Goal: Task Accomplishment & Management: Manage account settings

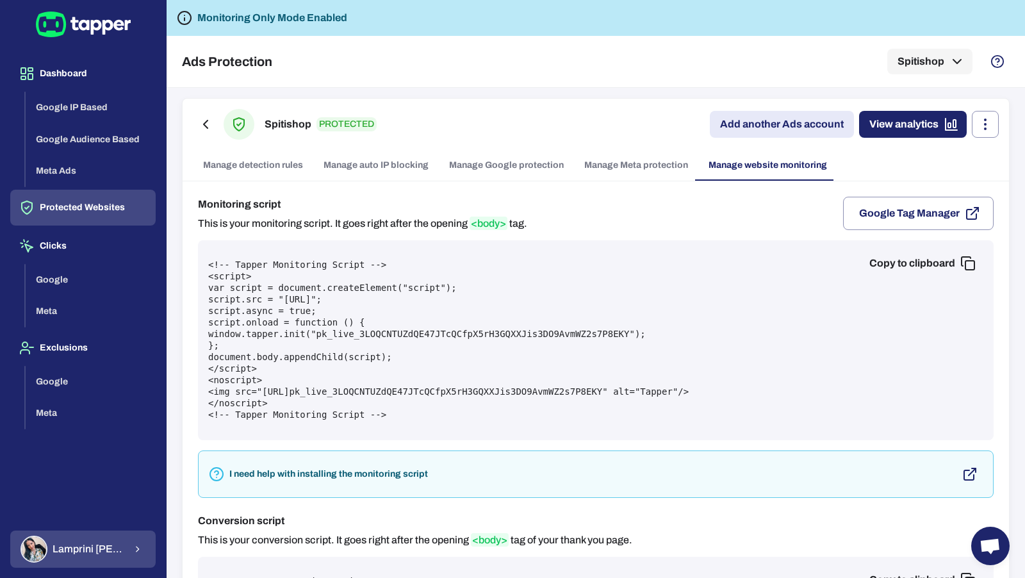
click at [97, 555] on span "[PERSON_NAME]" at bounding box center [89, 549] width 72 height 13
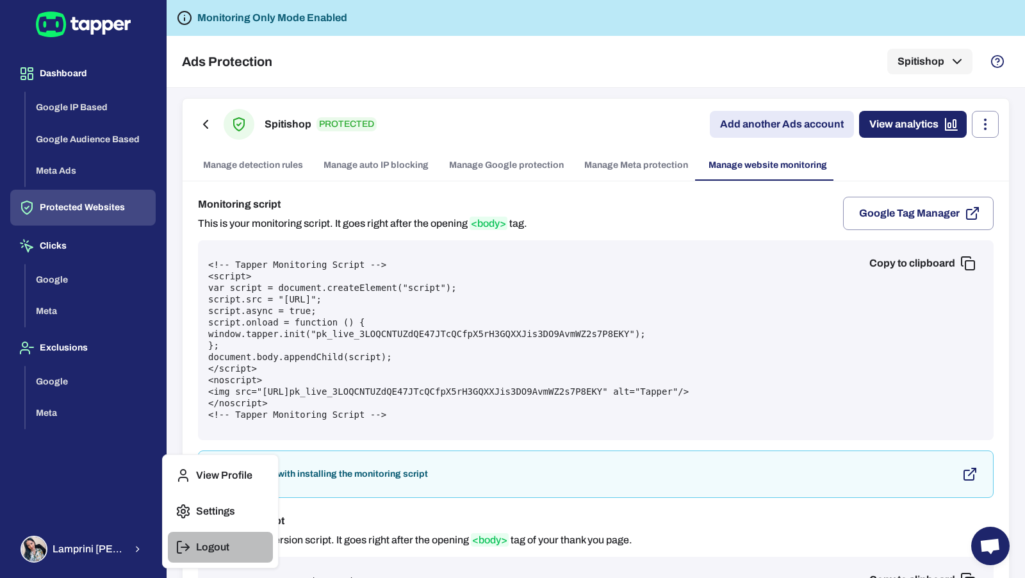
click at [199, 547] on p "Logout" at bounding box center [212, 547] width 33 height 13
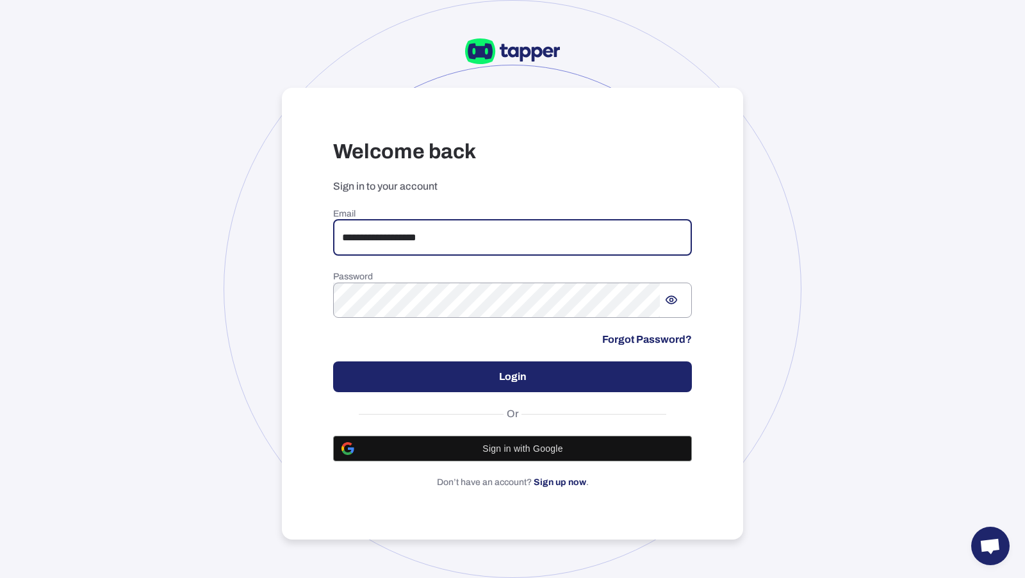
click at [459, 243] on input "**********" at bounding box center [512, 238] width 359 height 36
drag, startPoint x: 459, startPoint y: 236, endPoint x: 359, endPoint y: 225, distance: 99.8
click at [359, 225] on input "**********" at bounding box center [512, 238] width 359 height 36
paste input "****"
click at [346, 234] on input "**********" at bounding box center [512, 238] width 359 height 36
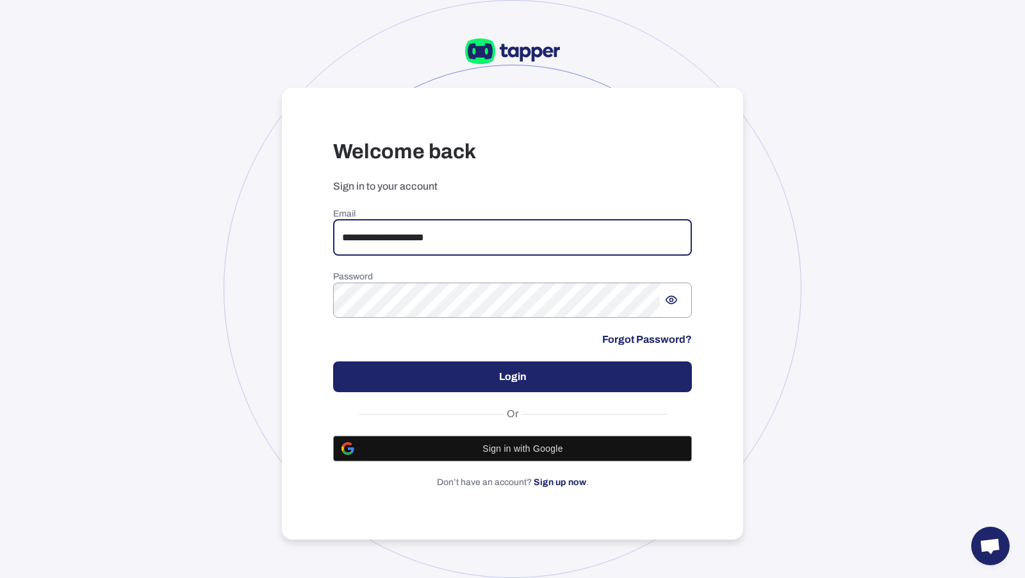
type input "**********"
click at [447, 382] on button "Login" at bounding box center [512, 376] width 359 height 31
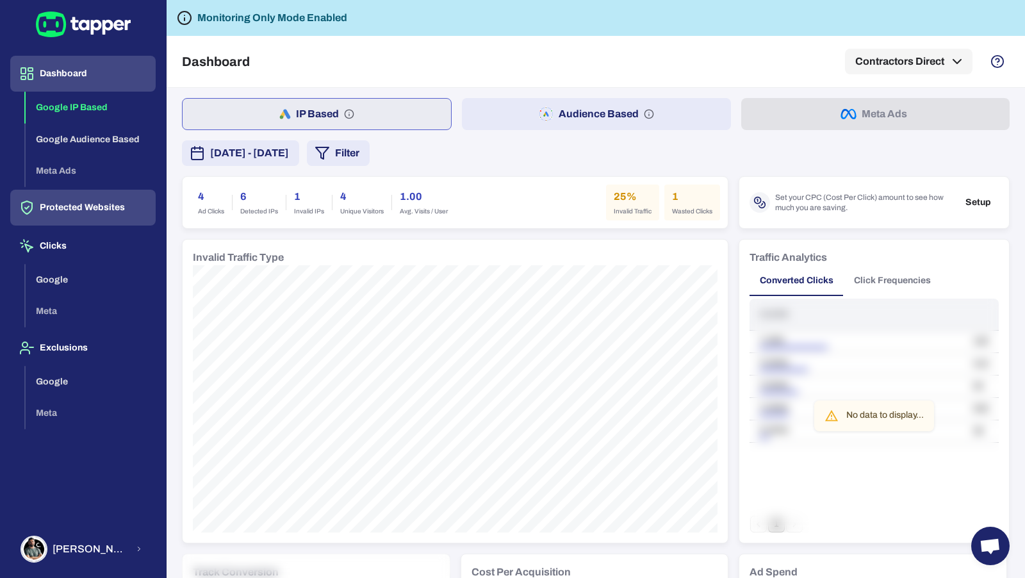
click at [109, 219] on button "Protected Websites" at bounding box center [82, 208] width 145 height 36
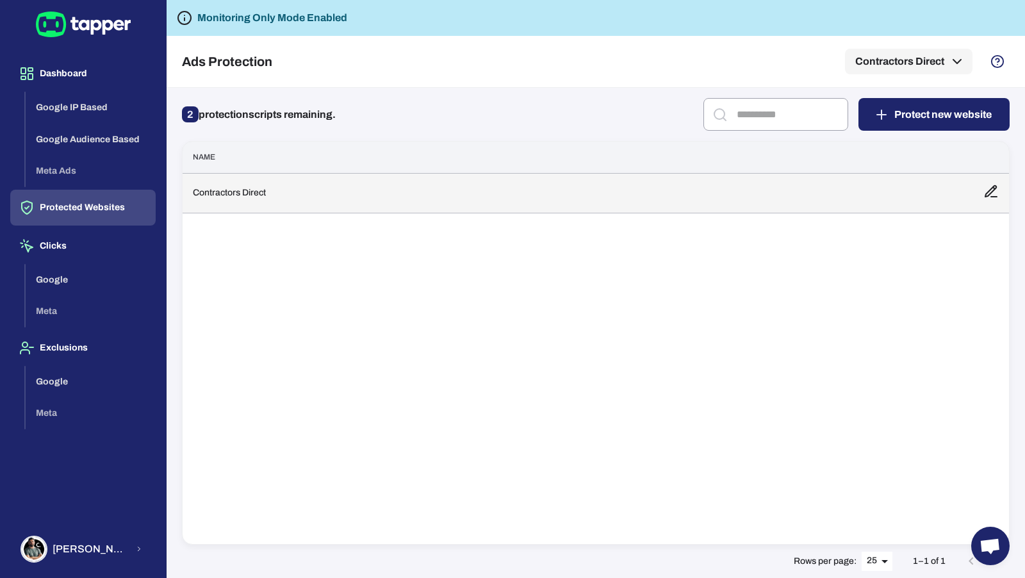
click at [244, 206] on td "Contractors Direct" at bounding box center [578, 193] width 790 height 40
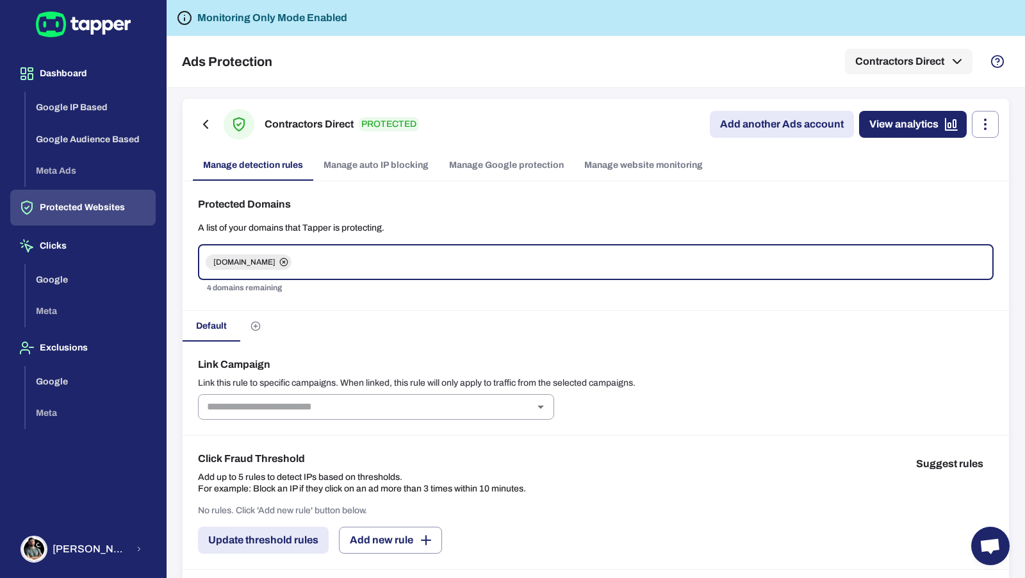
click at [370, 154] on link "Manage auto IP blocking" at bounding box center [376, 165] width 126 height 31
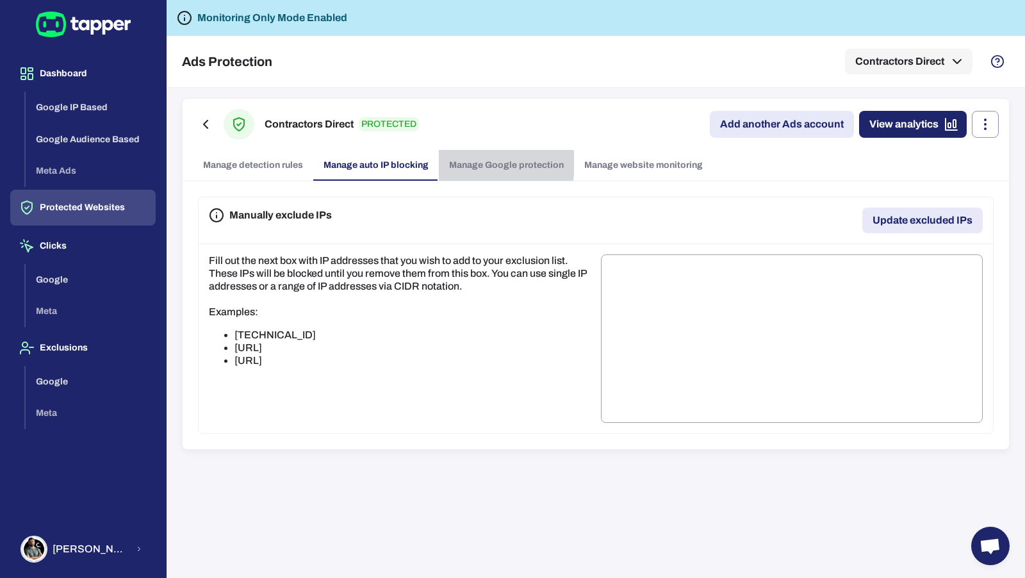
click at [472, 163] on link "Manage Google protection" at bounding box center [506, 165] width 135 height 31
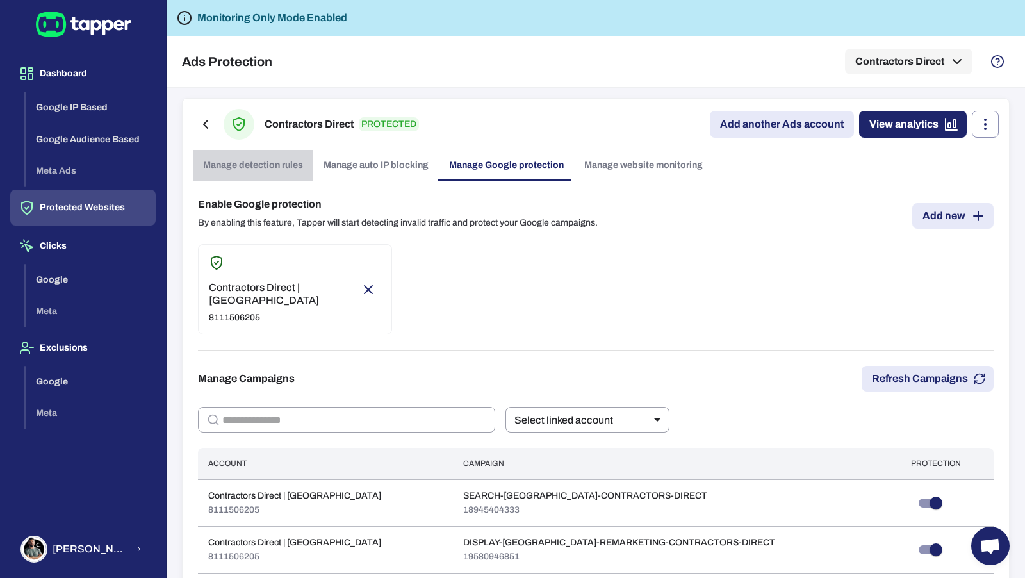
click at [268, 164] on link "Manage detection rules" at bounding box center [253, 165] width 120 height 31
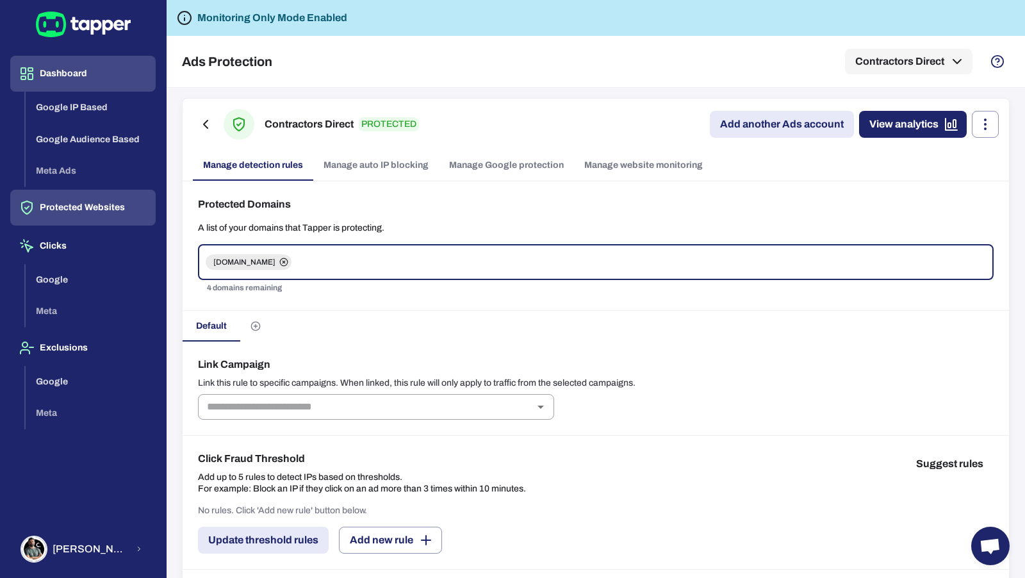
click at [95, 74] on button "Dashboard" at bounding box center [82, 74] width 145 height 36
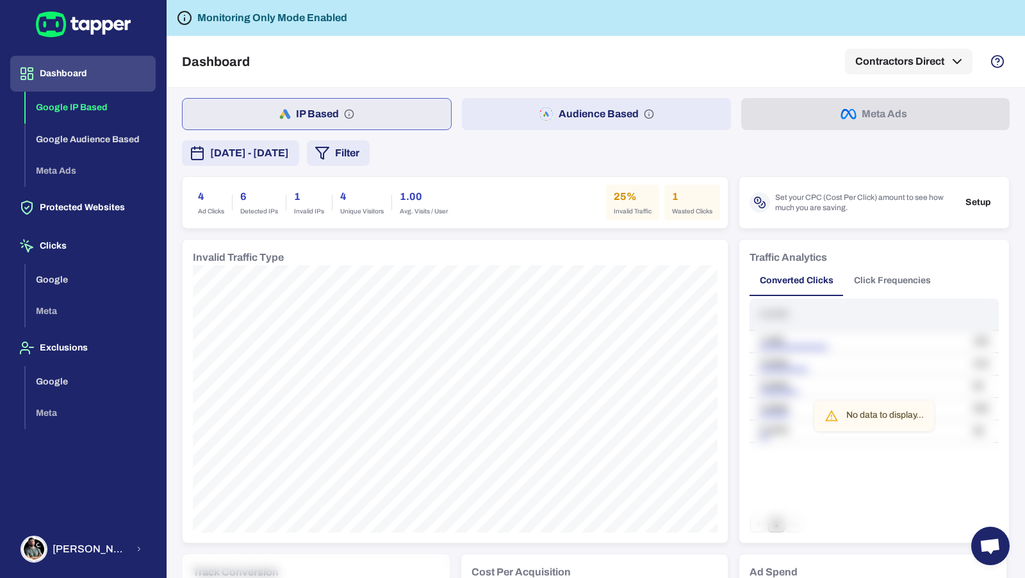
click at [580, 115] on button "Audience Based" at bounding box center [596, 114] width 268 height 32
click at [410, 126] on button "IP Based" at bounding box center [316, 114] width 268 height 32
click at [525, 118] on button "Audience Based" at bounding box center [596, 114] width 268 height 32
click at [942, 70] on button "Contractors Direct" at bounding box center [908, 62] width 127 height 26
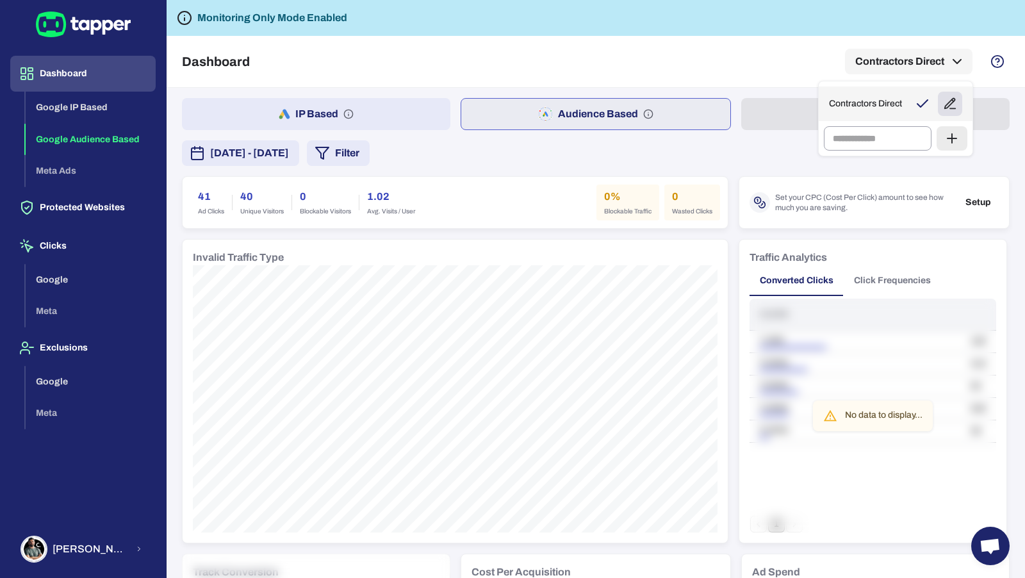
click at [957, 104] on button "button" at bounding box center [950, 104] width 24 height 24
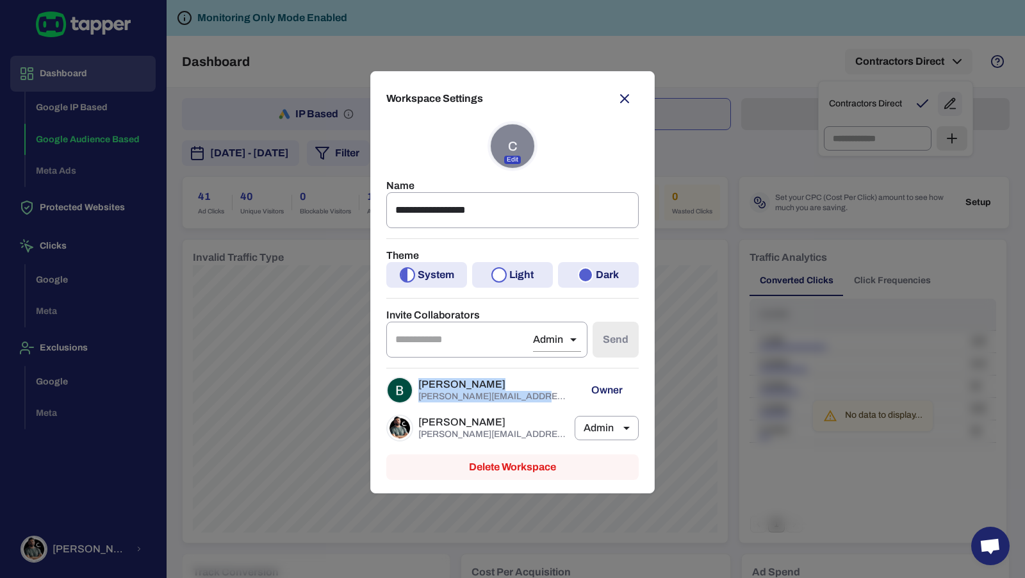
drag, startPoint x: 524, startPoint y: 391, endPoint x: 405, endPoint y: 388, distance: 119.2
click at [405, 388] on div "Barry Cummings barry@contractors.direct" at bounding box center [477, 390] width 183 height 32
copy div "Barry Cummings barry@contractors.direct"
click at [312, 138] on div "**********" at bounding box center [512, 289] width 1025 height 578
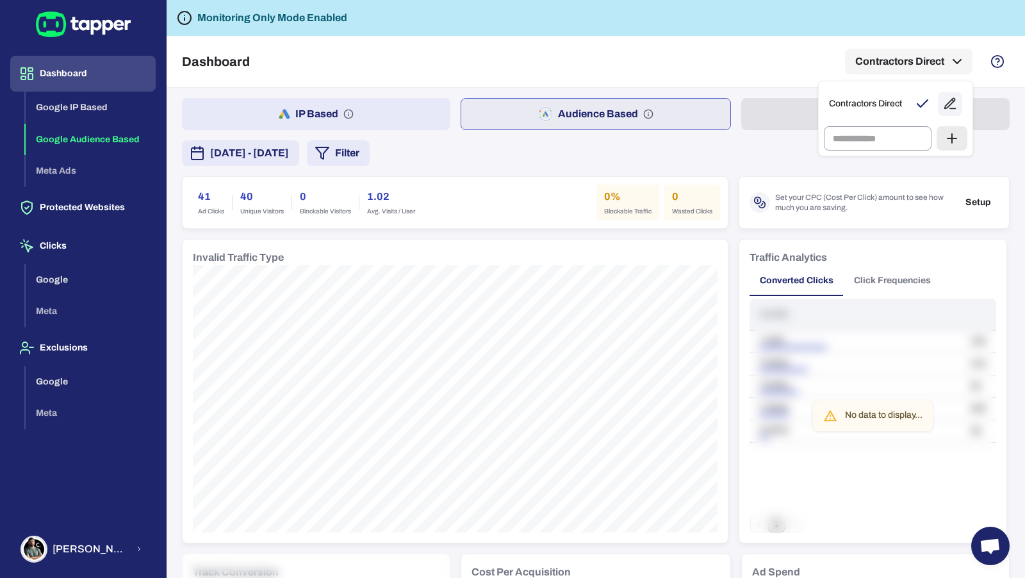
click at [329, 183] on div at bounding box center [512, 289] width 1025 height 578
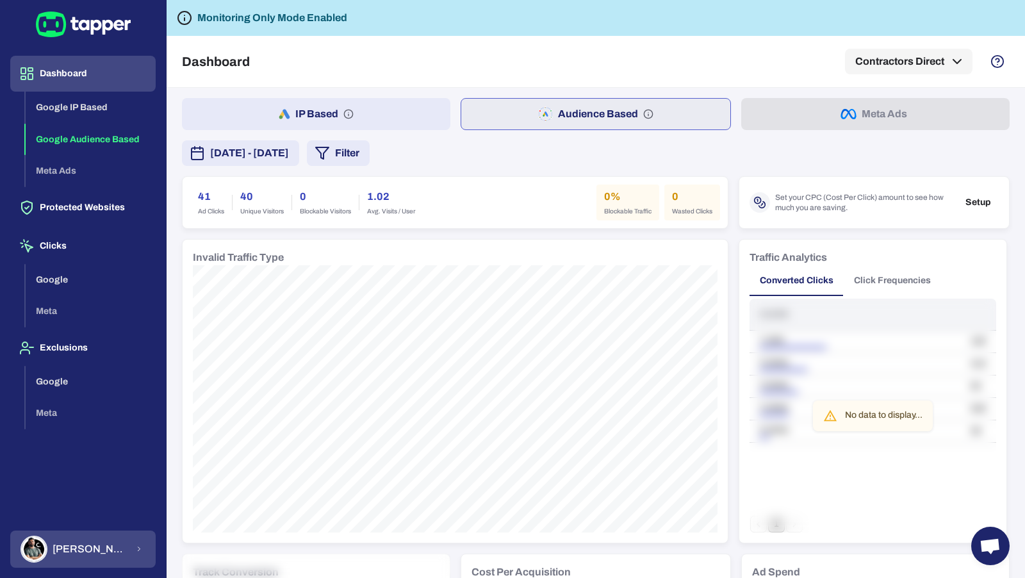
click at [117, 544] on span "Morgan Alston" at bounding box center [90, 549] width 75 height 13
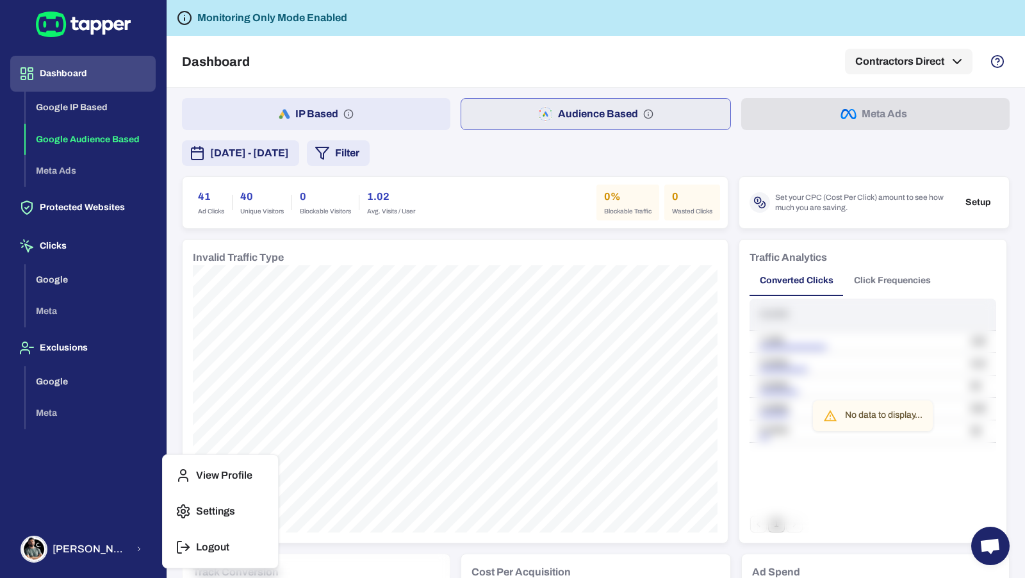
click at [184, 544] on icon "button" at bounding box center [182, 546] width 15 height 15
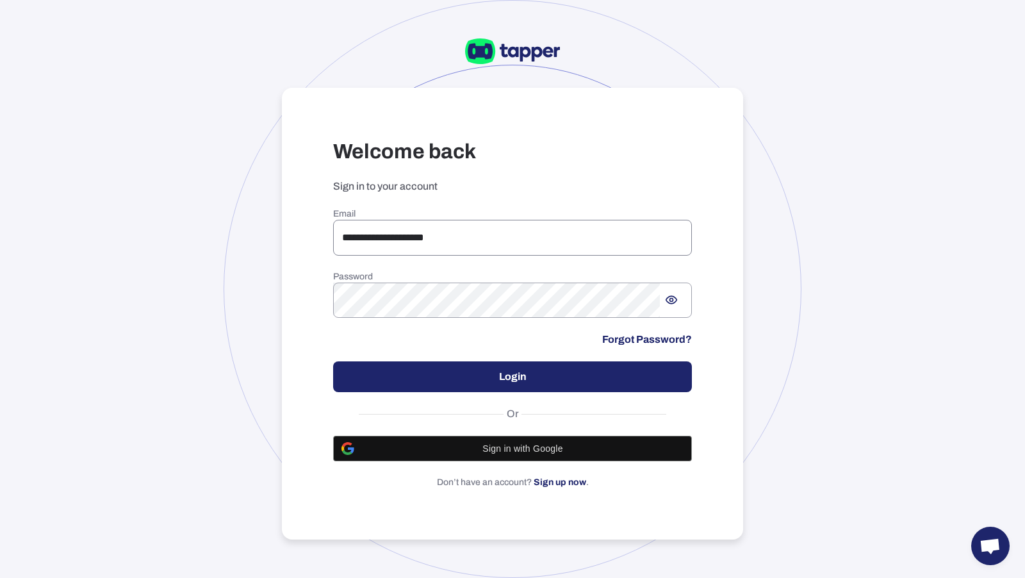
click at [380, 231] on input "**********" at bounding box center [512, 238] width 359 height 36
drag, startPoint x: 473, startPoint y: 235, endPoint x: 330, endPoint y: 232, distance: 143.5
click at [330, 232] on div "**********" at bounding box center [512, 314] width 461 height 452
paste input "email"
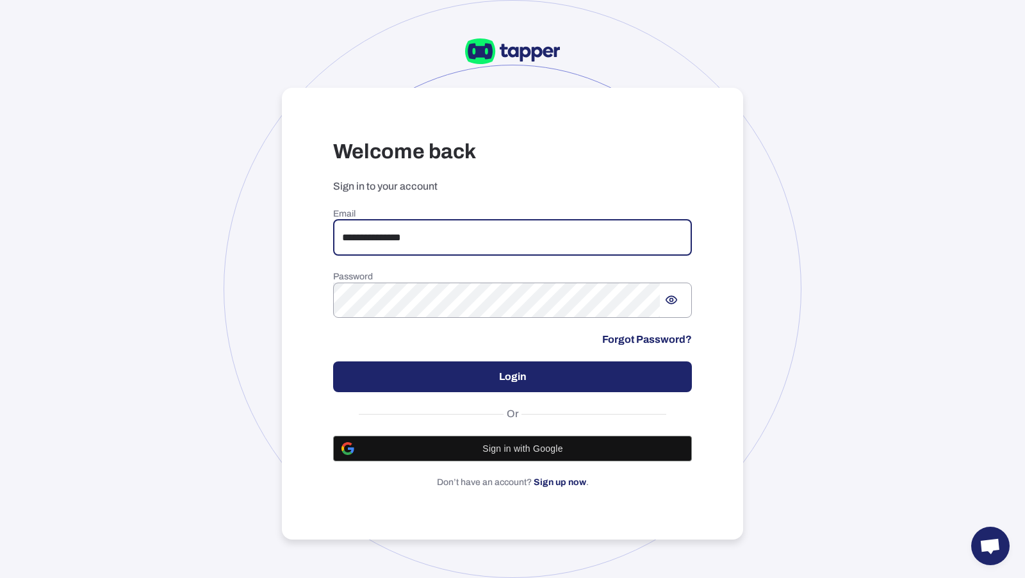
click at [348, 237] on input "**********" at bounding box center [512, 238] width 359 height 36
type input "**********"
click at [393, 370] on button "Login" at bounding box center [512, 376] width 359 height 31
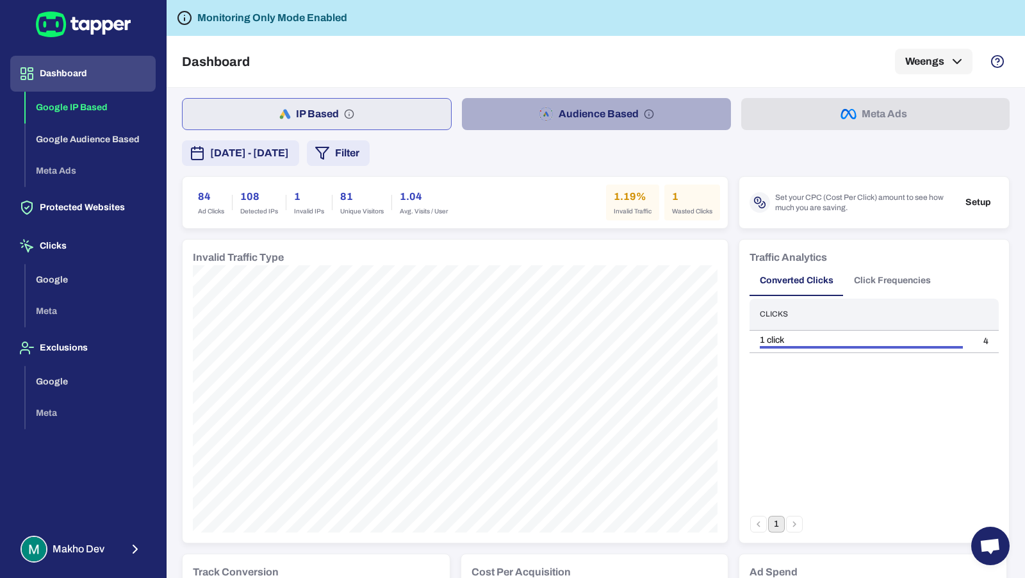
click at [489, 108] on button "Audience Based" at bounding box center [596, 114] width 268 height 32
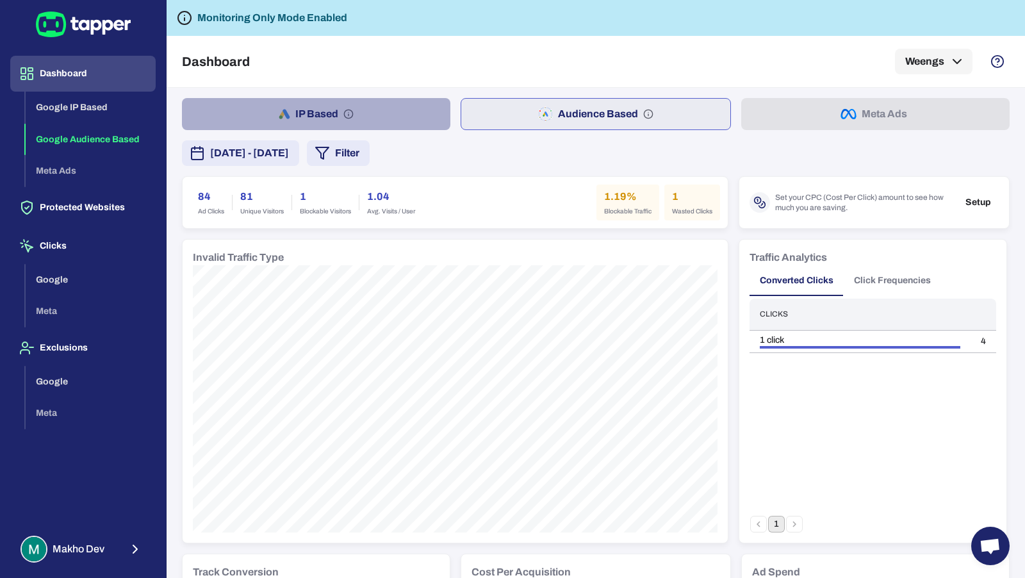
click at [401, 110] on button "IP Based" at bounding box center [316, 114] width 268 height 32
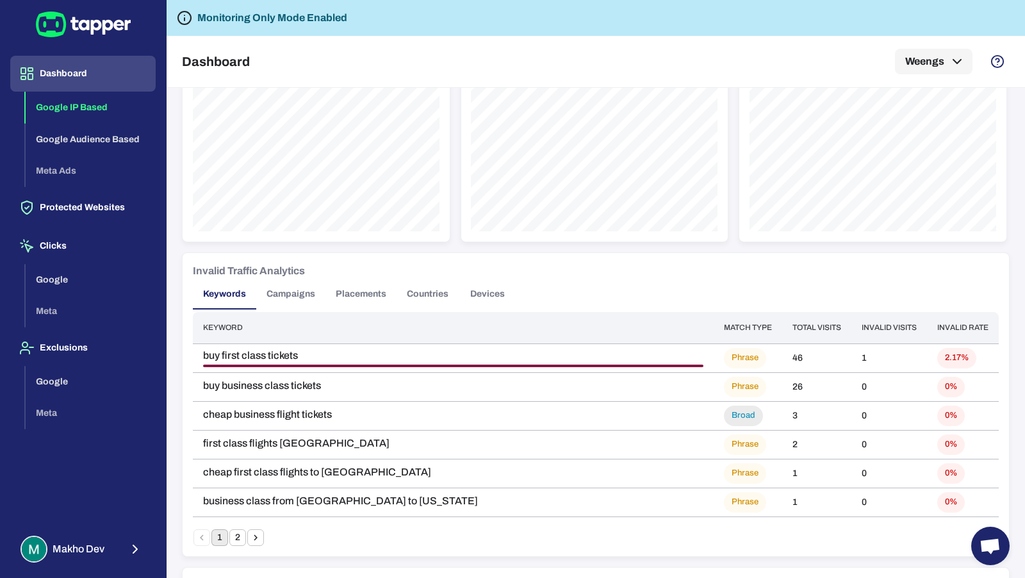
scroll to position [626, 0]
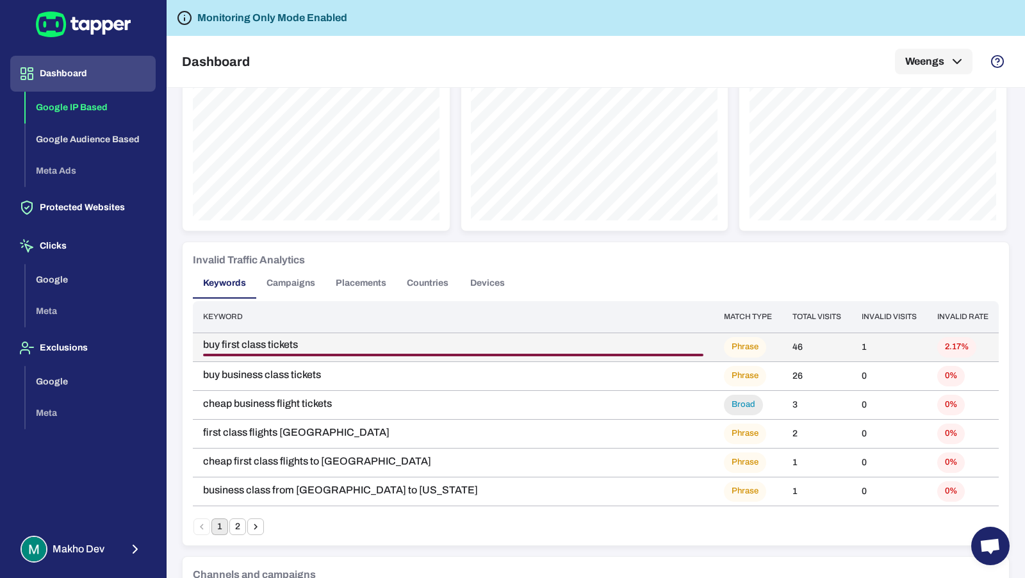
click at [481, 354] on div "VPN • 1" at bounding box center [453, 355] width 500 height 3
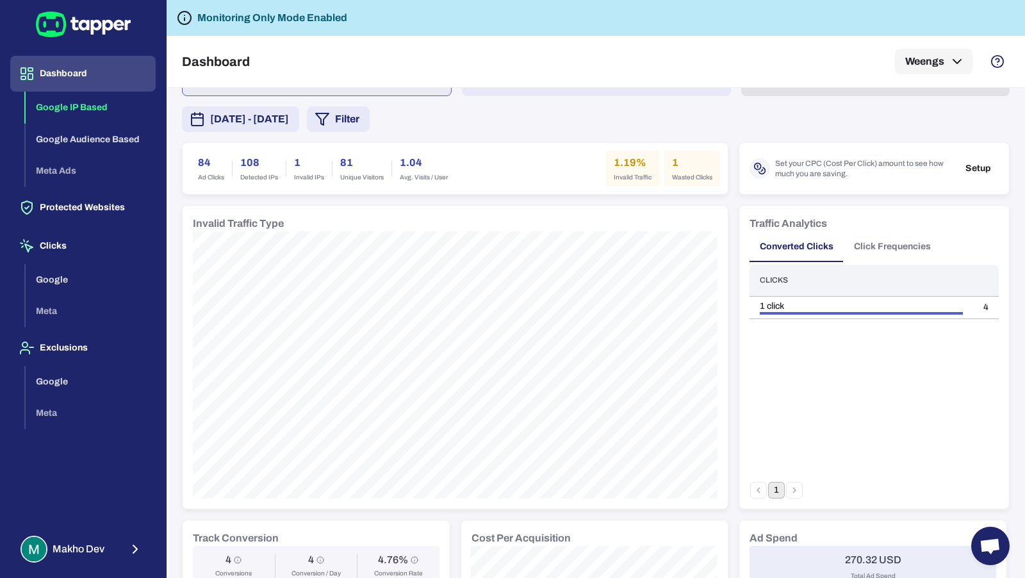
scroll to position [0, 0]
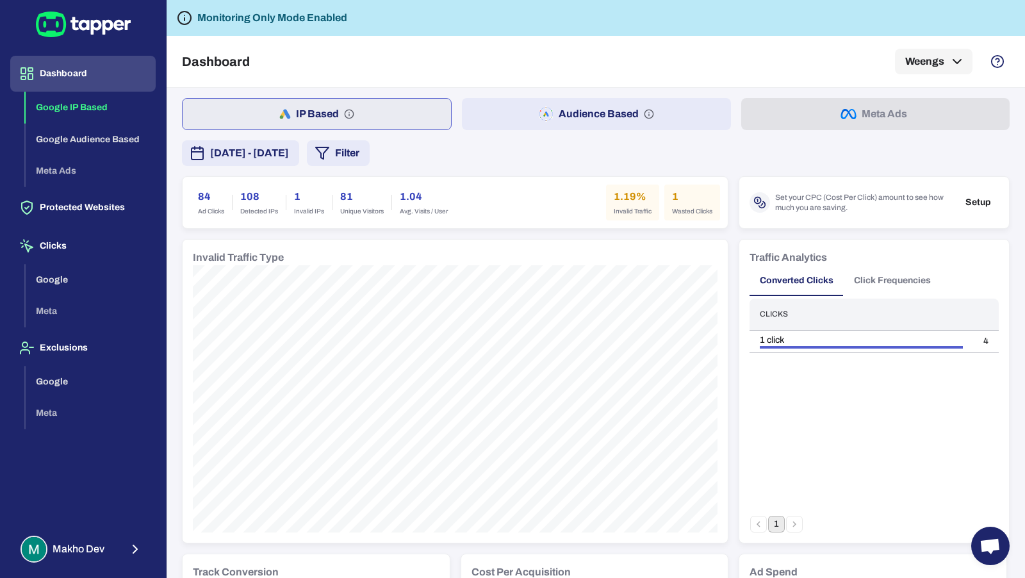
click at [588, 115] on button "Audience Based" at bounding box center [596, 114] width 268 height 32
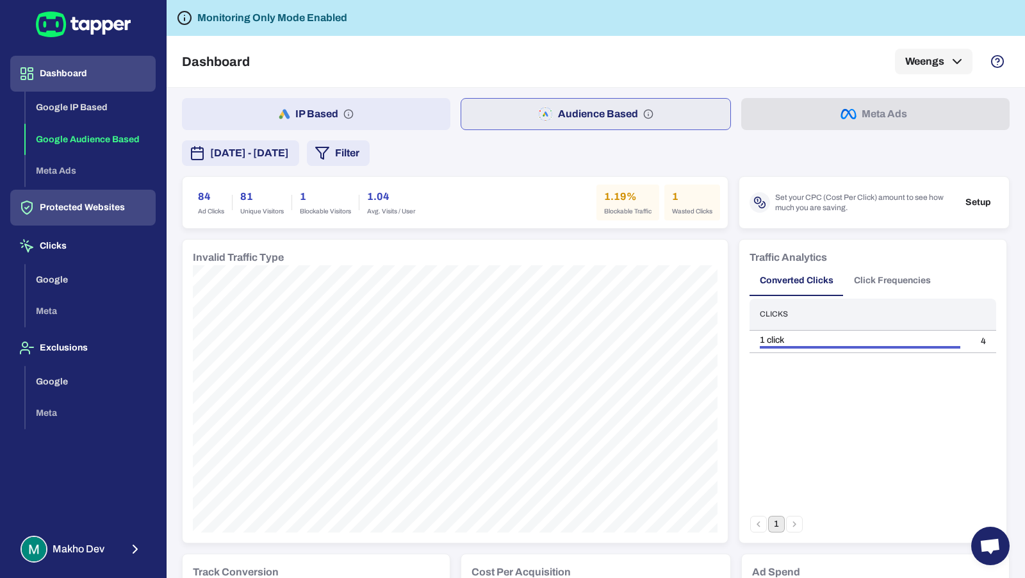
click at [101, 210] on button "Protected Websites" at bounding box center [82, 208] width 145 height 36
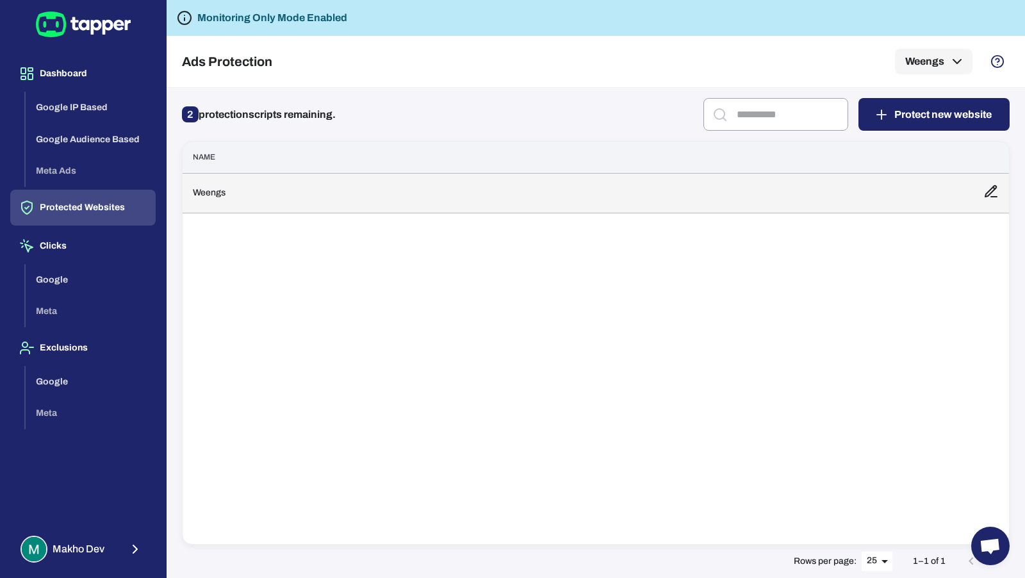
click at [223, 203] on td "Weengs" at bounding box center [578, 193] width 790 height 40
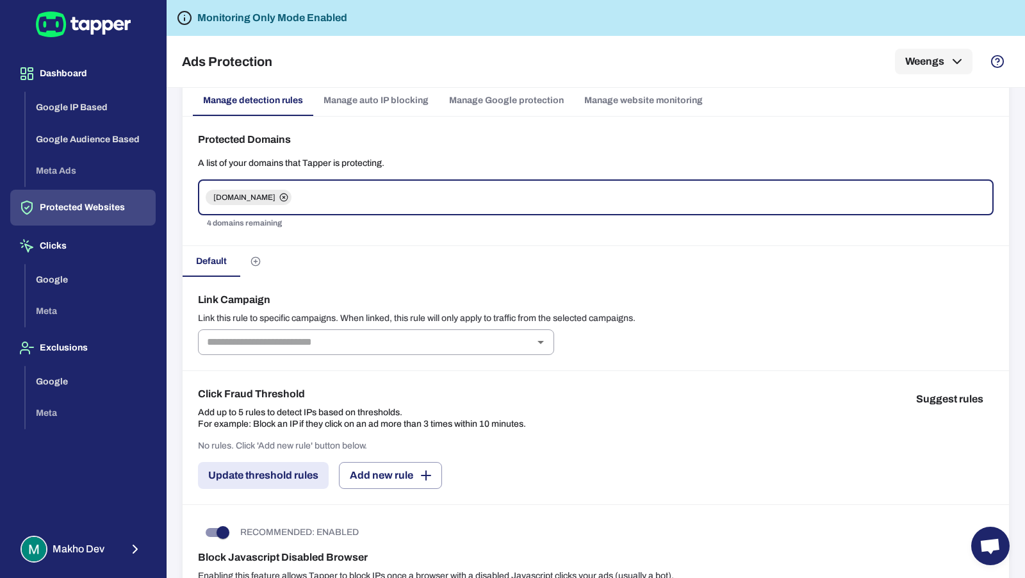
scroll to position [183, 0]
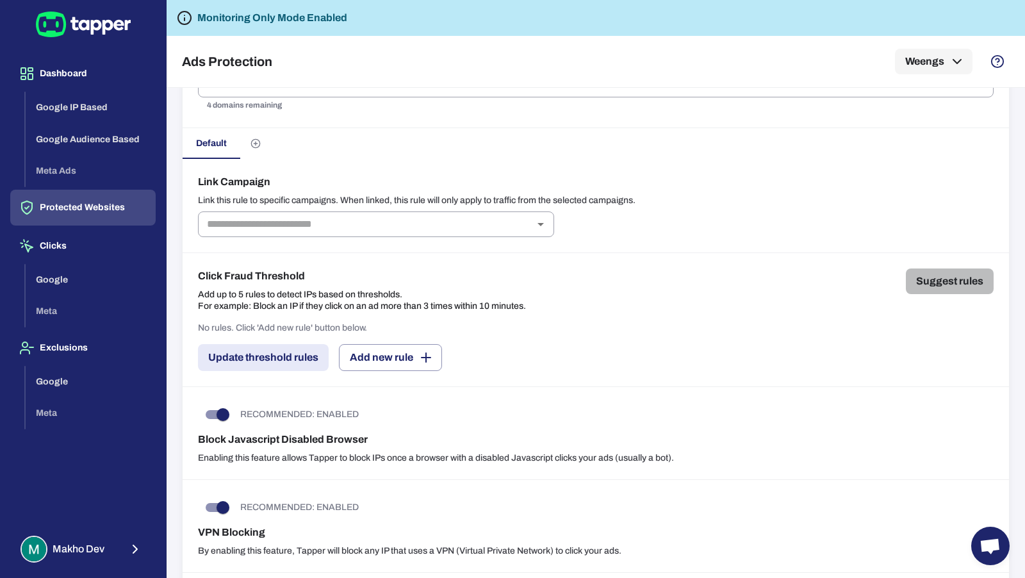
click at [929, 278] on button "Suggest rules" at bounding box center [950, 281] width 88 height 26
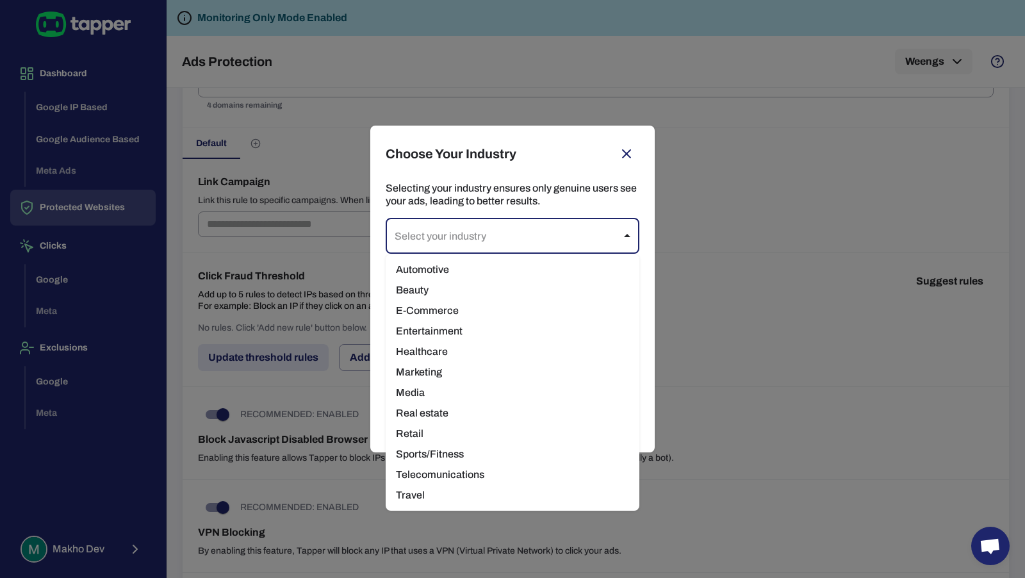
click at [585, 227] on body "Dashboard Google IP Based Google Audience Based Meta Ads Protected Websites Cli…" at bounding box center [512, 289] width 1025 height 578
click at [489, 492] on li "Travel" at bounding box center [513, 495] width 254 height 20
type input "******"
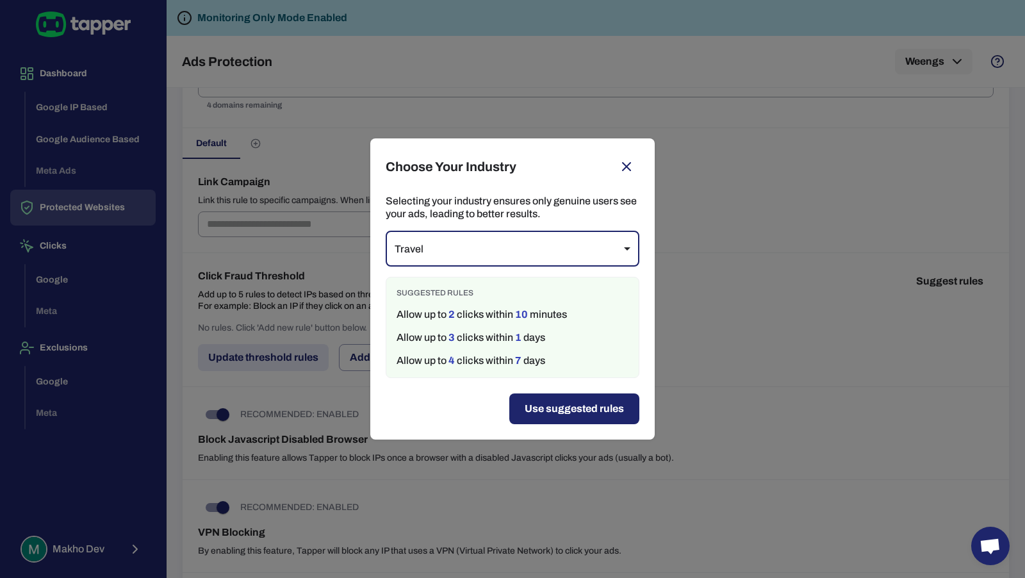
click at [554, 402] on button "Use suggested rules" at bounding box center [574, 408] width 130 height 31
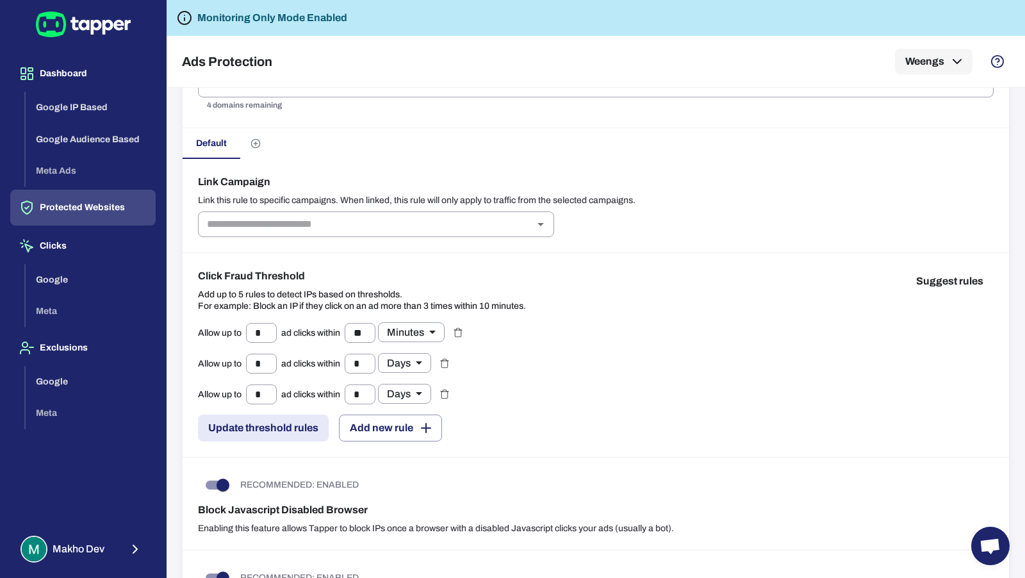
click at [281, 425] on button "Update threshold rules" at bounding box center [263, 427] width 131 height 27
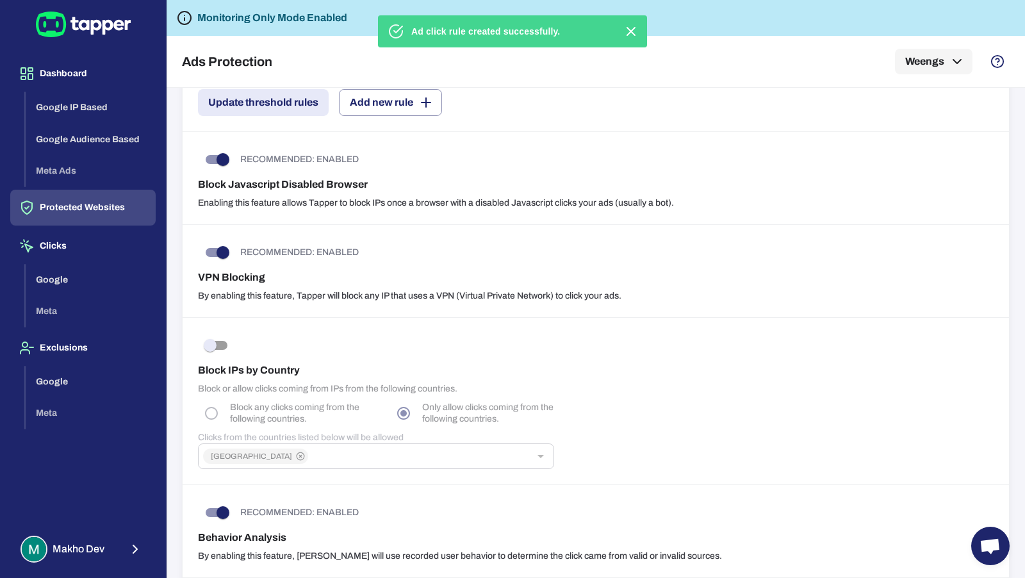
scroll to position [516, 0]
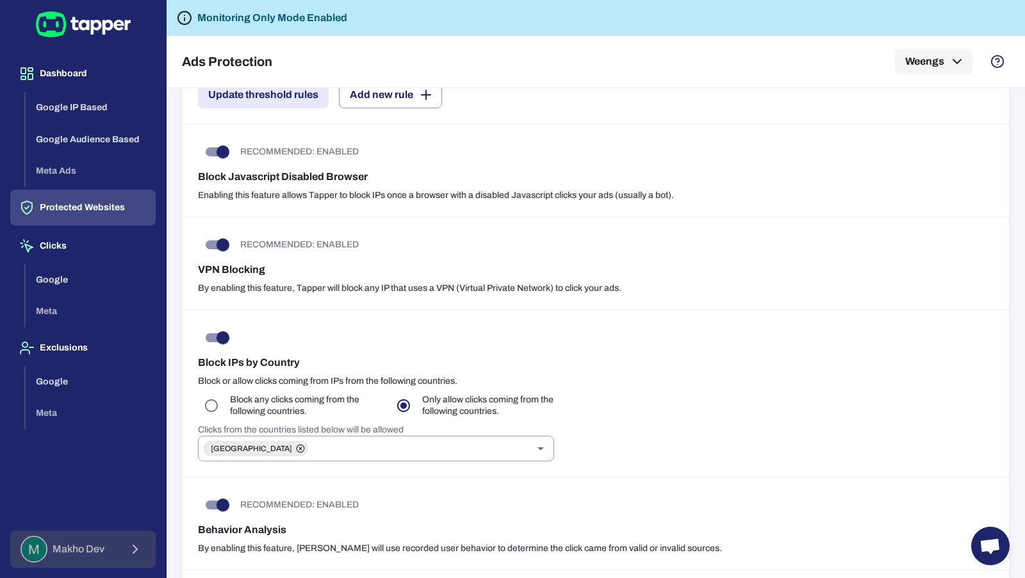
click at [99, 550] on span "Makho Dev" at bounding box center [79, 549] width 52 height 13
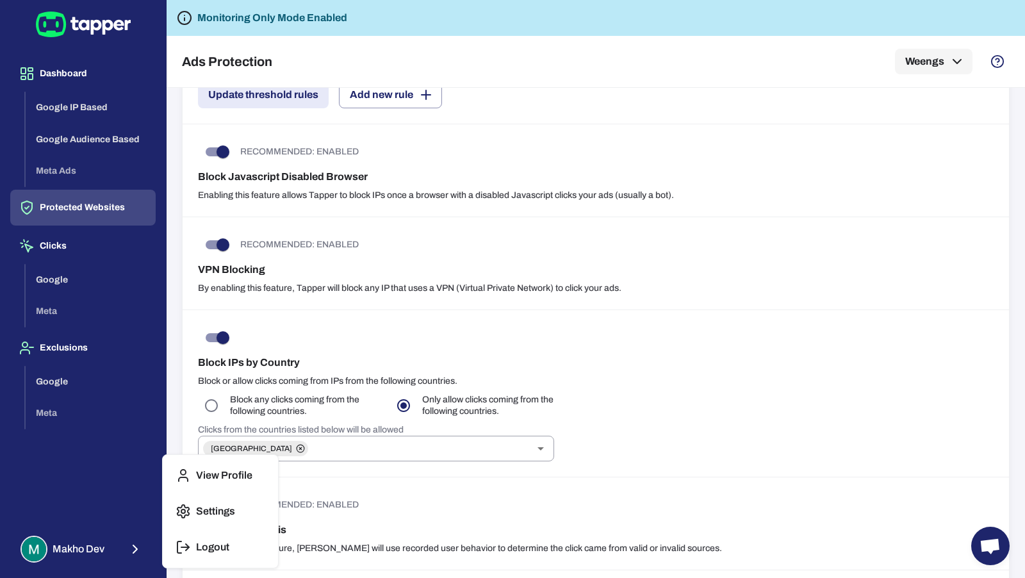
click at [205, 541] on p "Logout" at bounding box center [212, 547] width 33 height 13
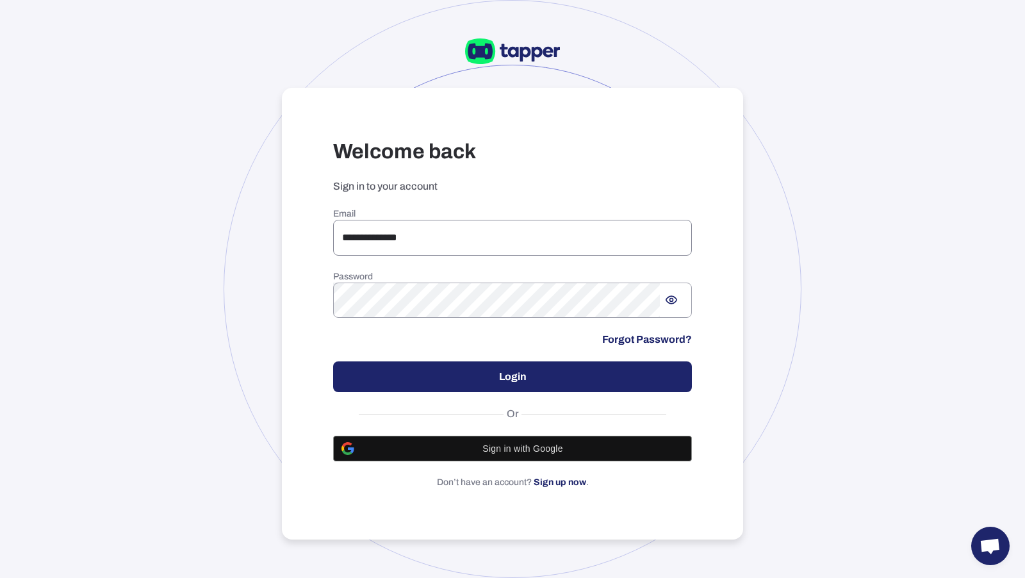
click at [431, 239] on input "**********" at bounding box center [512, 238] width 359 height 36
drag, startPoint x: 443, startPoint y: 238, endPoint x: 321, endPoint y: 240, distance: 122.4
click at [321, 240] on div "**********" at bounding box center [512, 314] width 461 height 452
paste input "***"
click at [348, 236] on input "**********" at bounding box center [512, 238] width 359 height 36
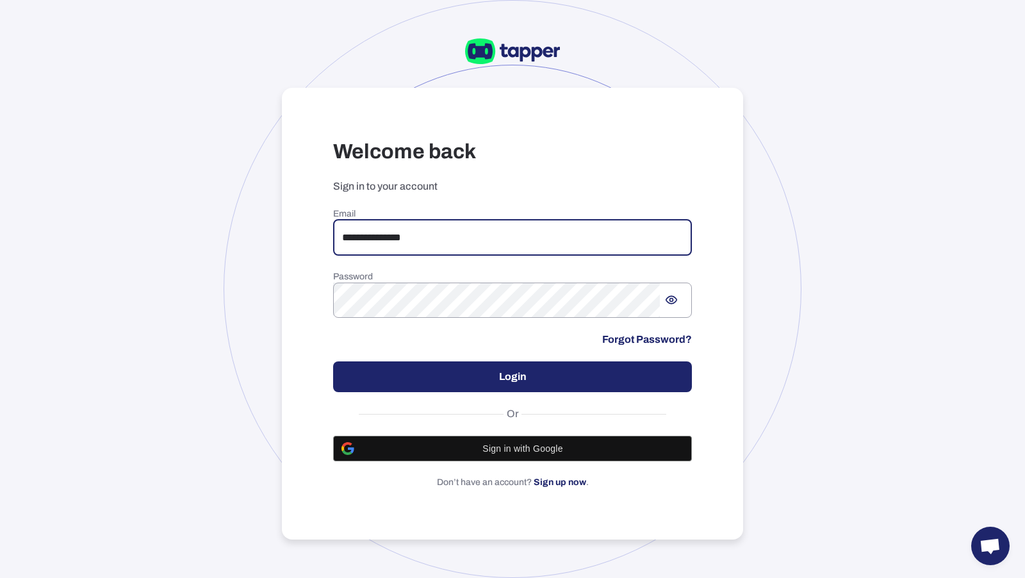
type input "**********"
click at [408, 373] on button "Login" at bounding box center [512, 376] width 359 height 31
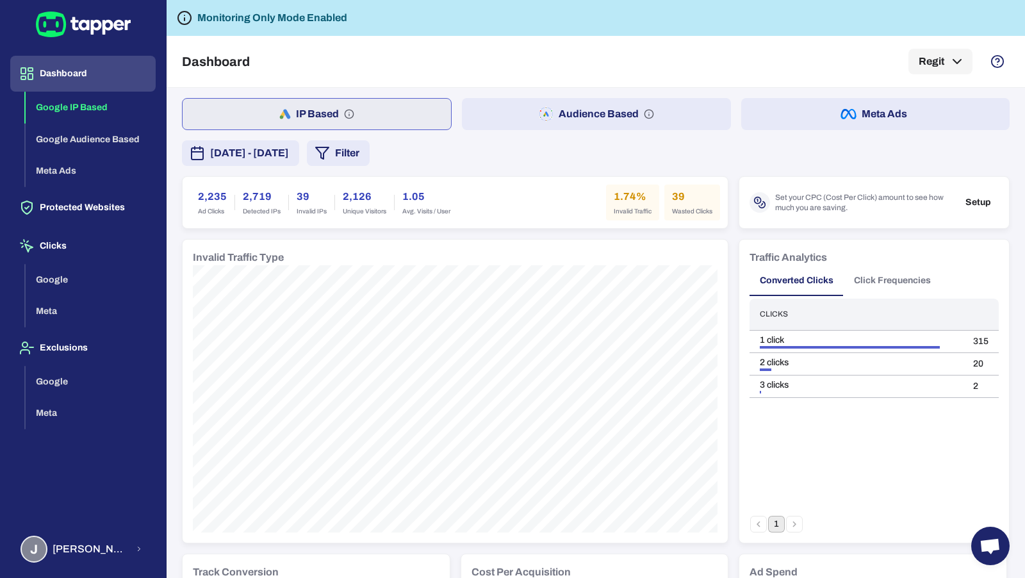
click at [555, 123] on button "Audience Based" at bounding box center [596, 114] width 268 height 32
click at [394, 114] on button "IP Based" at bounding box center [316, 114] width 268 height 32
click at [123, 205] on button "Protected Websites" at bounding box center [82, 208] width 145 height 36
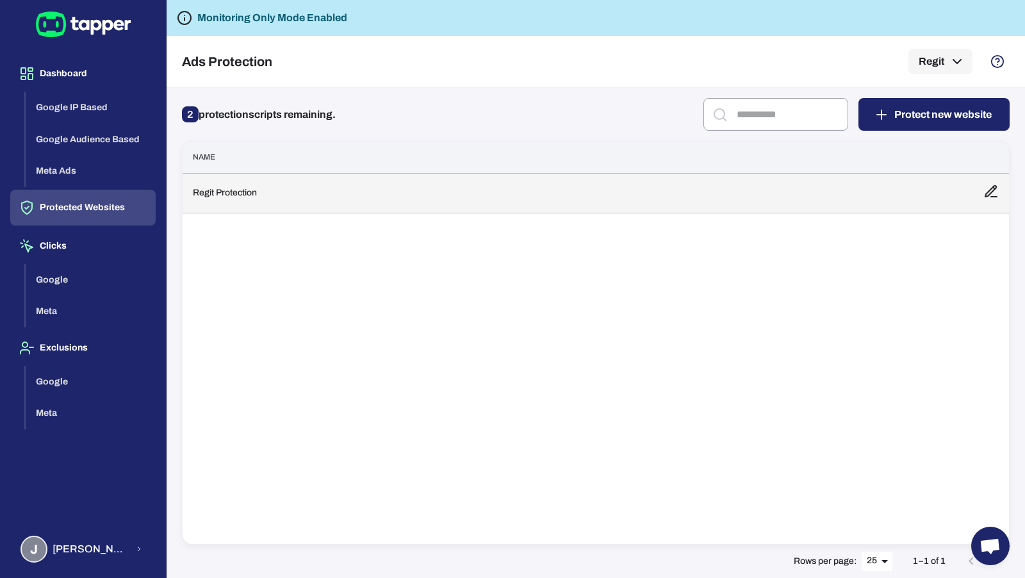
click at [247, 200] on td "Regit Protection" at bounding box center [578, 193] width 790 height 40
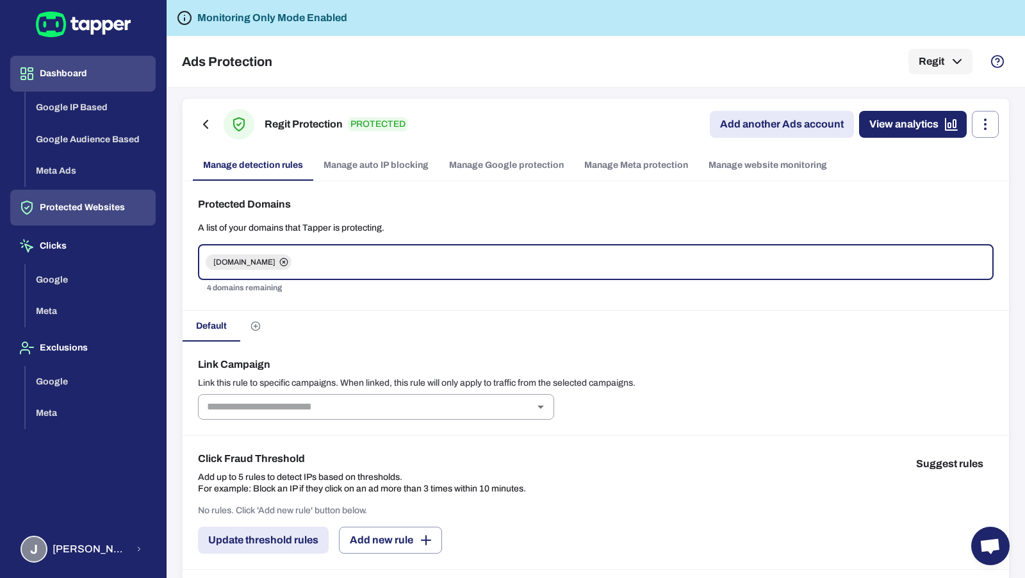
click at [85, 65] on button "Dashboard" at bounding box center [82, 74] width 145 height 36
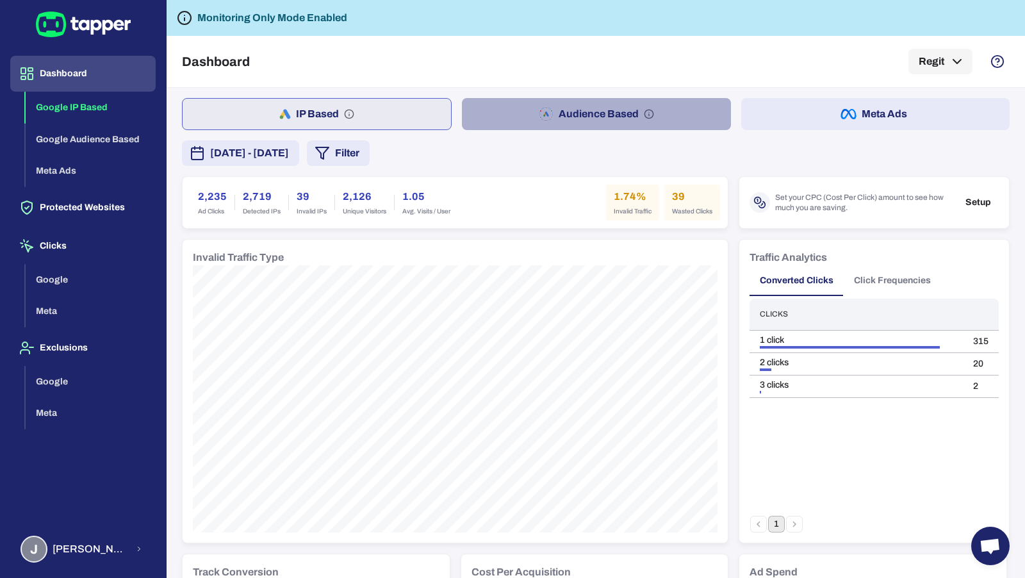
click at [506, 117] on button "Audience Based" at bounding box center [596, 114] width 268 height 32
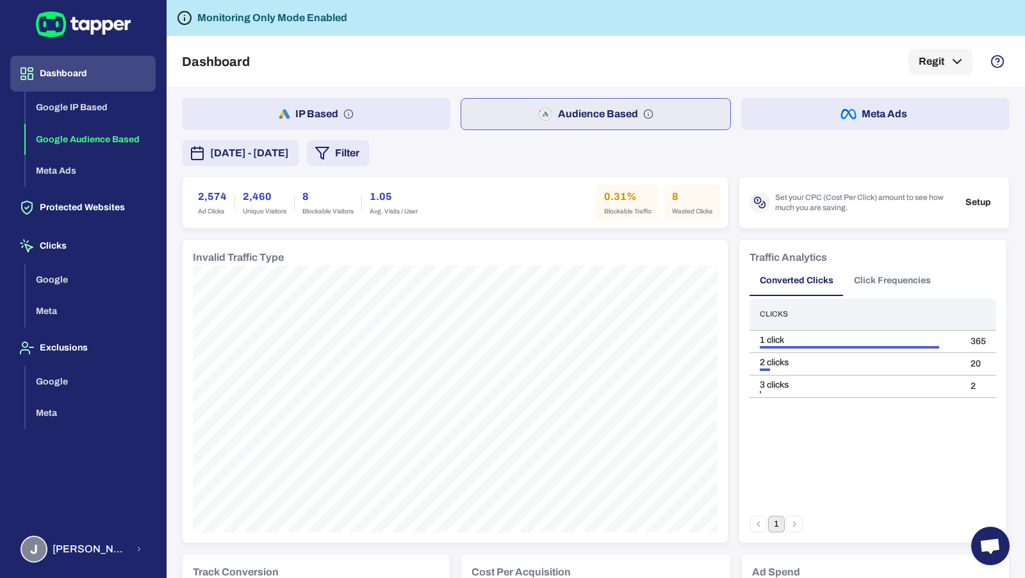
click at [421, 118] on button "IP Based" at bounding box center [316, 114] width 268 height 32
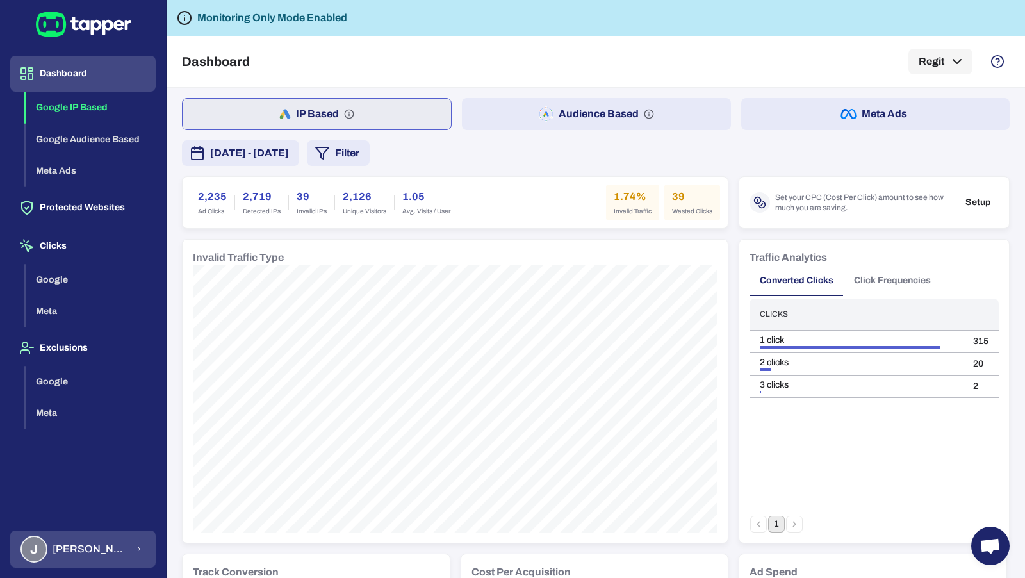
click at [94, 551] on span "John Caslin" at bounding box center [90, 549] width 75 height 13
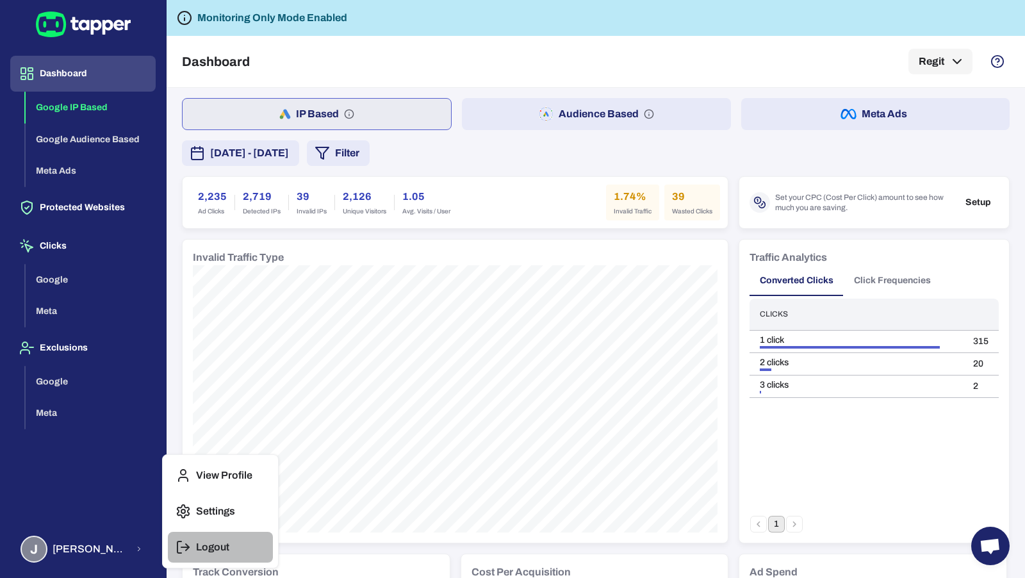
click at [201, 548] on p "Logout" at bounding box center [212, 547] width 33 height 13
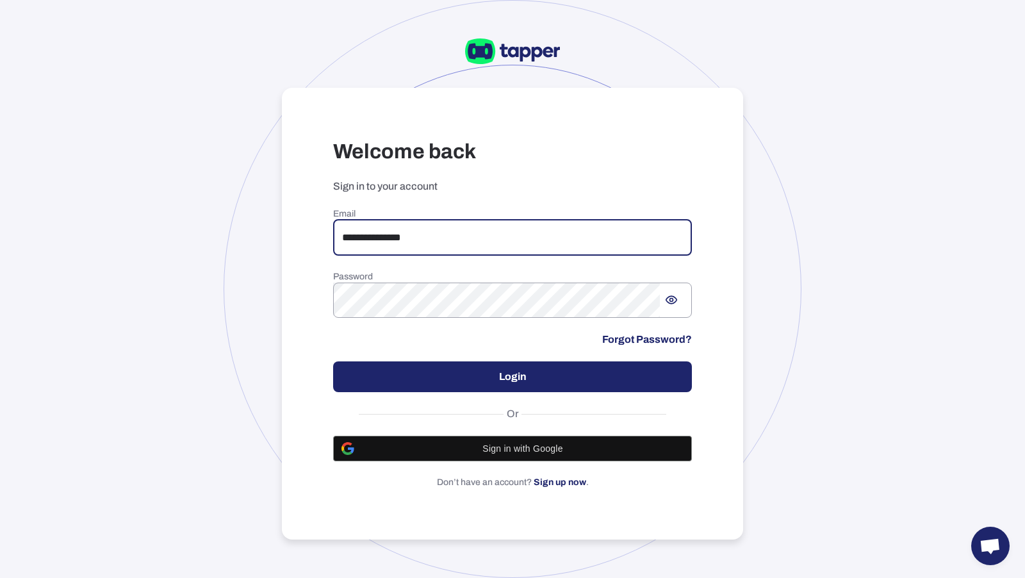
click at [425, 238] on input "**********" at bounding box center [512, 238] width 359 height 36
drag, startPoint x: 427, startPoint y: 238, endPoint x: 346, endPoint y: 229, distance: 81.1
click at [346, 229] on input "**********" at bounding box center [512, 238] width 359 height 36
click at [346, 237] on input "**********" at bounding box center [512, 238] width 359 height 36
type input "**********"
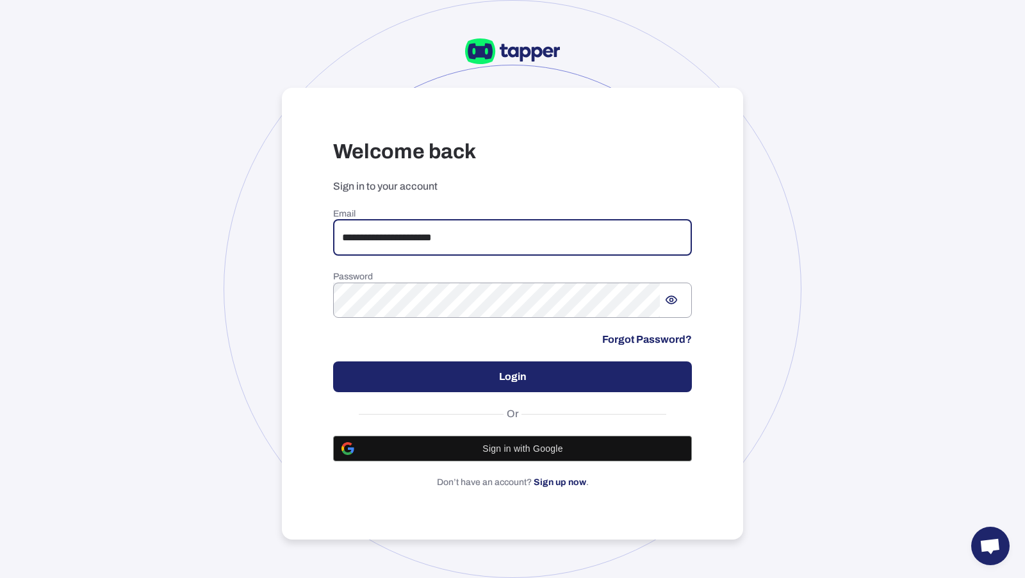
click at [432, 372] on button "Login" at bounding box center [512, 376] width 359 height 31
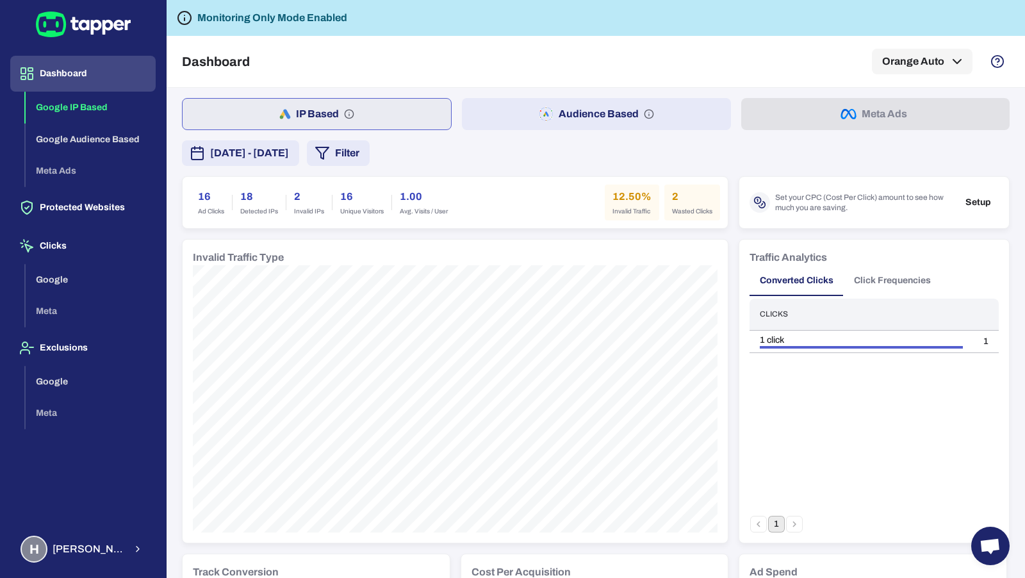
click at [548, 105] on button "Audience Based" at bounding box center [596, 114] width 268 height 32
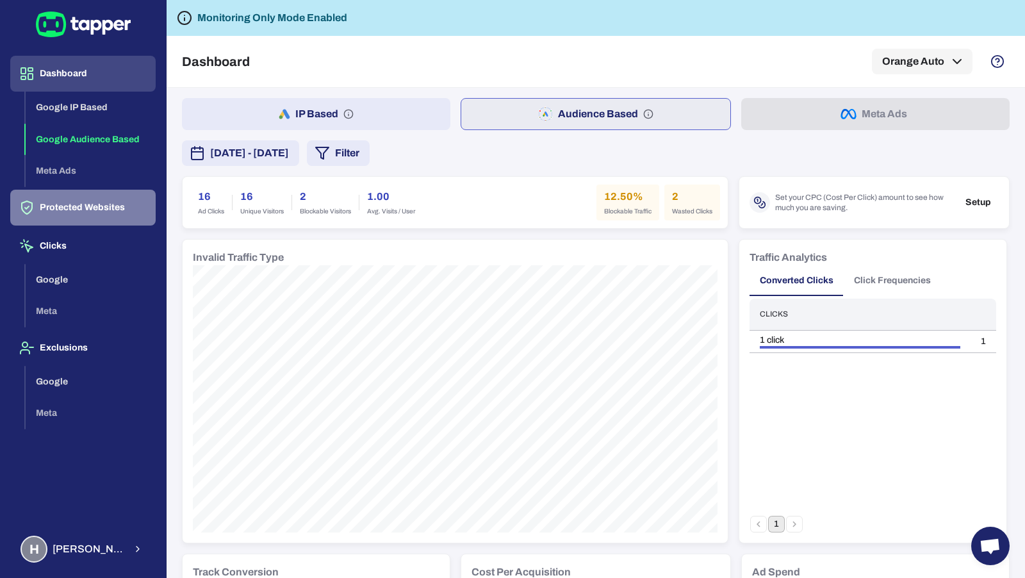
click at [109, 197] on button "Protected Websites" at bounding box center [82, 208] width 145 height 36
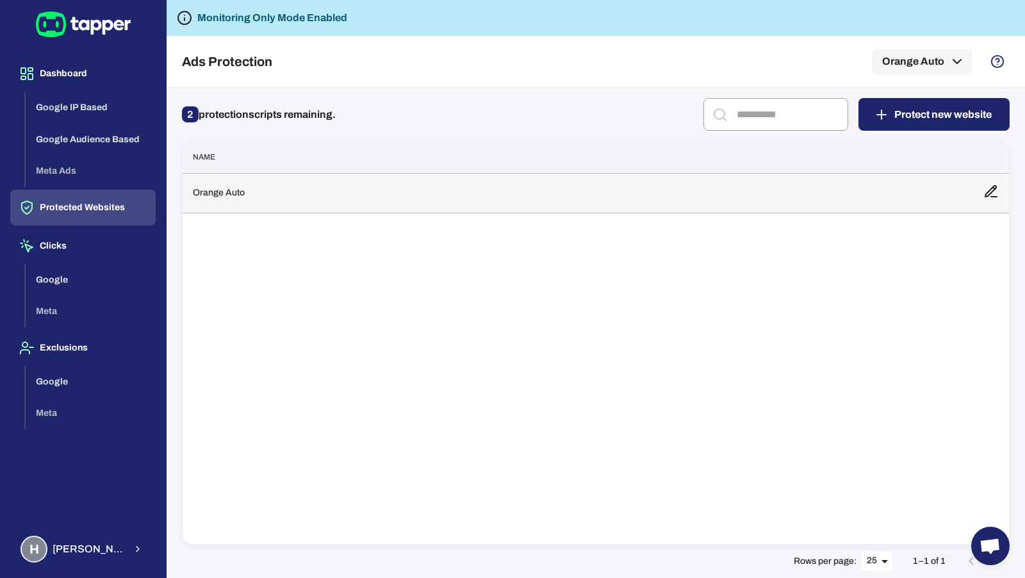
click at [300, 184] on td "Orange Auto" at bounding box center [578, 193] width 790 height 40
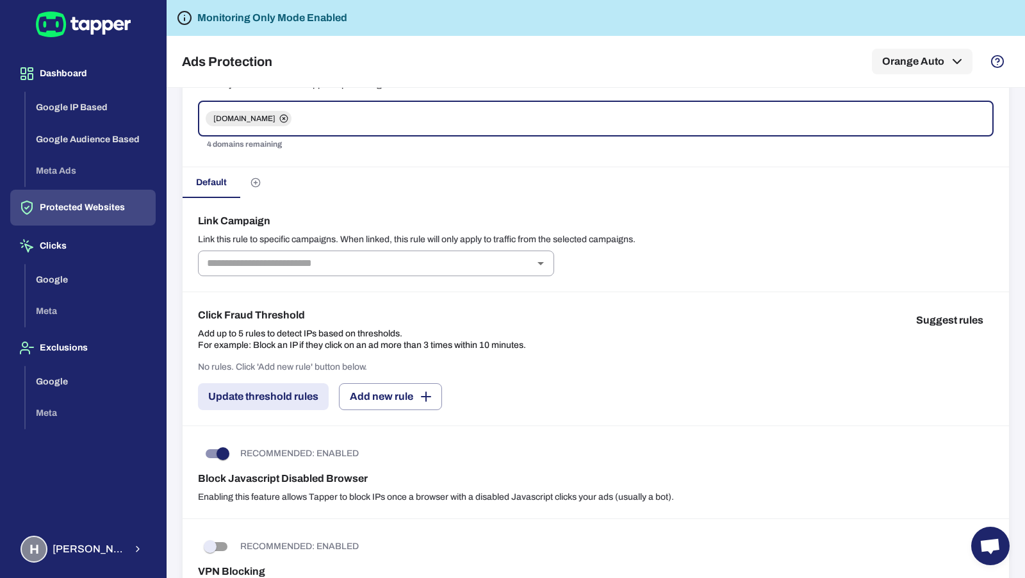
scroll to position [165, 0]
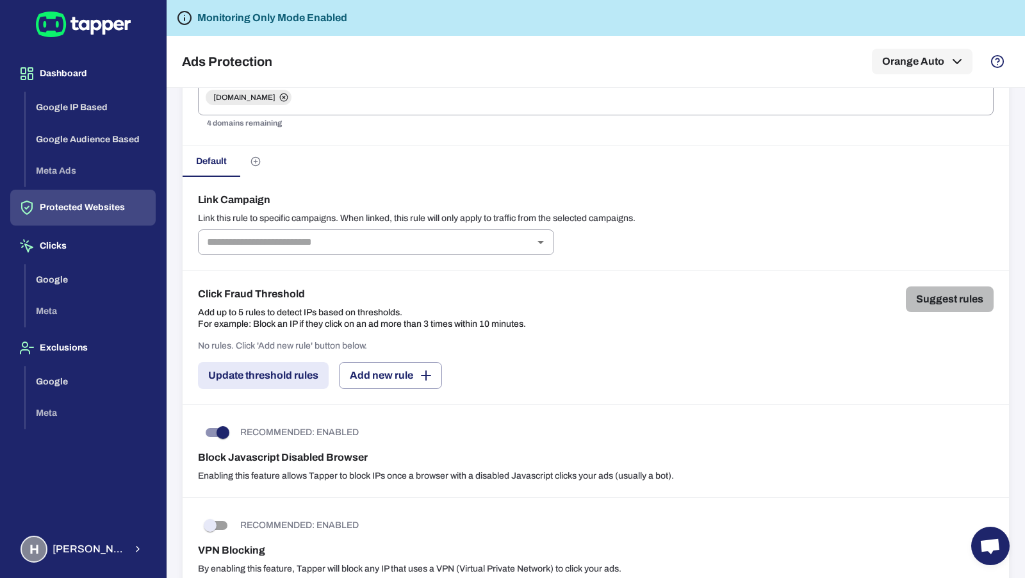
click at [935, 296] on button "Suggest rules" at bounding box center [950, 299] width 88 height 26
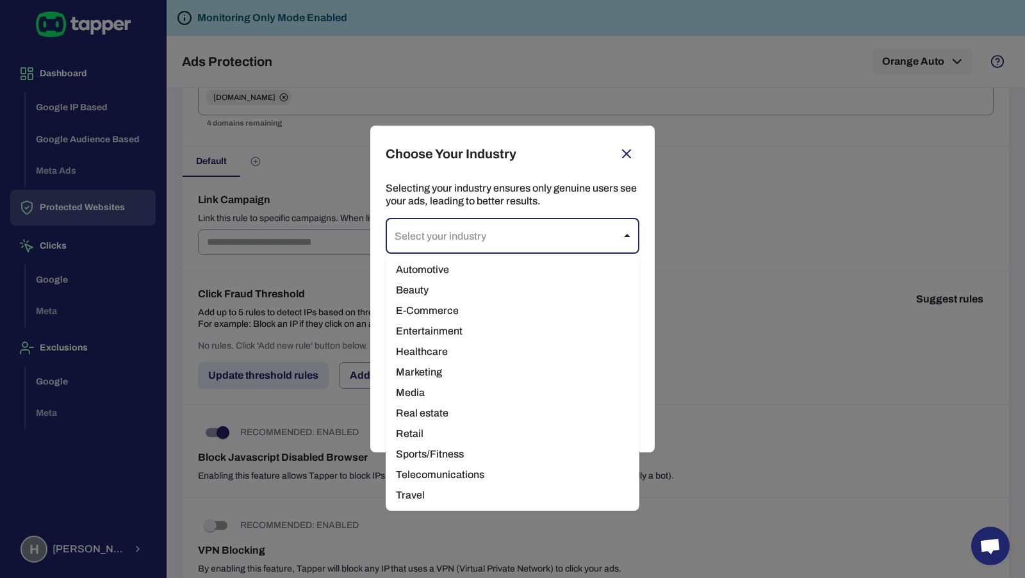
click at [575, 235] on body "Dashboard Google IP Based Google Audience Based Meta Ads Protected Websites Cli…" at bounding box center [512, 289] width 1025 height 578
click at [571, 263] on li "Automotive" at bounding box center [513, 269] width 254 height 20
type input "**********"
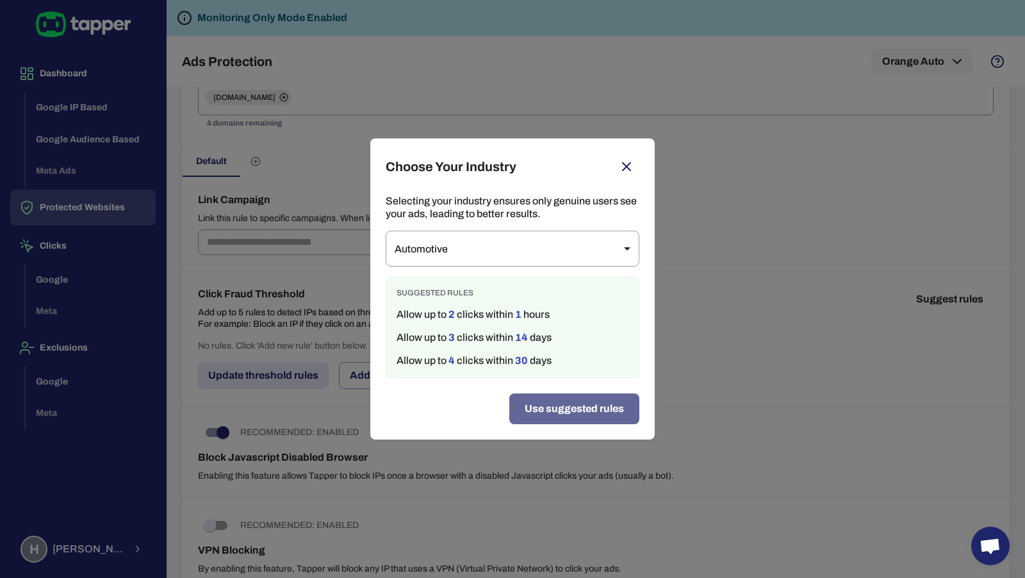
click at [525, 408] on button "Use suggested rules" at bounding box center [574, 408] width 130 height 31
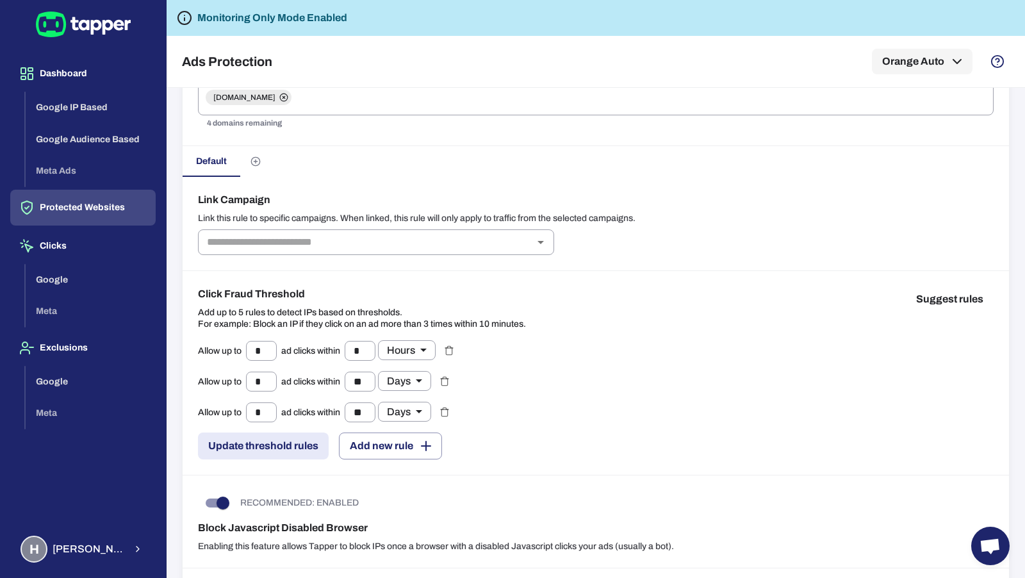
click at [289, 443] on button "Update threshold rules" at bounding box center [263, 445] width 131 height 27
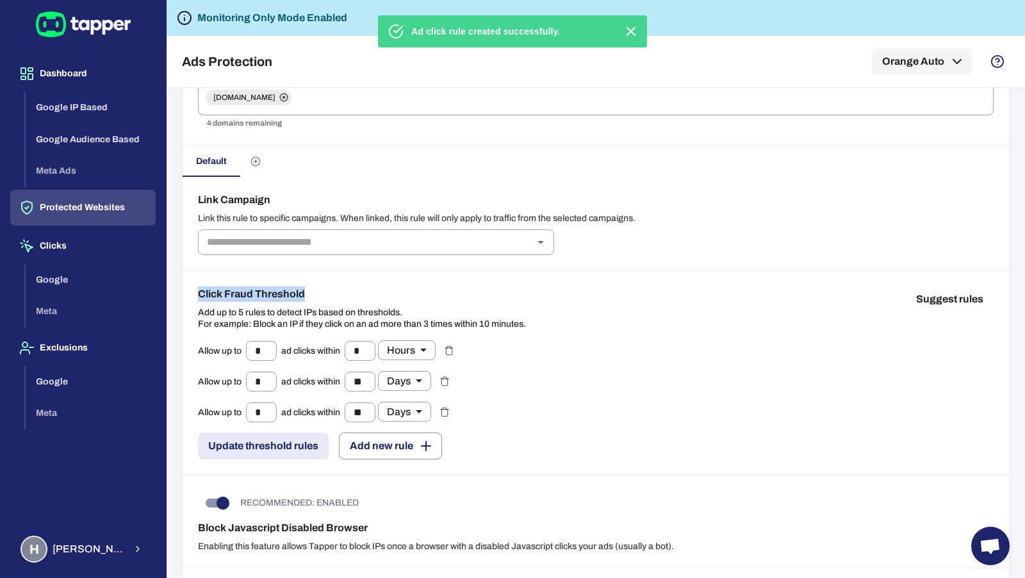
drag, startPoint x: 193, startPoint y: 286, endPoint x: 320, endPoint y: 285, distance: 127.5
click at [320, 285] on div "Click Fraud Threshold Add up to 5 rules to detect IPs based on thresholds. For …" at bounding box center [596, 373] width 826 height 204
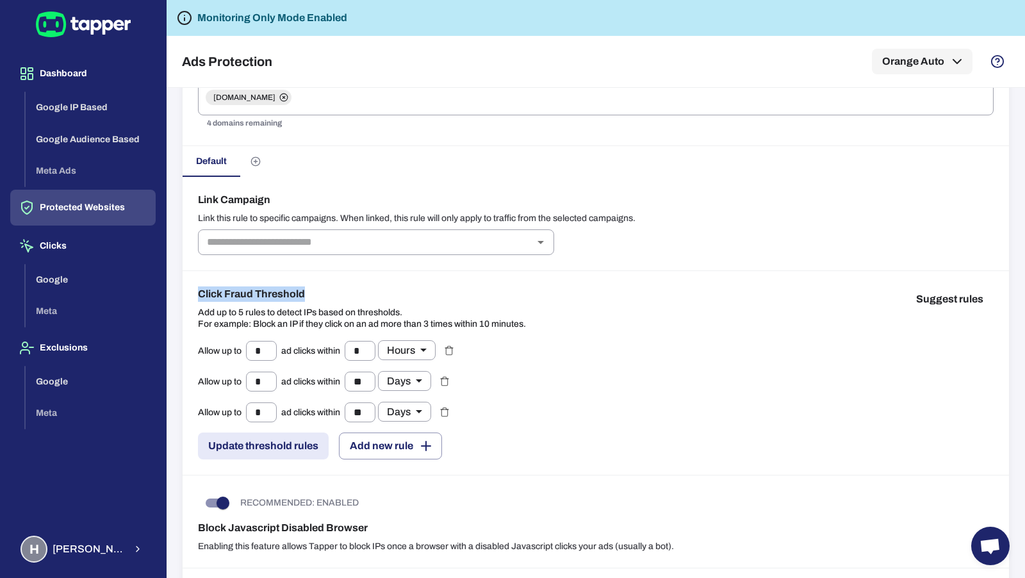
copy h6 "Click Fraud Threshold"
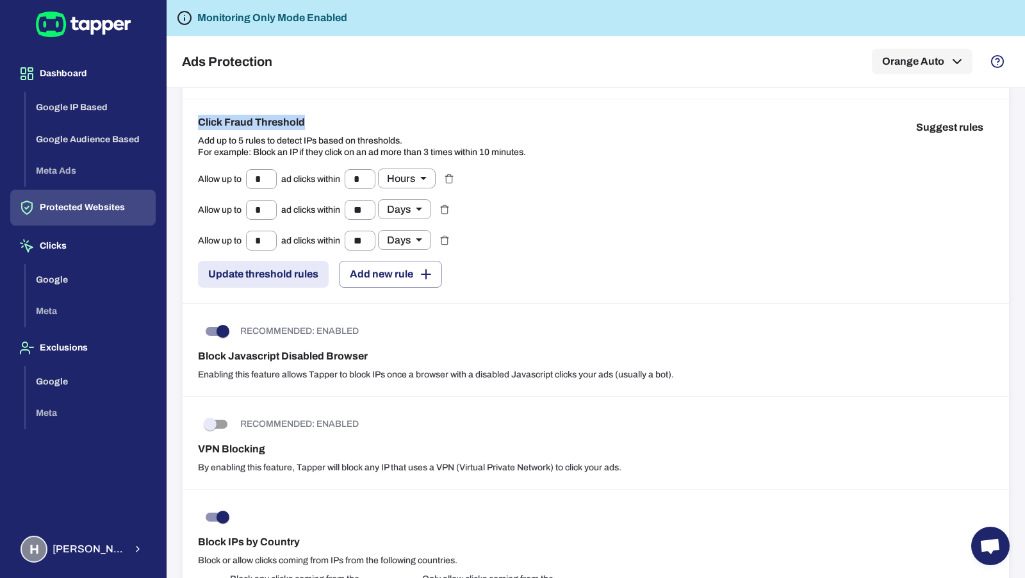
scroll to position [418, 0]
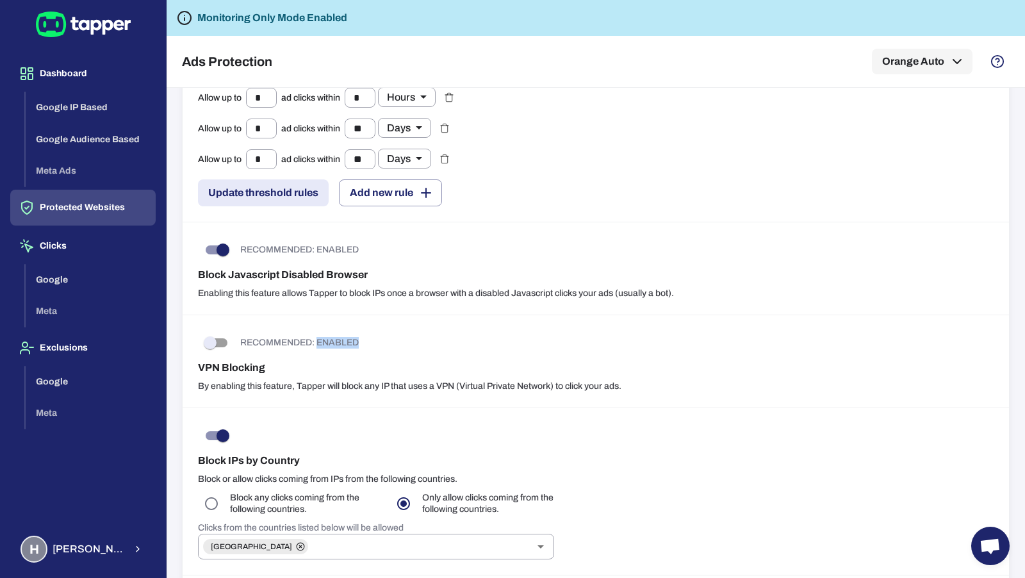
drag, startPoint x: 367, startPoint y: 336, endPoint x: 320, endPoint y: 336, distance: 47.4
click at [320, 336] on div "RECOMMENDED: ENABLED" at bounding box center [596, 343] width 796 height 24
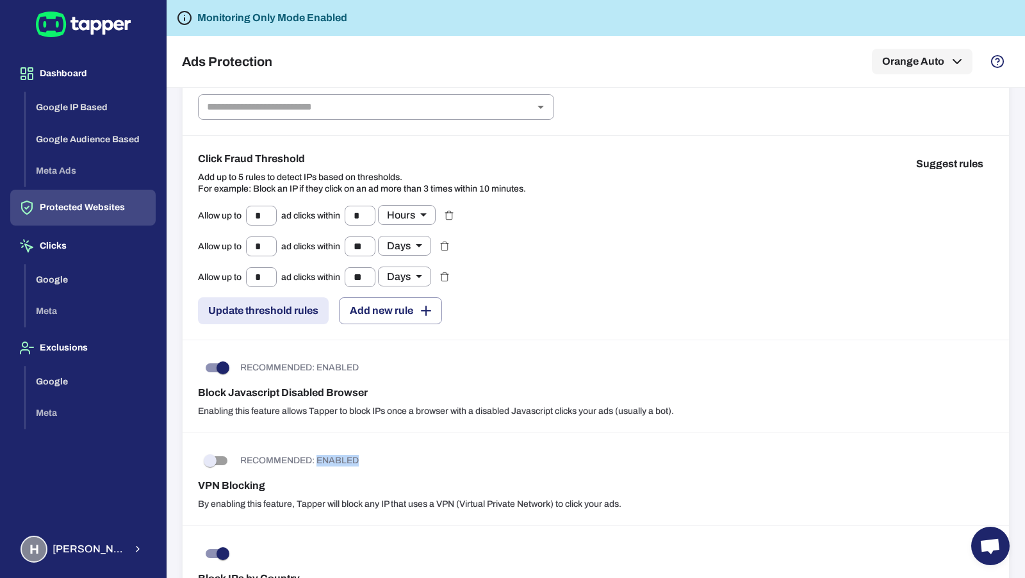
scroll to position [0, 0]
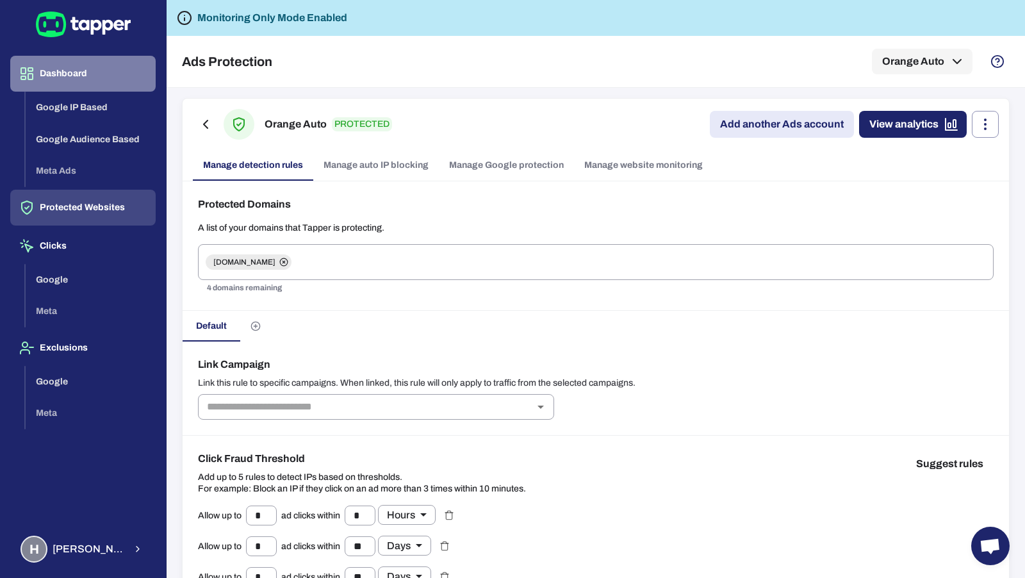
click at [83, 67] on button "Dashboard" at bounding box center [82, 74] width 145 height 36
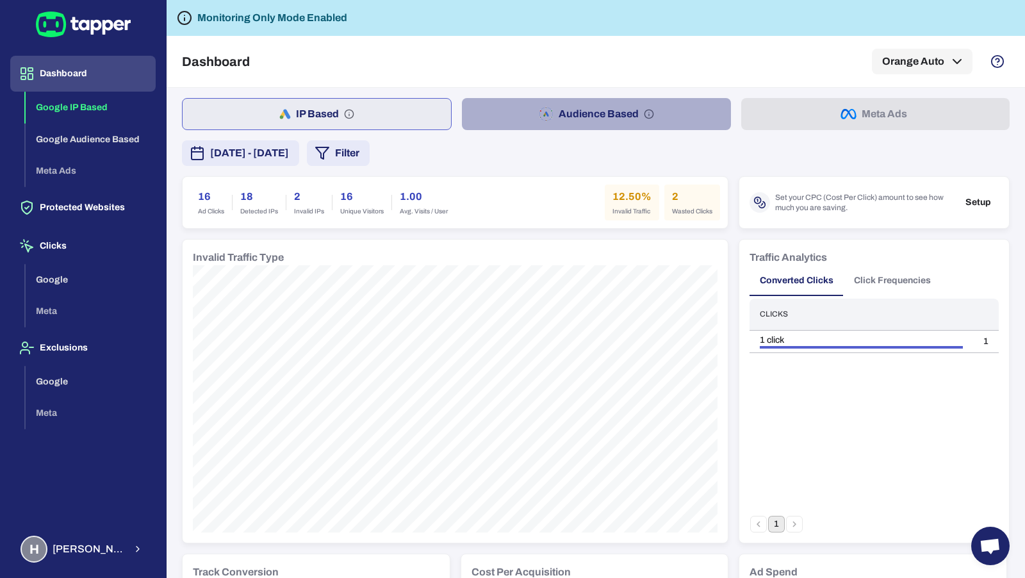
click at [503, 127] on button "Audience Based" at bounding box center [596, 114] width 268 height 32
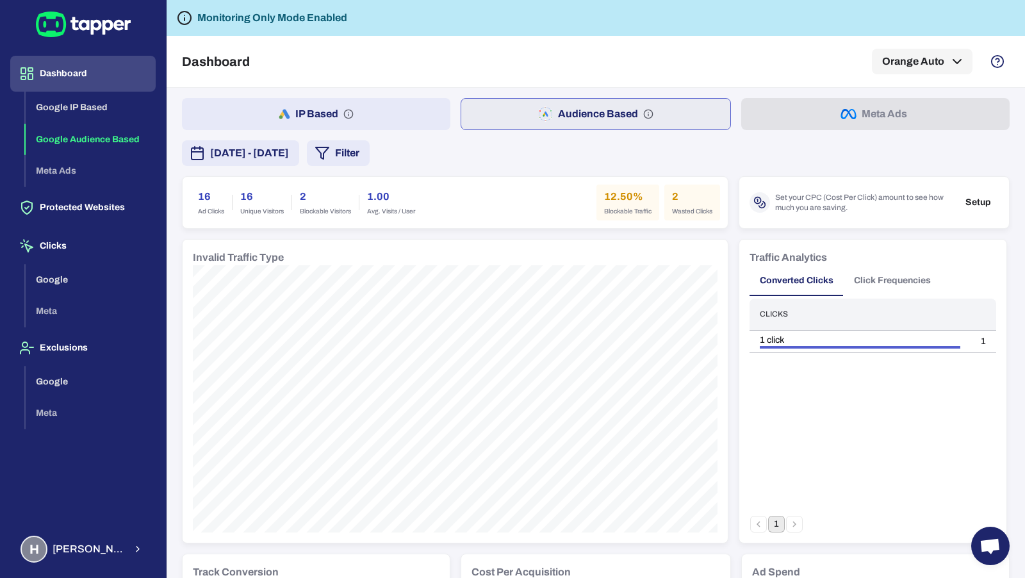
click at [408, 115] on button "IP Based" at bounding box center [316, 114] width 268 height 32
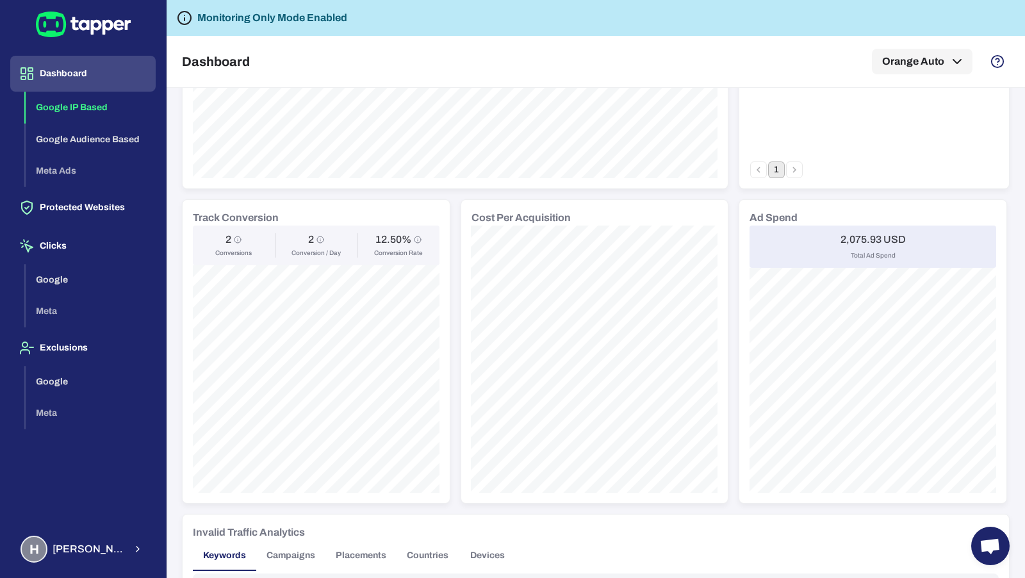
scroll to position [605, 0]
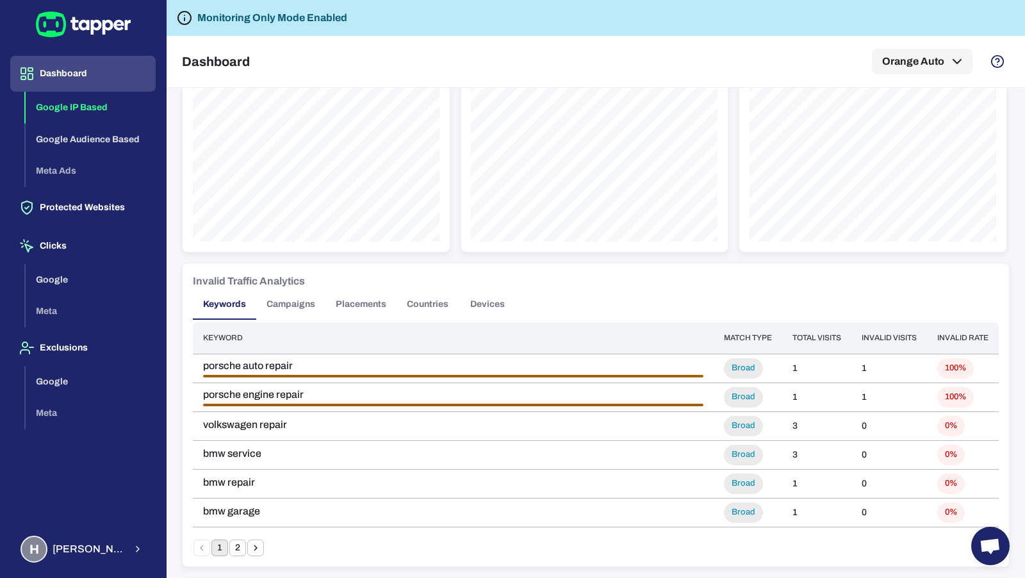
click at [408, 305] on button "Countries" at bounding box center [427, 304] width 62 height 31
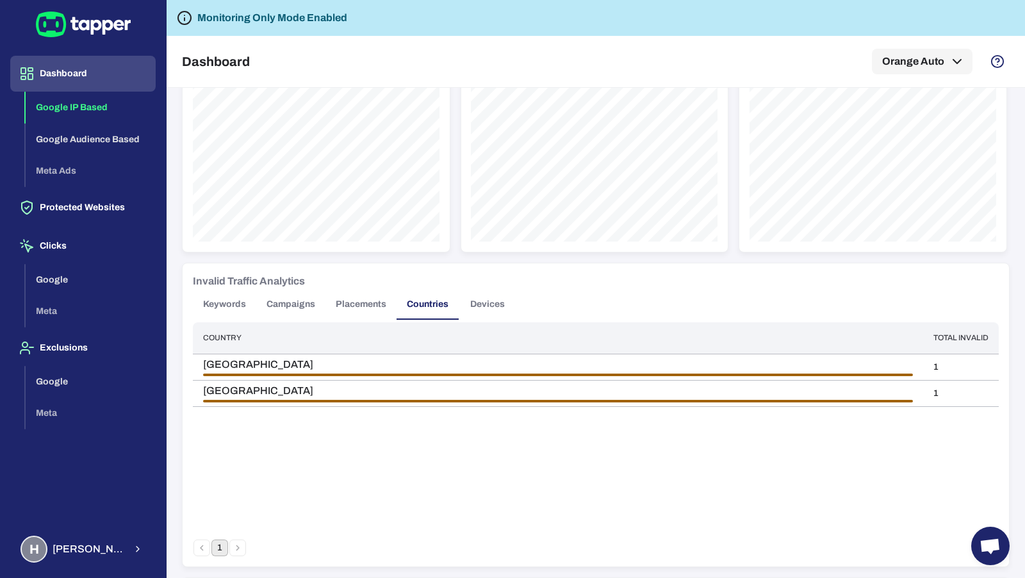
click at [241, 303] on button "Keywords" at bounding box center [224, 304] width 63 height 31
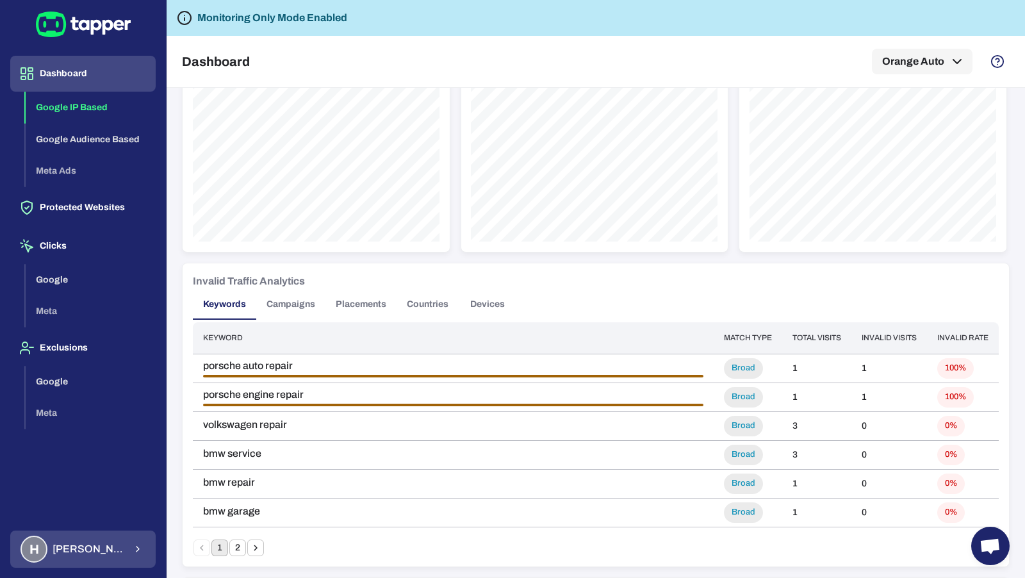
click at [95, 543] on span "Hamid Moaref" at bounding box center [89, 549] width 72 height 13
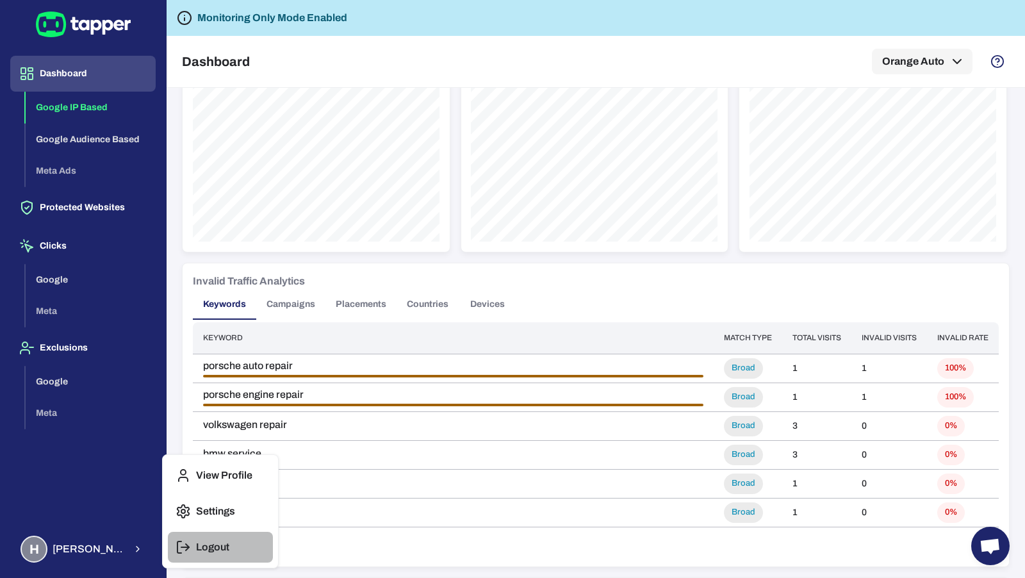
click at [184, 549] on icon "button" at bounding box center [182, 546] width 15 height 15
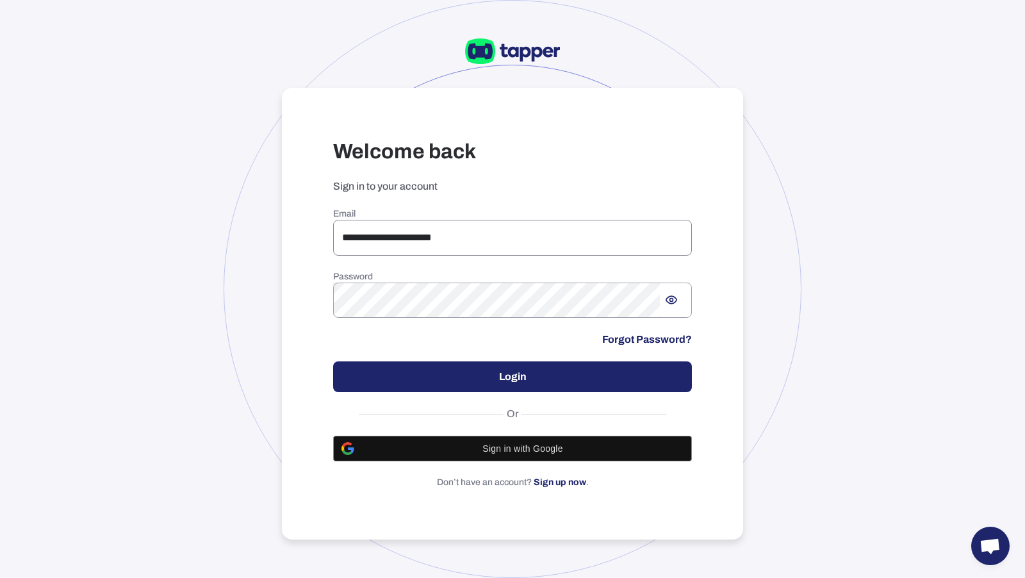
click at [469, 231] on input "**********" at bounding box center [512, 238] width 359 height 36
type input "**********"
click at [595, 362] on button "Login" at bounding box center [512, 376] width 359 height 31
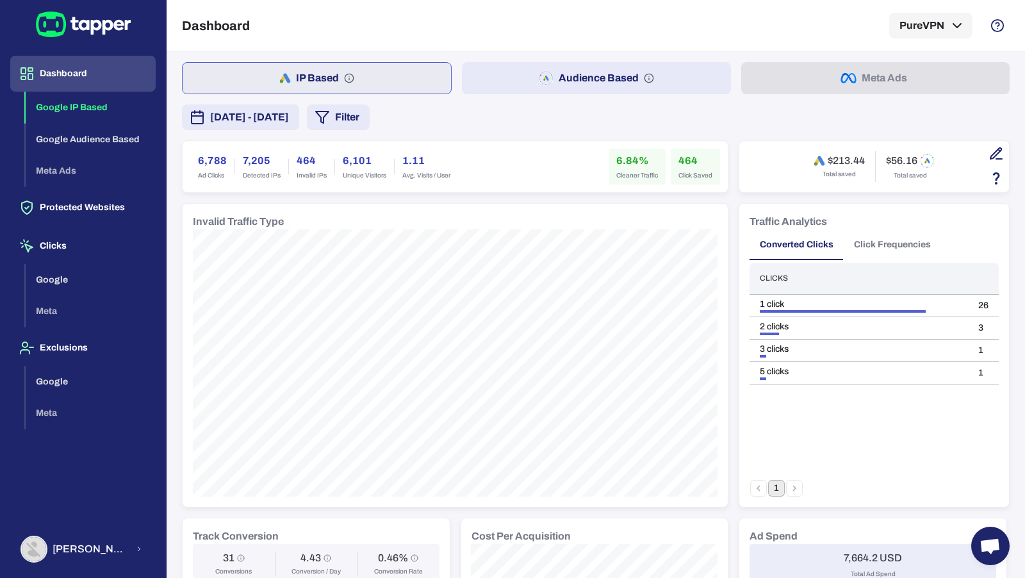
click at [535, 69] on button "Audience Based" at bounding box center [596, 78] width 268 height 32
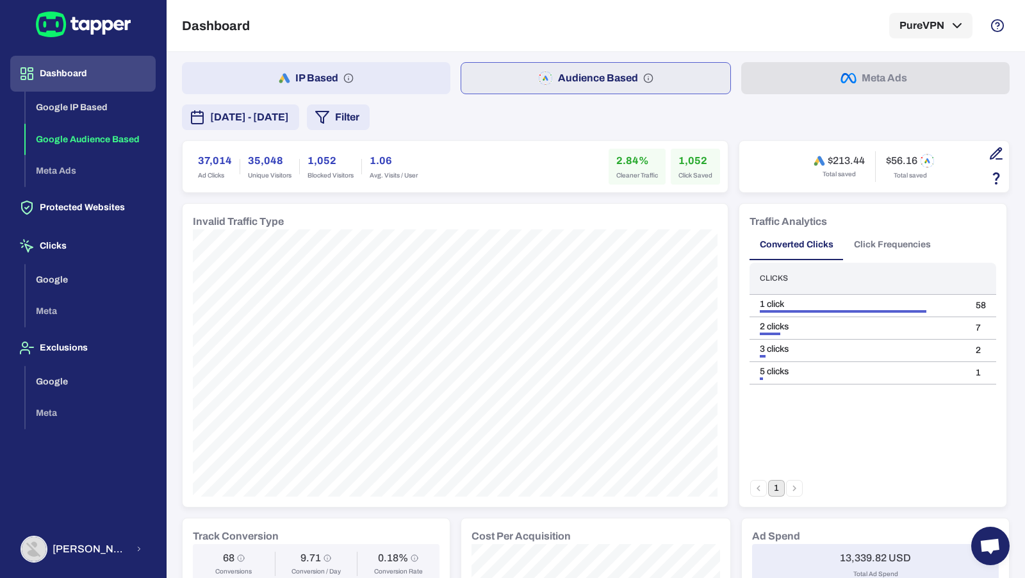
click at [428, 86] on button "IP Based" at bounding box center [316, 78] width 268 height 32
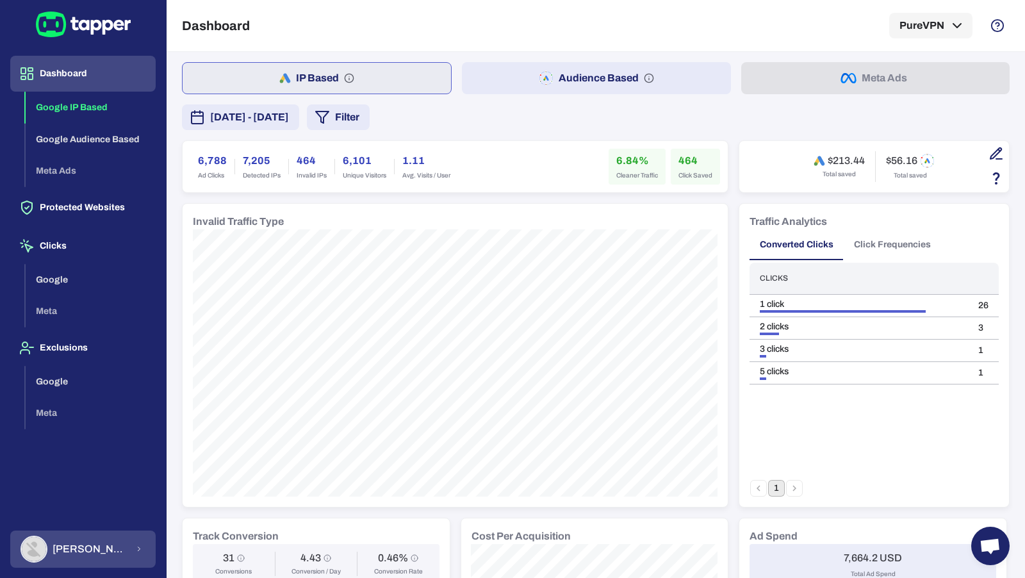
click at [120, 551] on button "[PERSON_NAME]" at bounding box center [82, 548] width 145 height 37
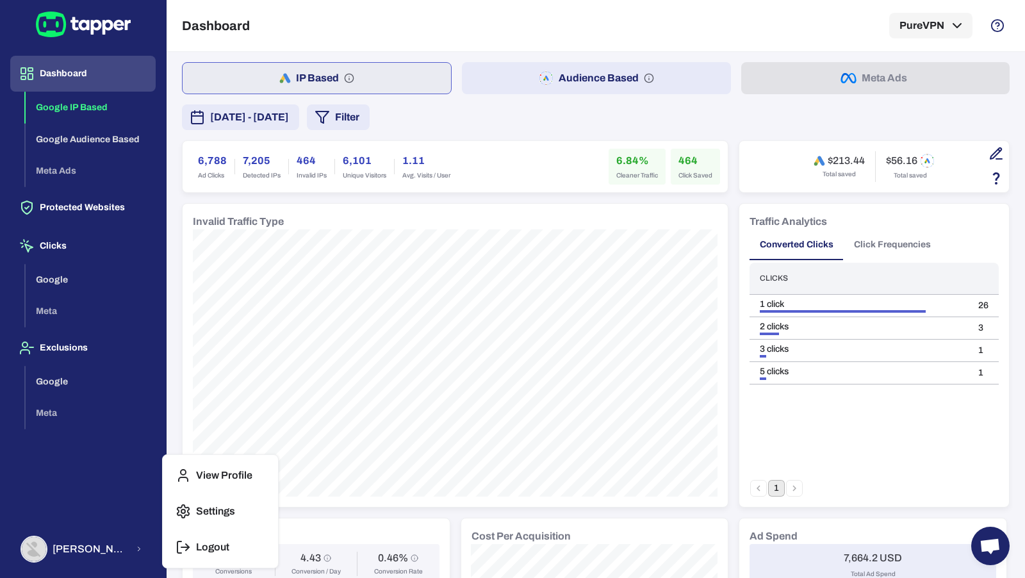
click at [171, 542] on button "Logout" at bounding box center [220, 547] width 105 height 31
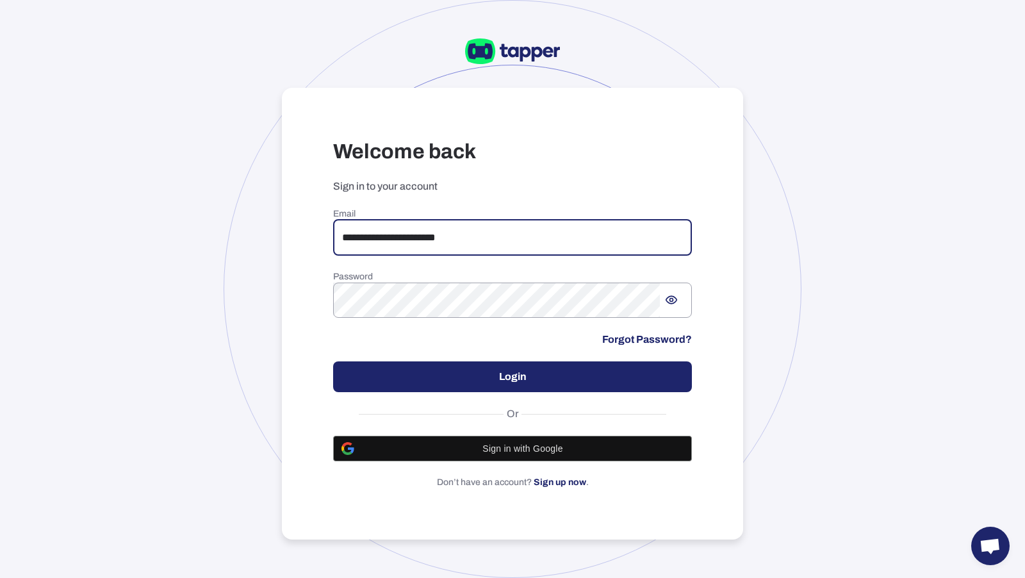
drag, startPoint x: 487, startPoint y: 236, endPoint x: 379, endPoint y: 227, distance: 109.3
click at [379, 227] on input "**********" at bounding box center [512, 238] width 359 height 36
type input "**********"
click at [458, 370] on button "Login" at bounding box center [512, 376] width 359 height 31
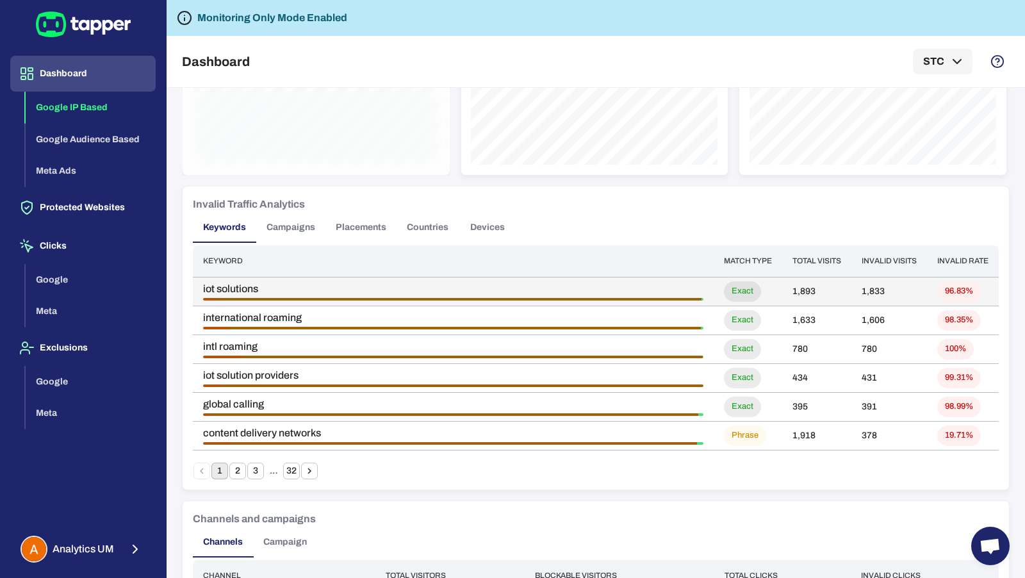
scroll to position [696, 0]
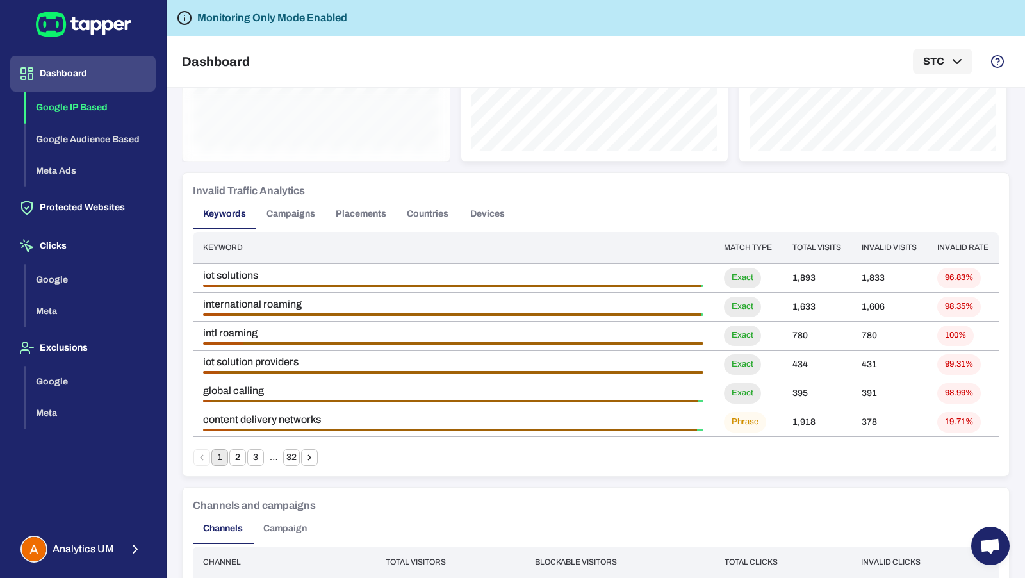
click at [298, 213] on button "Campaigns" at bounding box center [290, 214] width 69 height 31
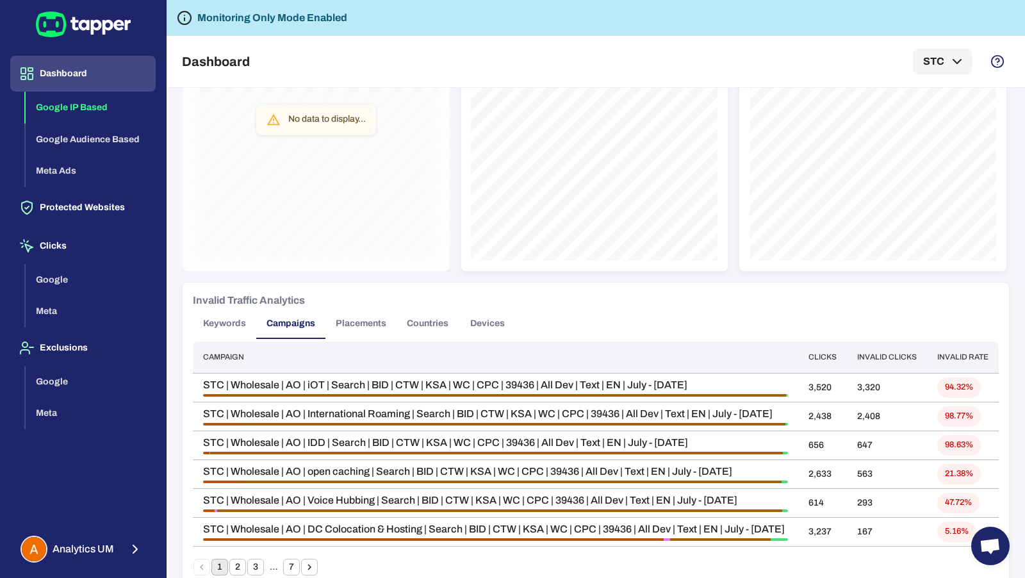
scroll to position [628, 0]
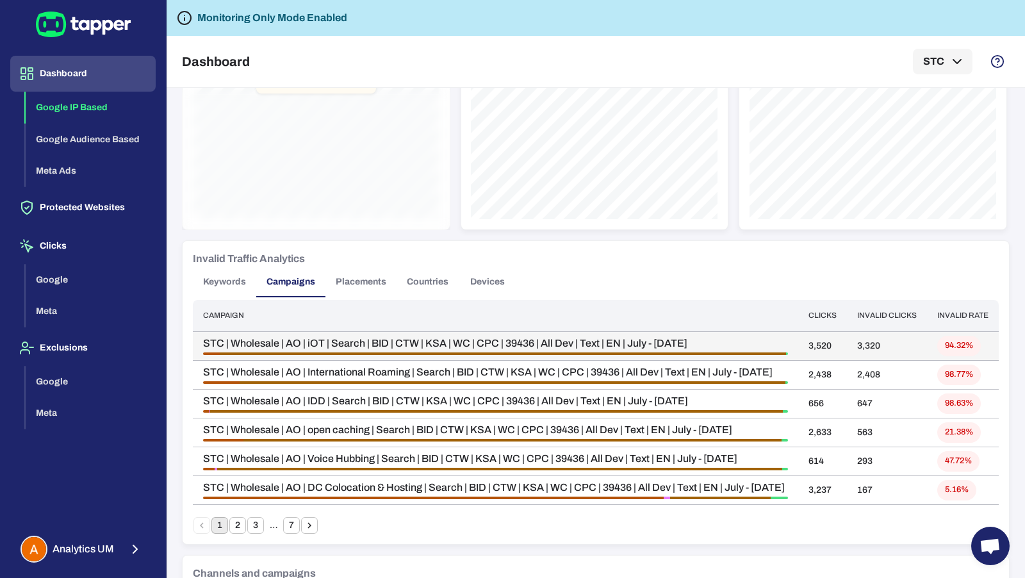
click at [346, 349] on div "STC | Wholesale | AO | iOT | Search | BID | CTW | KSA | WC | CPC | 39436 | All …" at bounding box center [495, 346] width 585 height 18
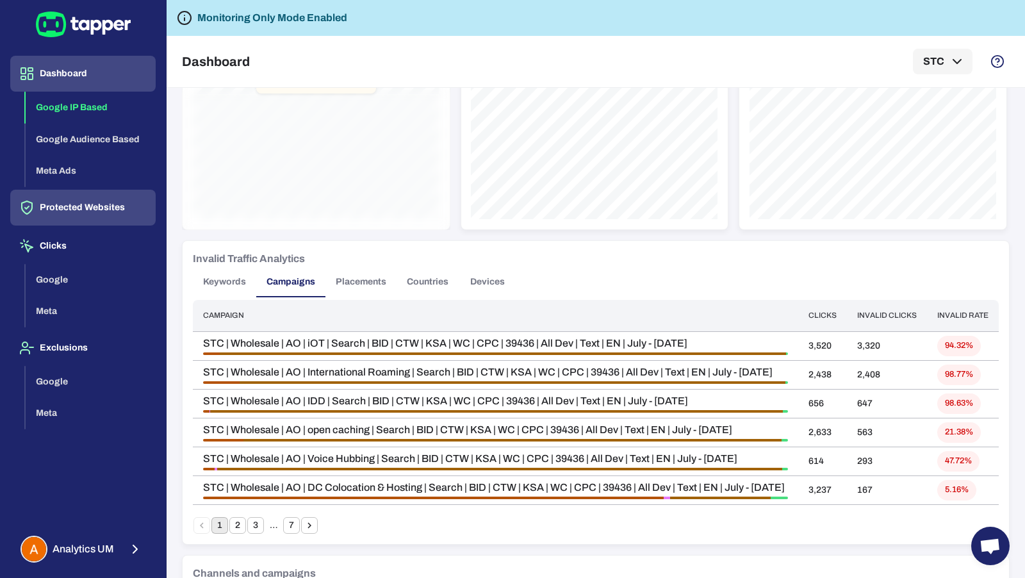
click at [102, 203] on button "Protected Websites" at bounding box center [82, 208] width 145 height 36
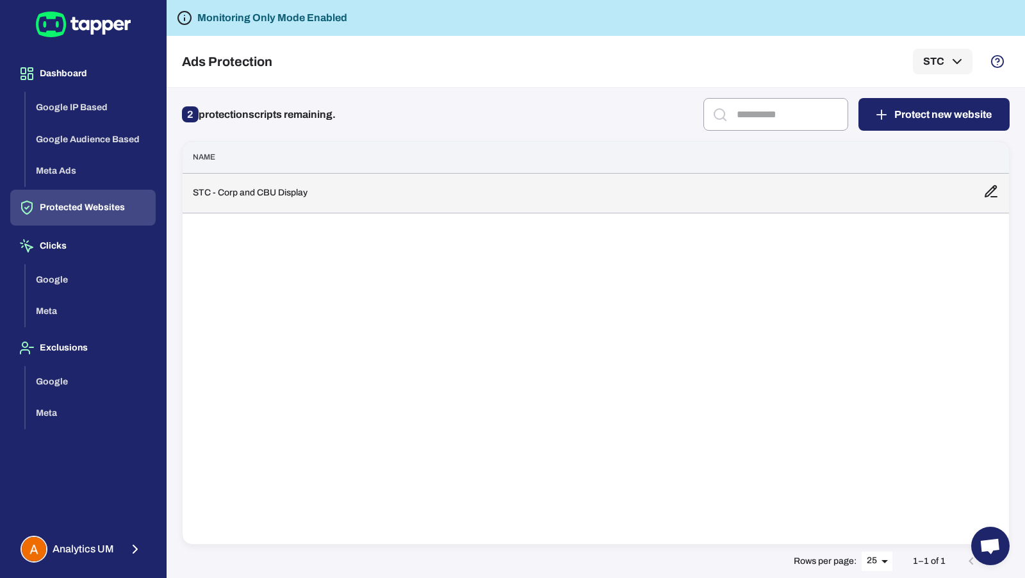
click at [258, 201] on td "STC - Corp and CBU Display" at bounding box center [578, 193] width 790 height 40
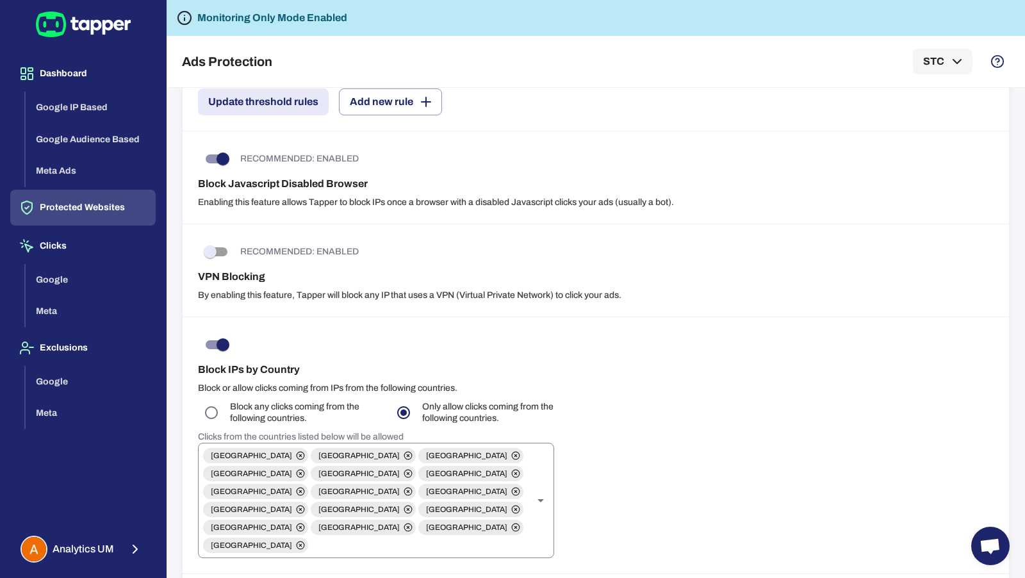
scroll to position [541, 0]
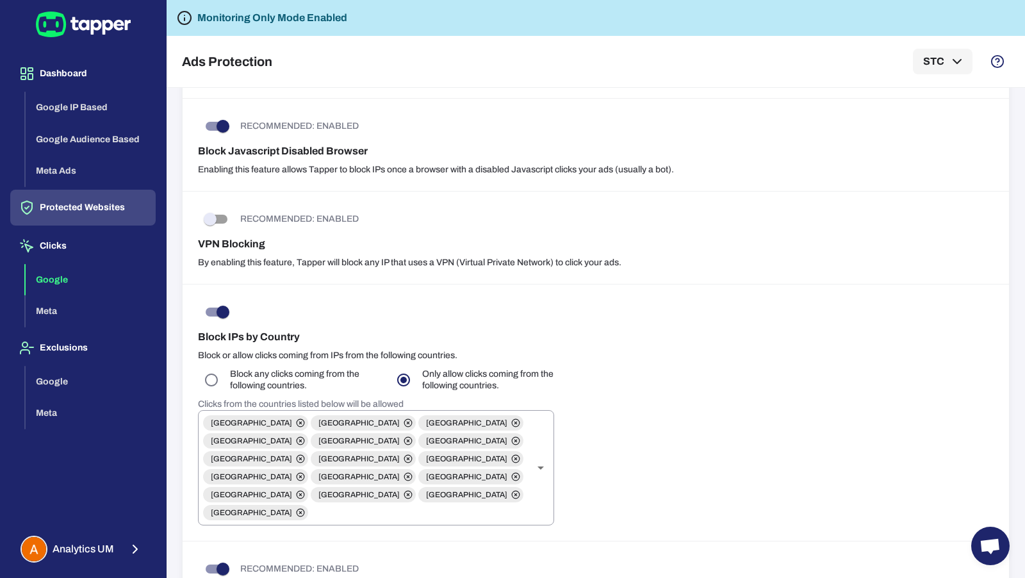
click at [89, 283] on button "Google" at bounding box center [91, 280] width 130 height 32
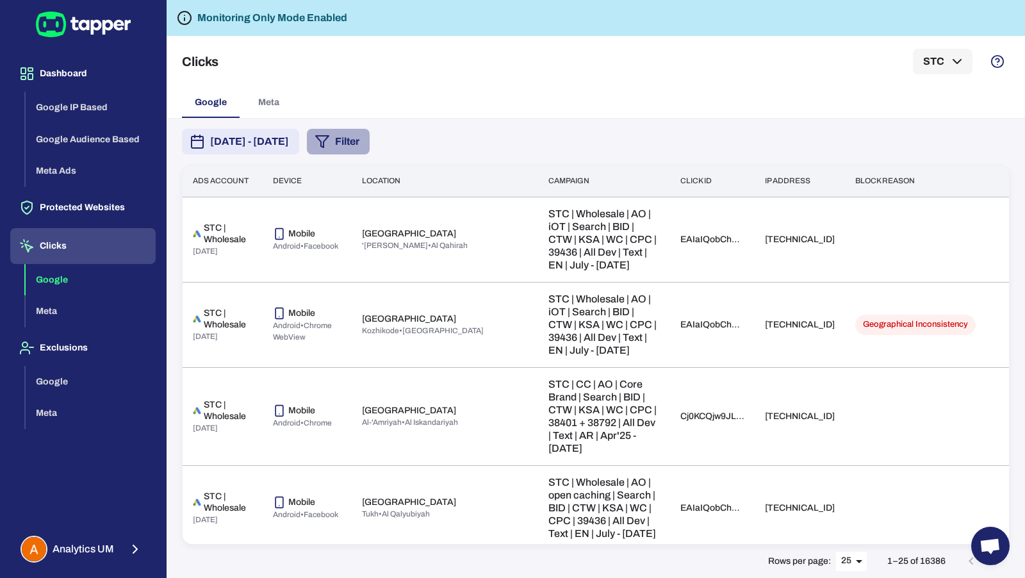
click at [370, 140] on button "Filter" at bounding box center [338, 142] width 63 height 26
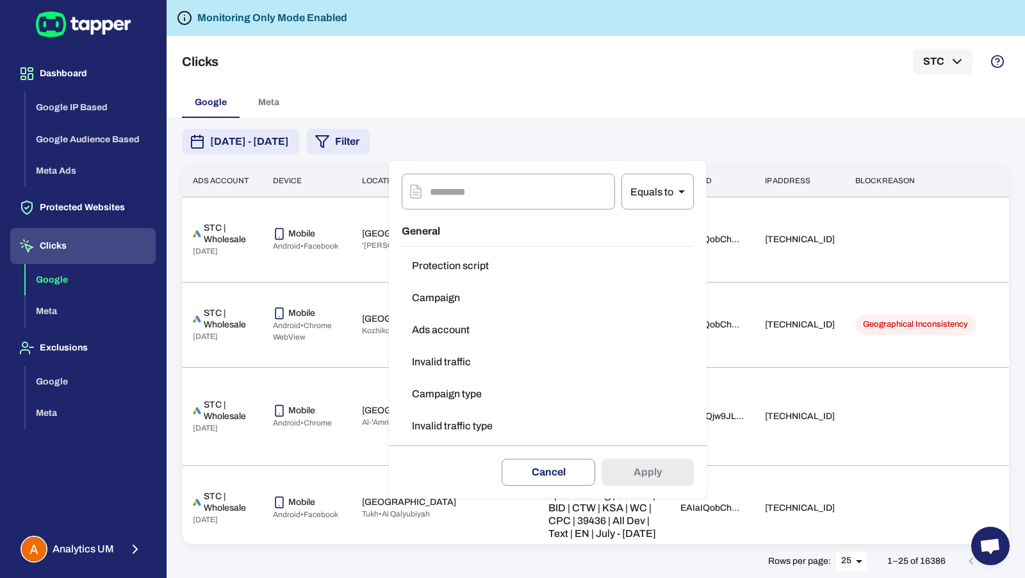
click at [492, 421] on button "Invalid traffic type" at bounding box center [548, 426] width 292 height 26
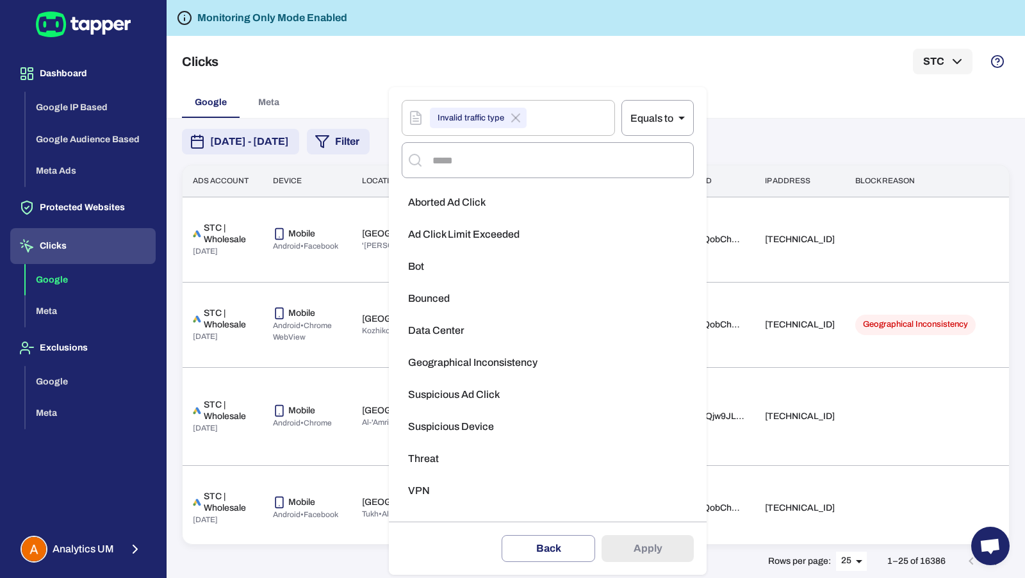
click at [509, 370] on li "Geographical Inconsistency" at bounding box center [548, 363] width 292 height 26
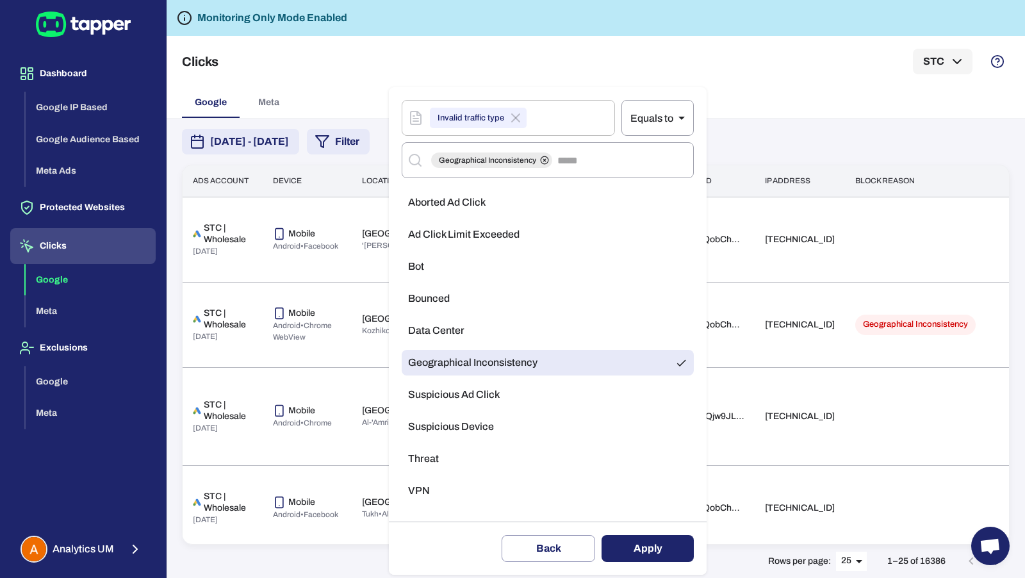
click at [646, 554] on button "Apply" at bounding box center [647, 548] width 92 height 27
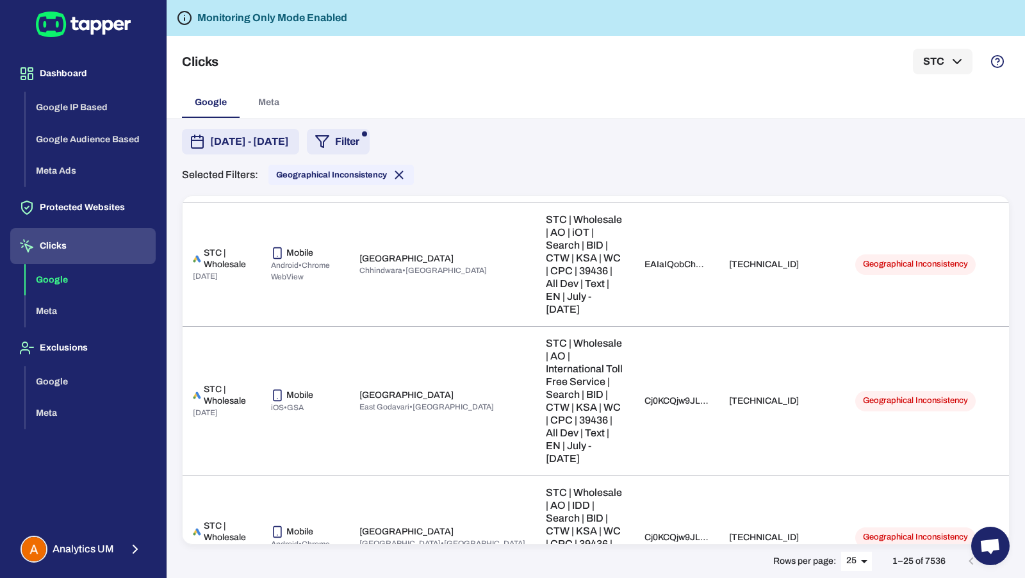
scroll to position [397, 0]
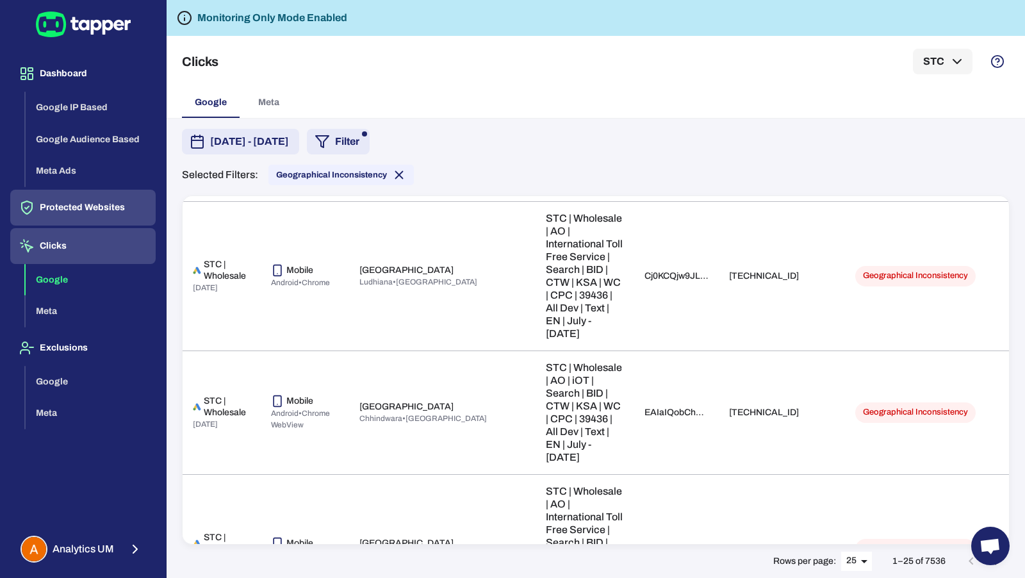
click at [72, 202] on button "Protected Websites" at bounding box center [82, 208] width 145 height 36
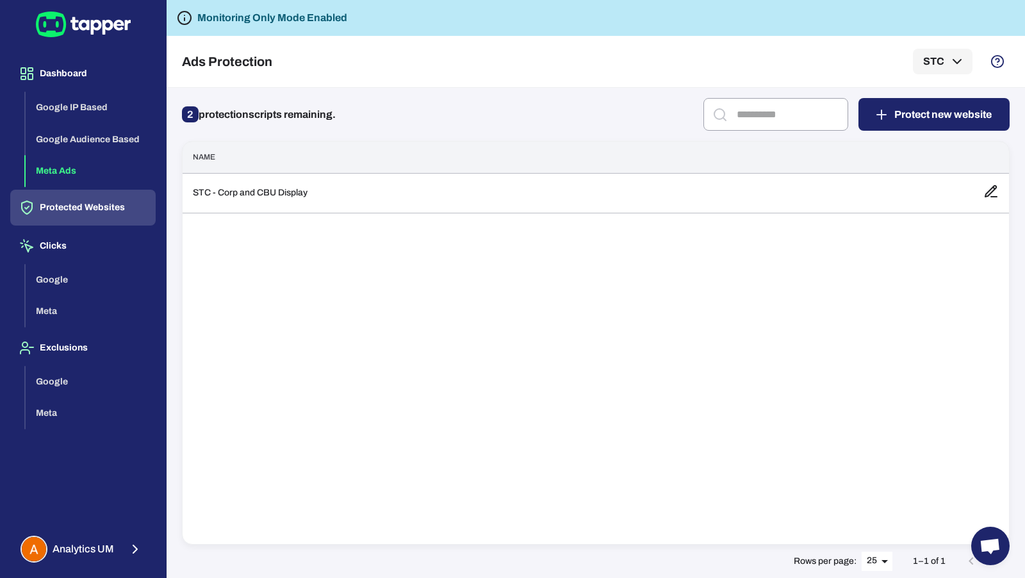
click at [80, 172] on button "Meta Ads" at bounding box center [91, 171] width 130 height 32
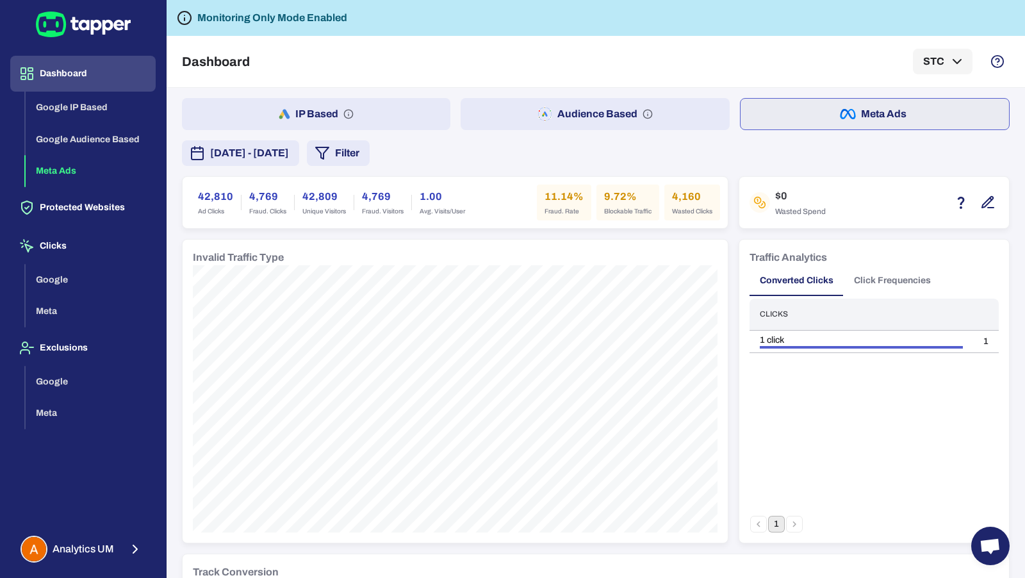
click at [406, 104] on button "IP Based" at bounding box center [316, 114] width 268 height 32
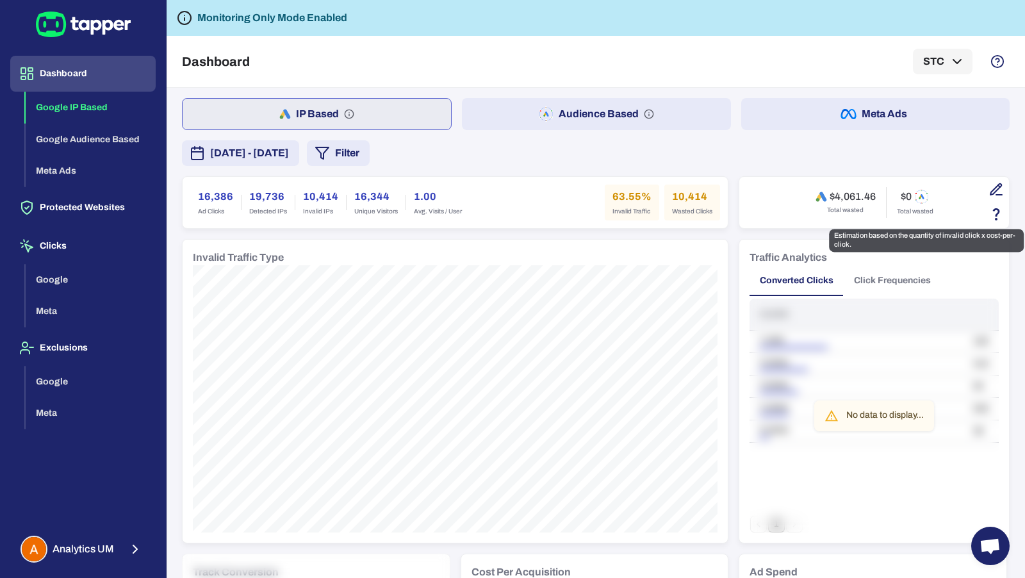
click at [999, 213] on icon "Estimation based on the quantity of invalid click x cost-per-click." at bounding box center [995, 213] width 15 height 15
click at [999, 195] on icon "button" at bounding box center [999, 195] width 6 height 0
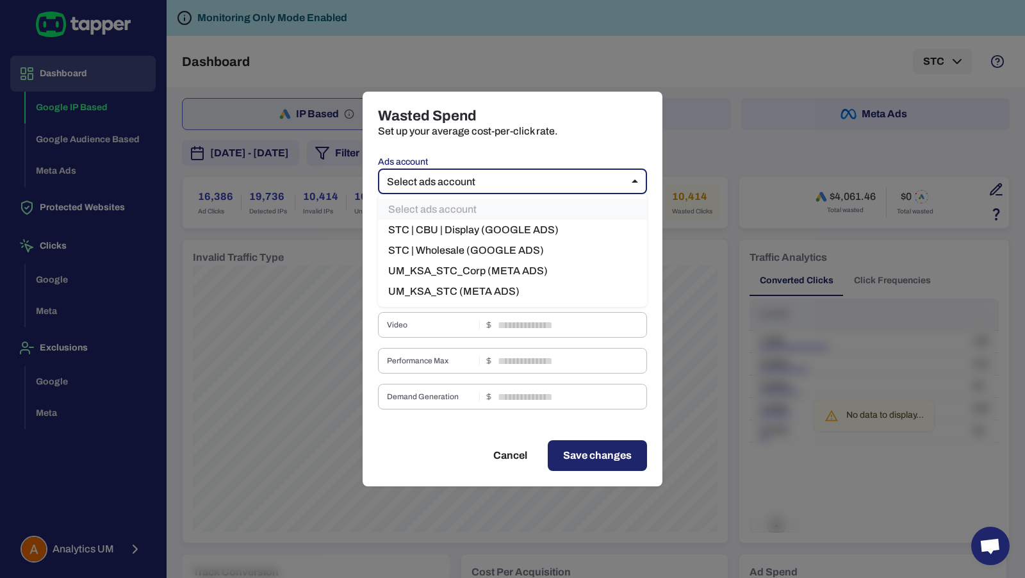
click at [592, 181] on body "Dashboard Google IP Based Google Audience Based Meta Ads Protected Websites Cli…" at bounding box center [512, 289] width 1025 height 578
click at [550, 230] on li "STC | CBU | Display (GOOGLE ADS)" at bounding box center [512, 230] width 269 height 20
type input "***"
type input "****"
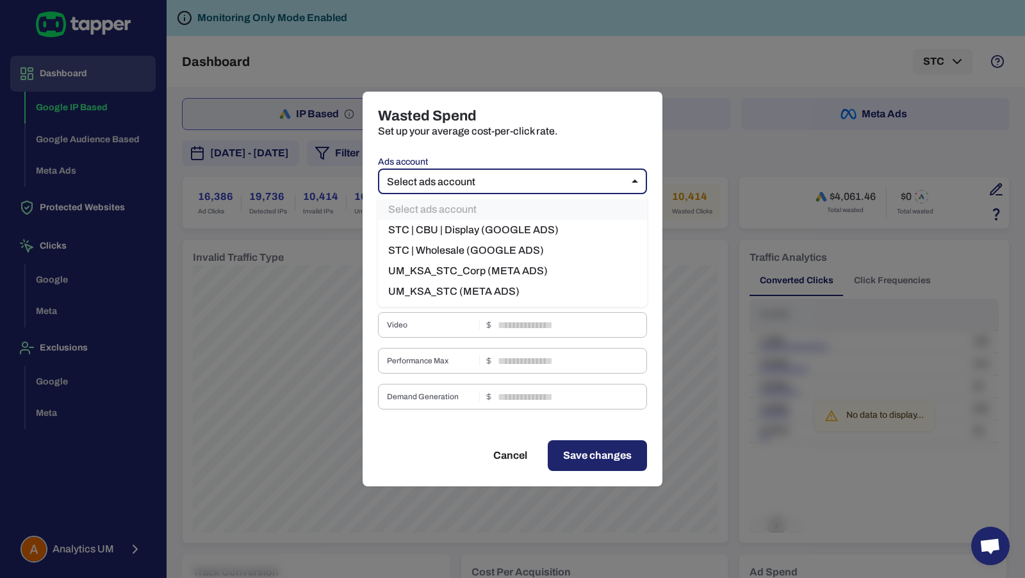
type input "*"
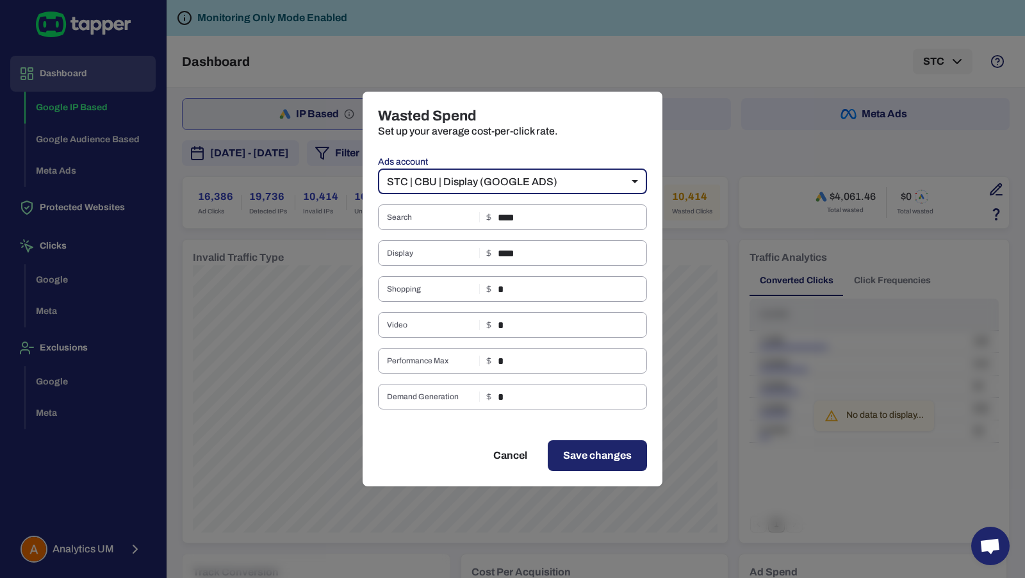
click at [546, 178] on body "Dashboard Google IP Based Google Audience Based Meta Ads Protected Websites Cli…" at bounding box center [512, 289] width 1025 height 578
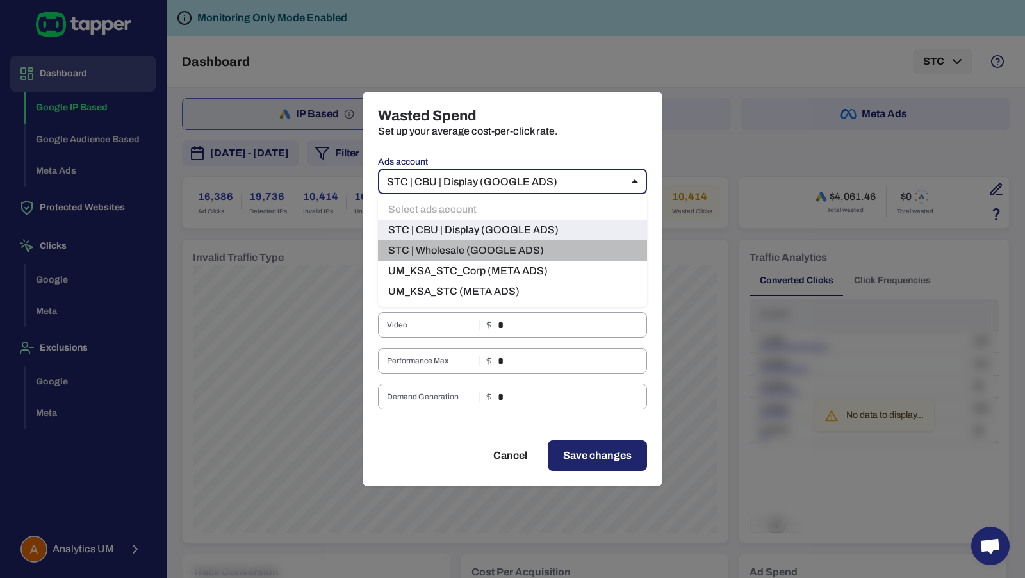
click at [544, 243] on li "STC | Wholesale (GOOGLE ADS)" at bounding box center [512, 250] width 269 height 20
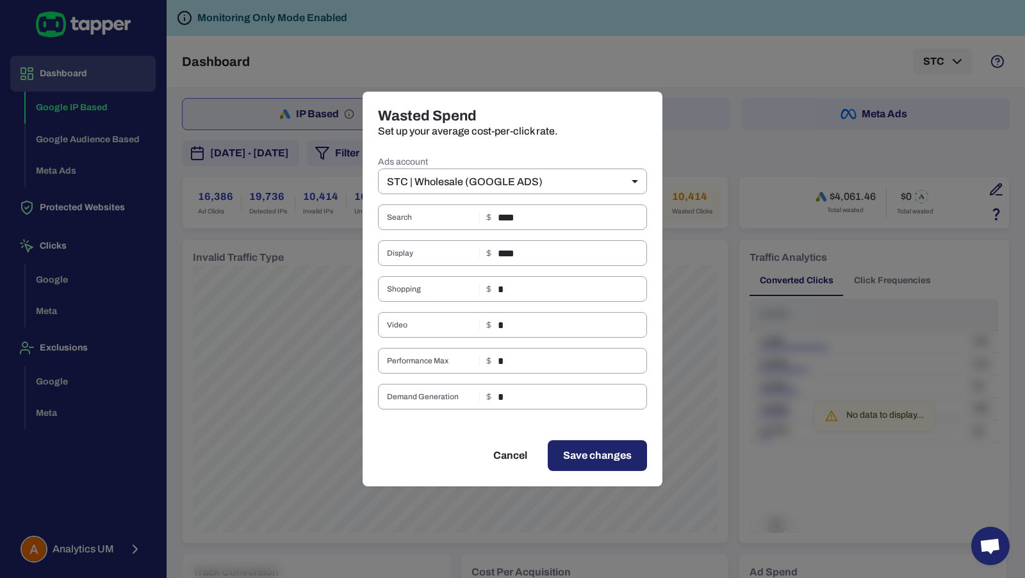
click at [692, 159] on div "Wasted Spend Set up your average cost-per-click rate. Ads account STC | Wholesa…" at bounding box center [512, 289] width 1025 height 578
type input "**"
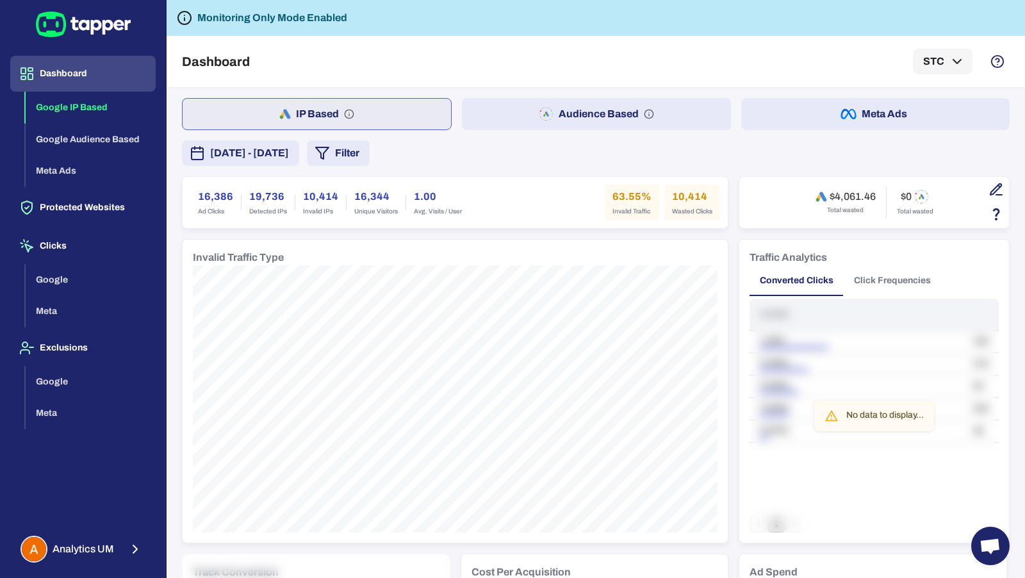
click at [370, 153] on button "Filter" at bounding box center [338, 153] width 63 height 26
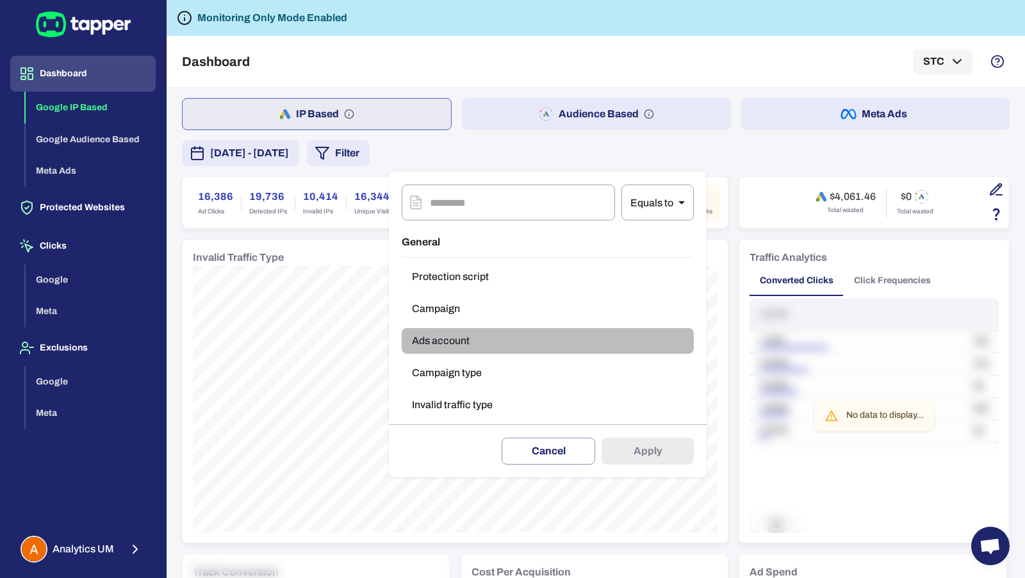
click at [467, 341] on button "Ads account" at bounding box center [548, 341] width 292 height 26
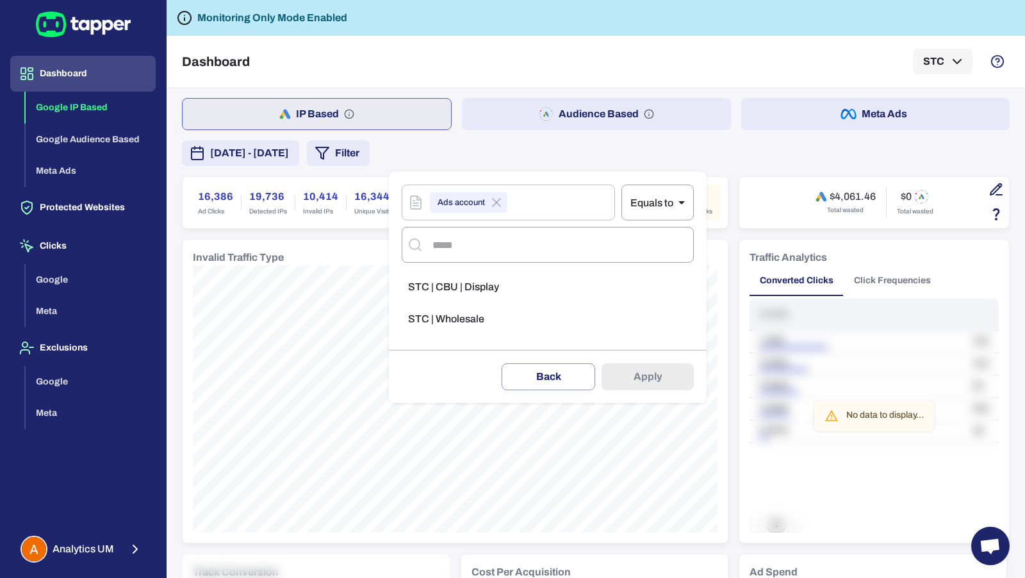
click at [480, 315] on span "STC | Wholesale" at bounding box center [446, 319] width 76 height 13
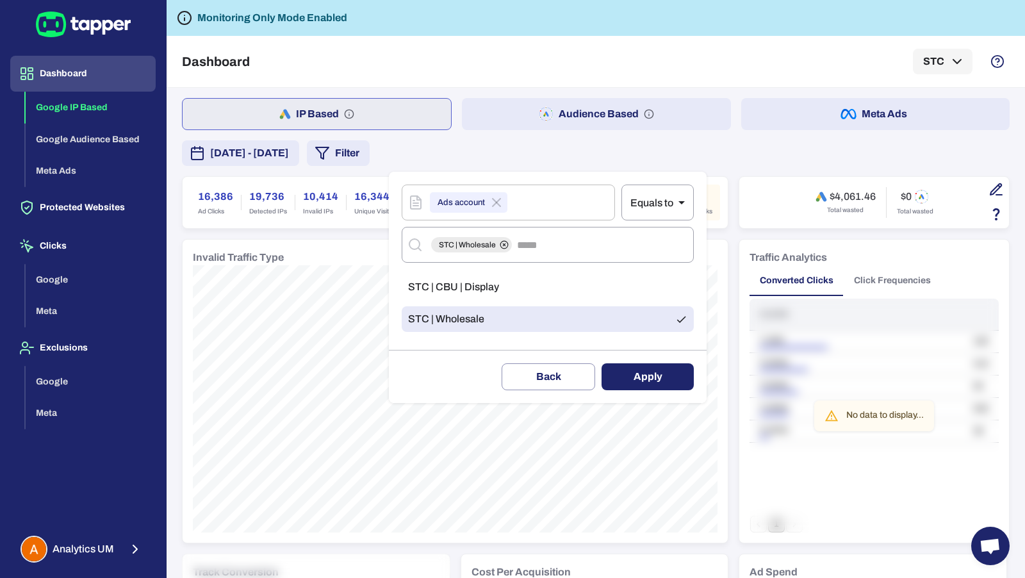
click at [649, 382] on button "Apply" at bounding box center [647, 376] width 92 height 27
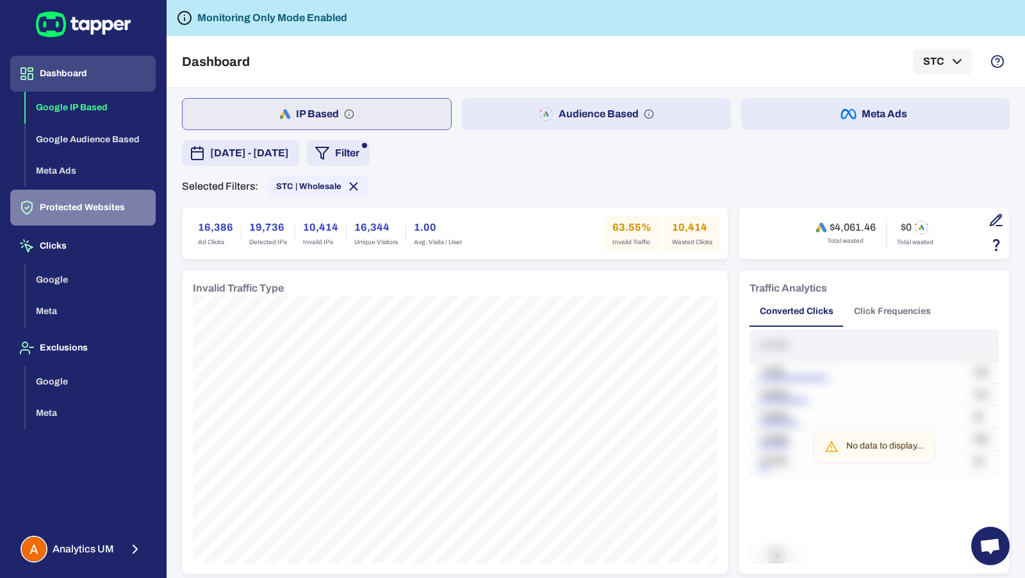
click at [74, 204] on button "Protected Websites" at bounding box center [82, 208] width 145 height 36
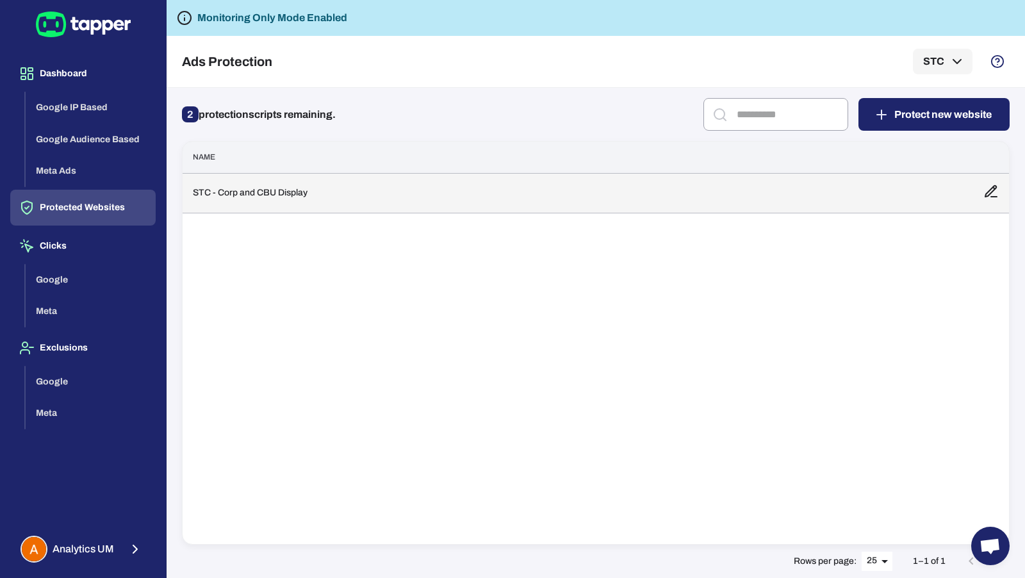
click at [252, 208] on td "STC - Corp and CBU Display" at bounding box center [578, 193] width 790 height 40
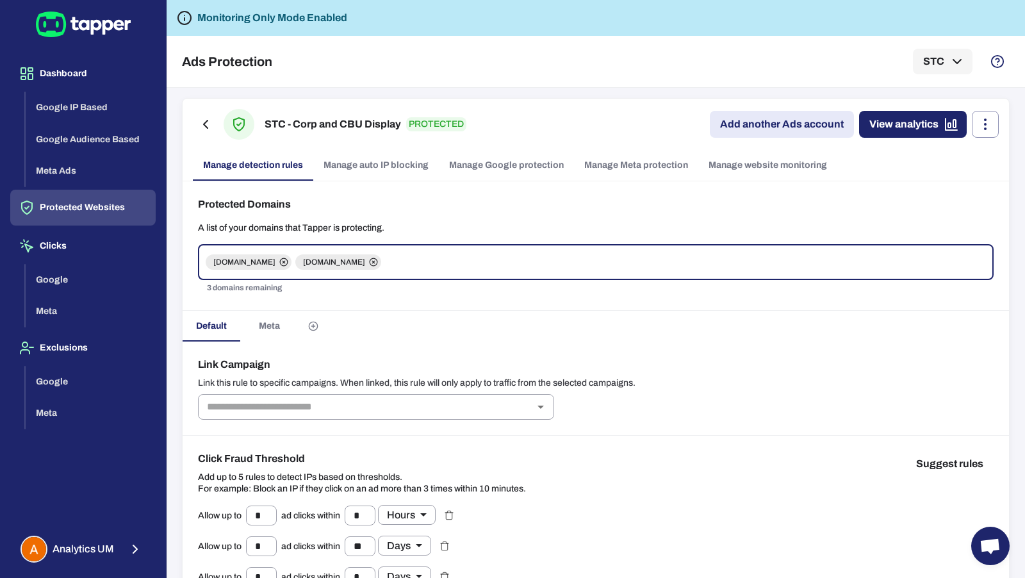
click at [452, 170] on link "Manage Google protection" at bounding box center [506, 165] width 135 height 31
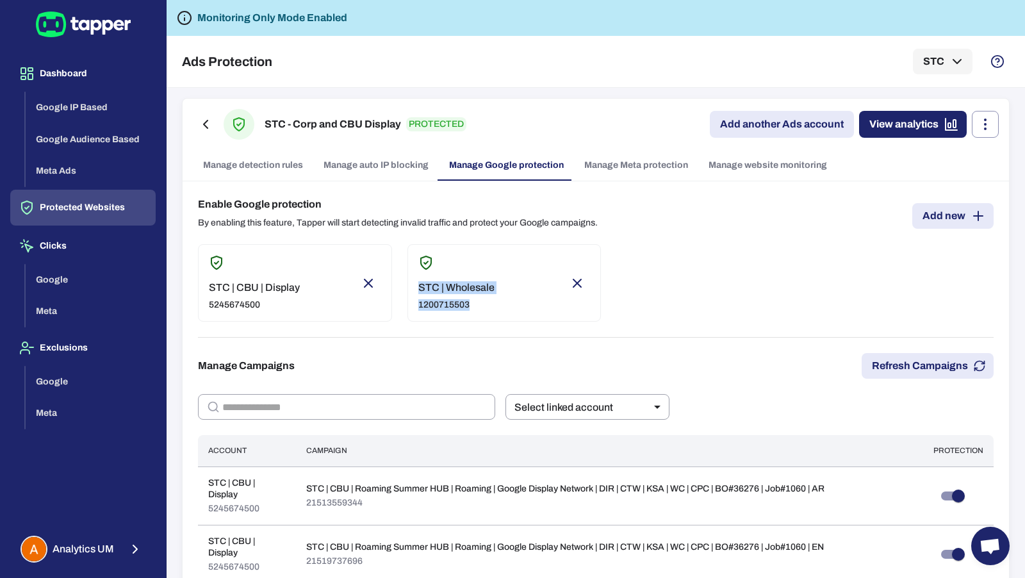
drag, startPoint x: 416, startPoint y: 285, endPoint x: 503, endPoint y: 304, distance: 88.6
click at [503, 304] on div "STC | Wholesale 1200715503" at bounding box center [504, 283] width 194 height 78
type input "***"
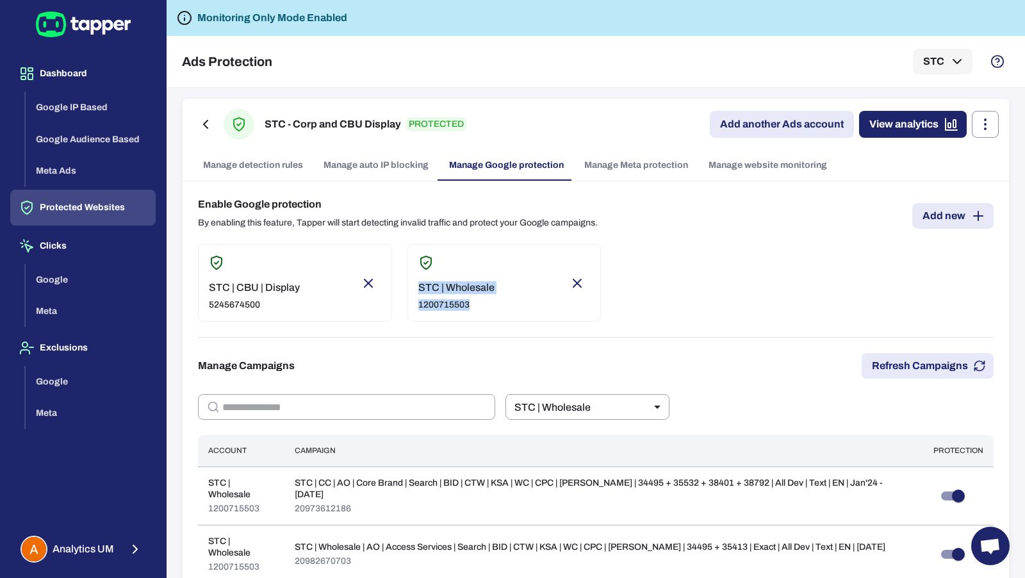
copy div "STC | Wholesale 1200715503"
click at [106, 99] on button "Google IP Based" at bounding box center [91, 108] width 130 height 32
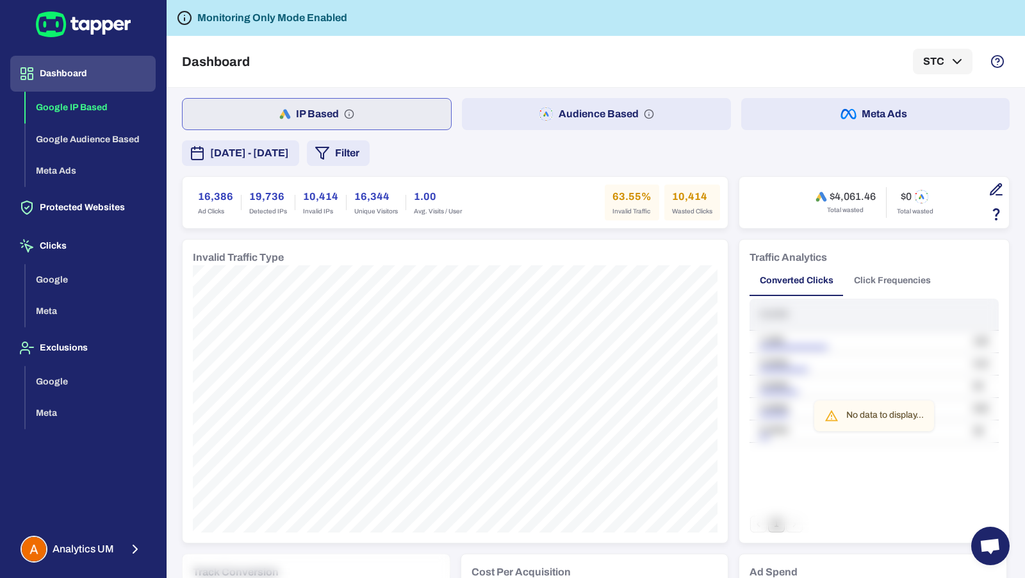
click at [289, 151] on span "October 1, 2025 - October 7, 2025" at bounding box center [249, 152] width 79 height 15
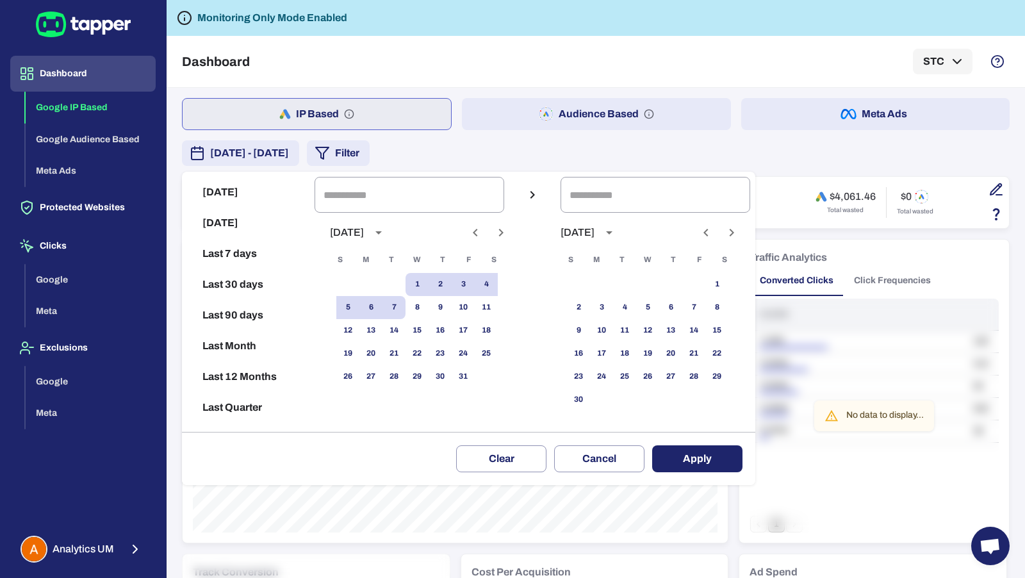
click at [263, 314] on button "Last 90 days" at bounding box center [248, 315] width 122 height 31
type input "**********"
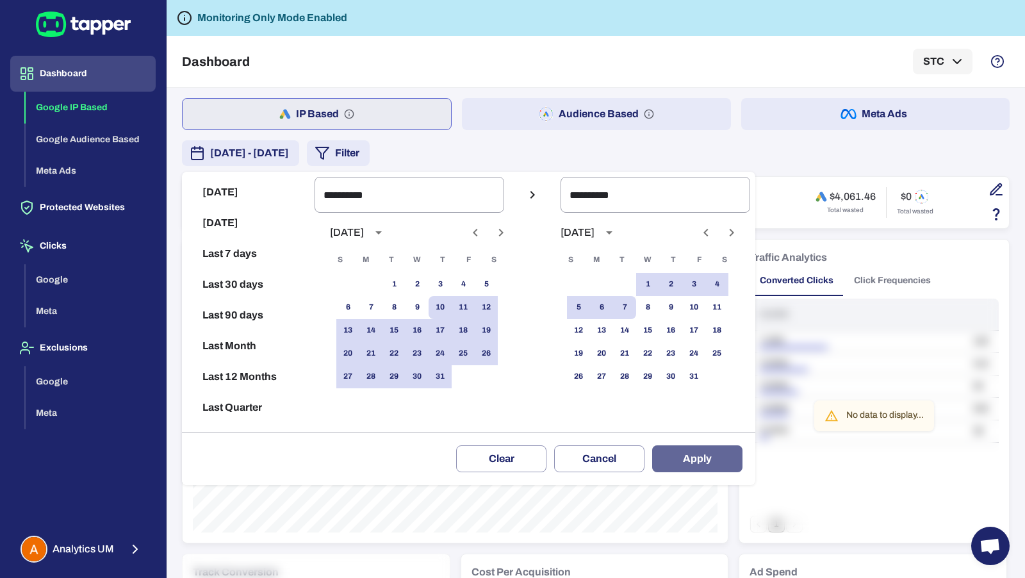
click at [668, 455] on button "Apply" at bounding box center [697, 458] width 90 height 27
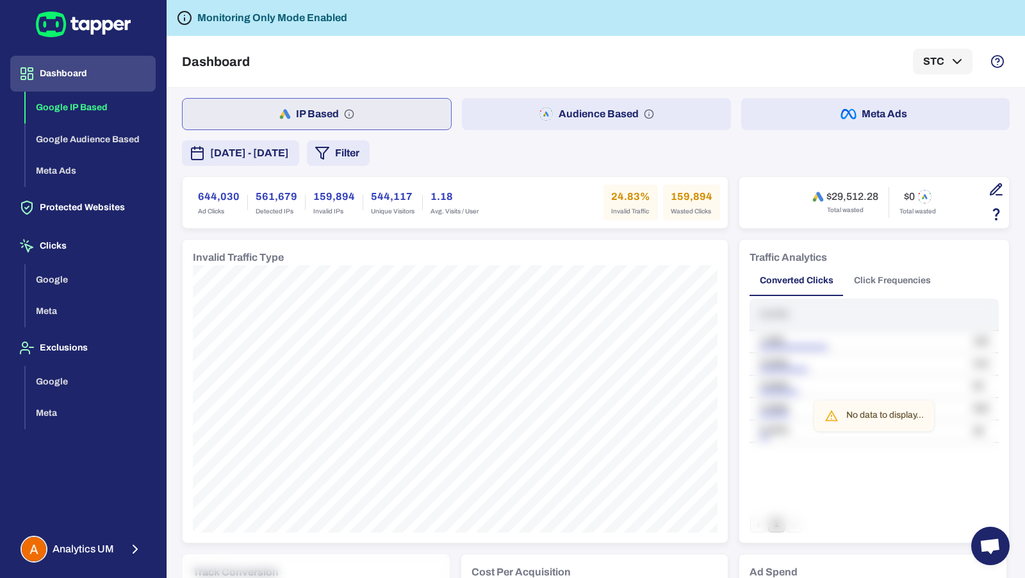
click at [287, 149] on span "July 10, 2025 - October 7, 2025" at bounding box center [249, 152] width 79 height 15
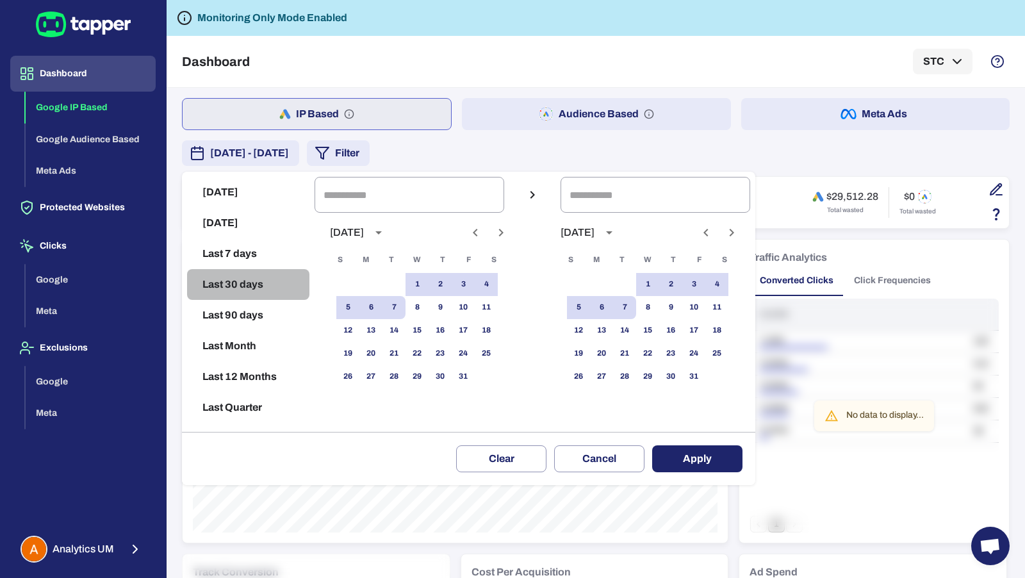
click at [240, 281] on button "Last 30 days" at bounding box center [248, 284] width 122 height 31
type input "**********"
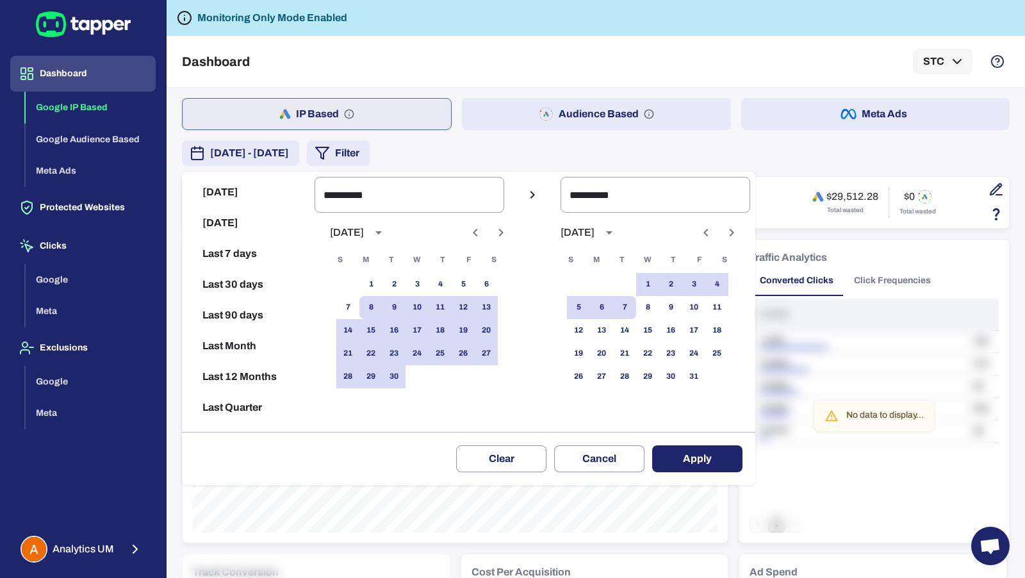
click at [691, 456] on button "Apply" at bounding box center [697, 458] width 90 height 27
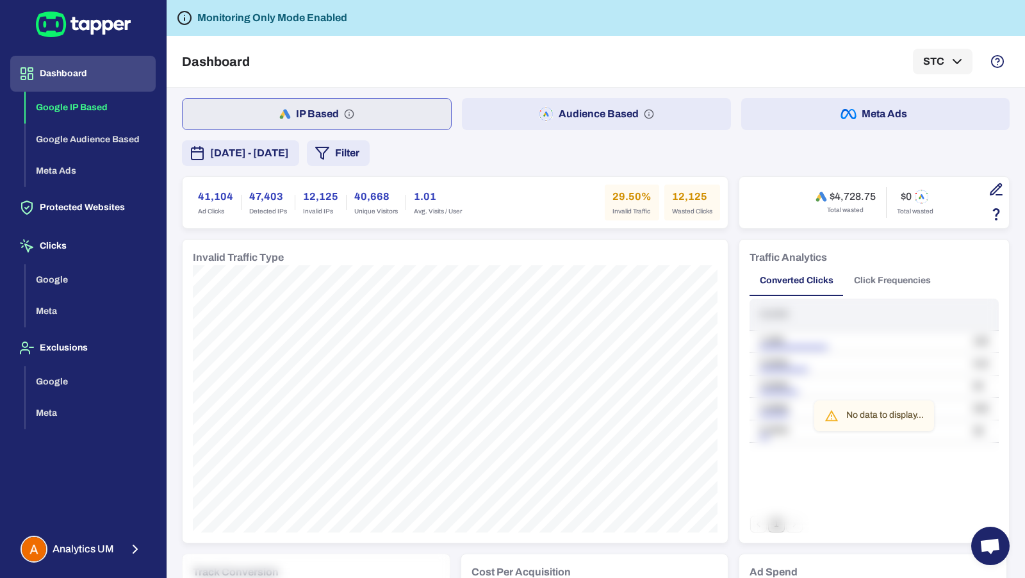
click at [815, 120] on button "Meta Ads" at bounding box center [875, 114] width 268 height 32
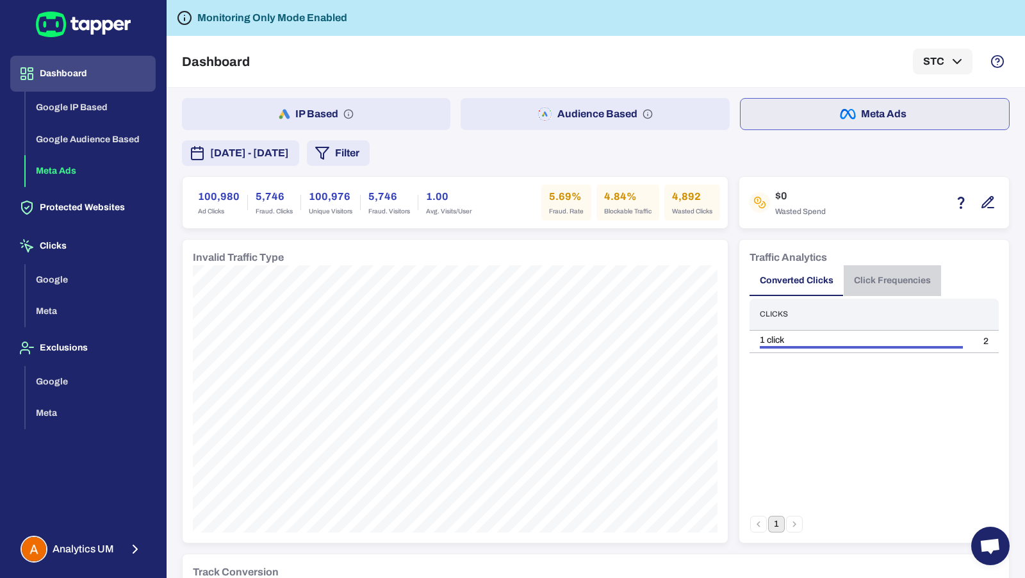
click at [870, 283] on button "Click Frequencies" at bounding box center [892, 280] width 97 height 31
click at [801, 283] on button "Converted Clicks" at bounding box center [796, 280] width 94 height 31
click at [657, 116] on button "Audience Based" at bounding box center [595, 114] width 268 height 32
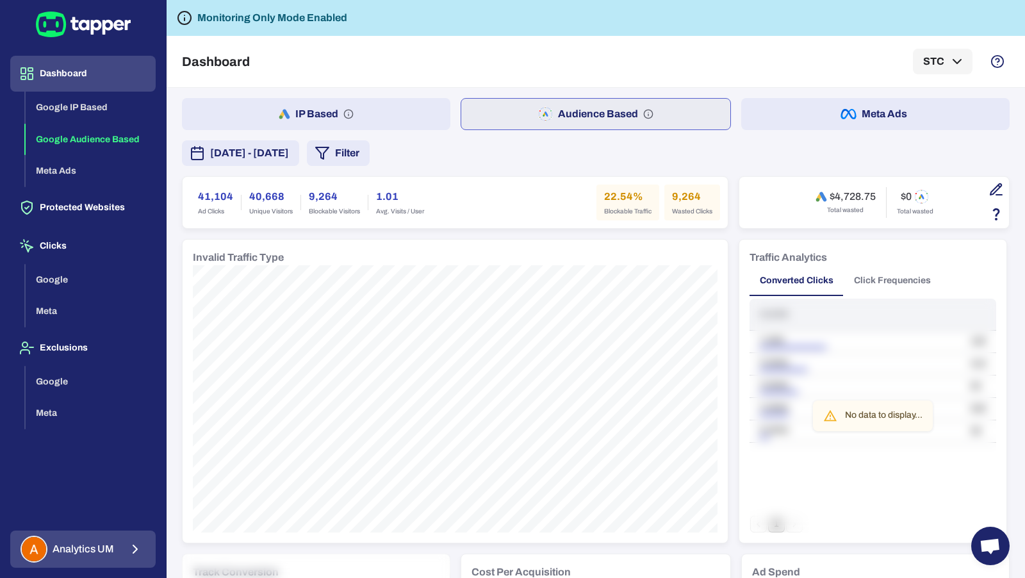
click at [120, 543] on button "Analytics UM" at bounding box center [82, 548] width 145 height 37
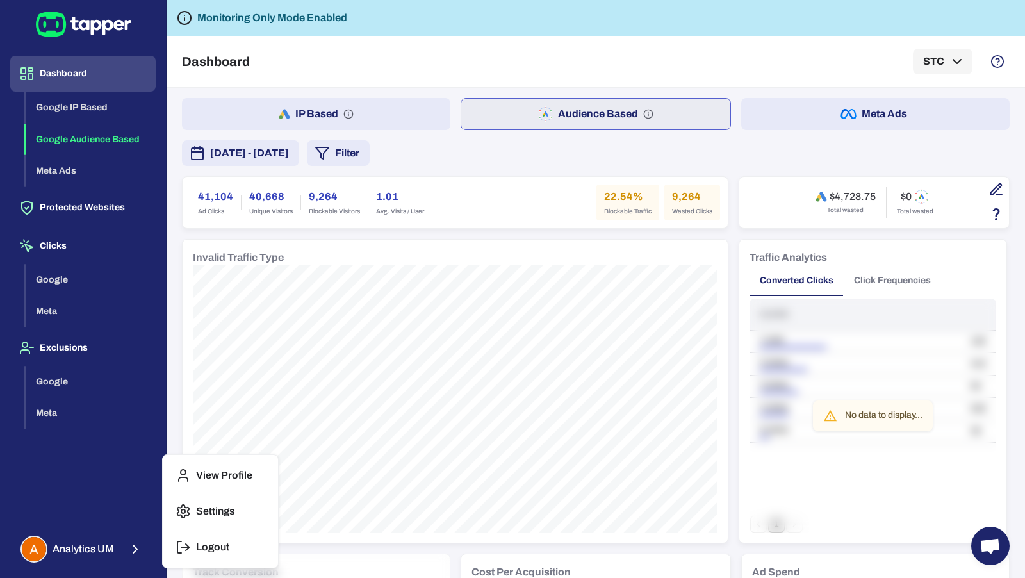
click at [179, 544] on icon "button" at bounding box center [182, 546] width 15 height 15
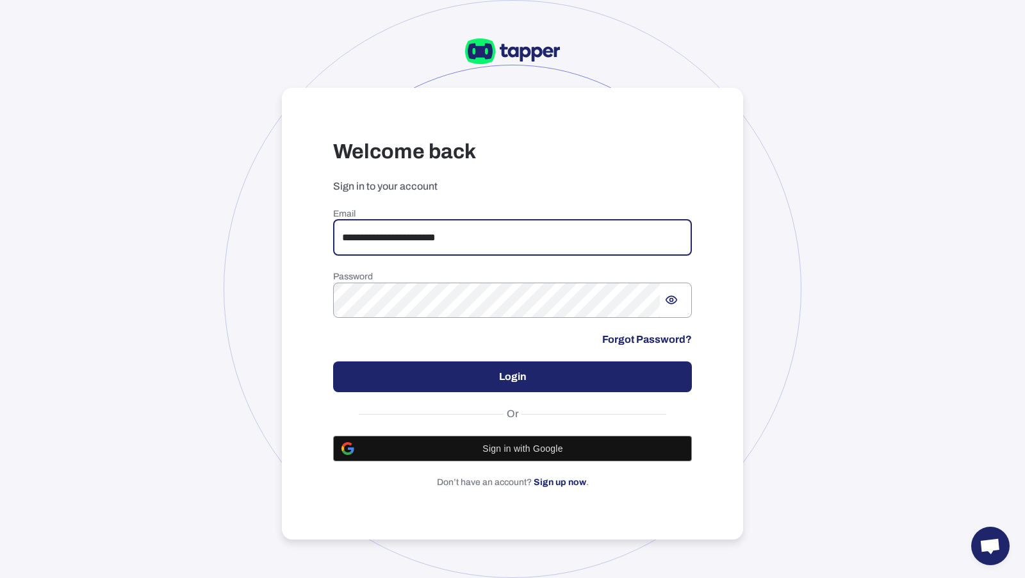
click at [444, 243] on input "**********" at bounding box center [512, 238] width 359 height 36
type input "**********"
click at [676, 379] on button "Login" at bounding box center [512, 376] width 359 height 31
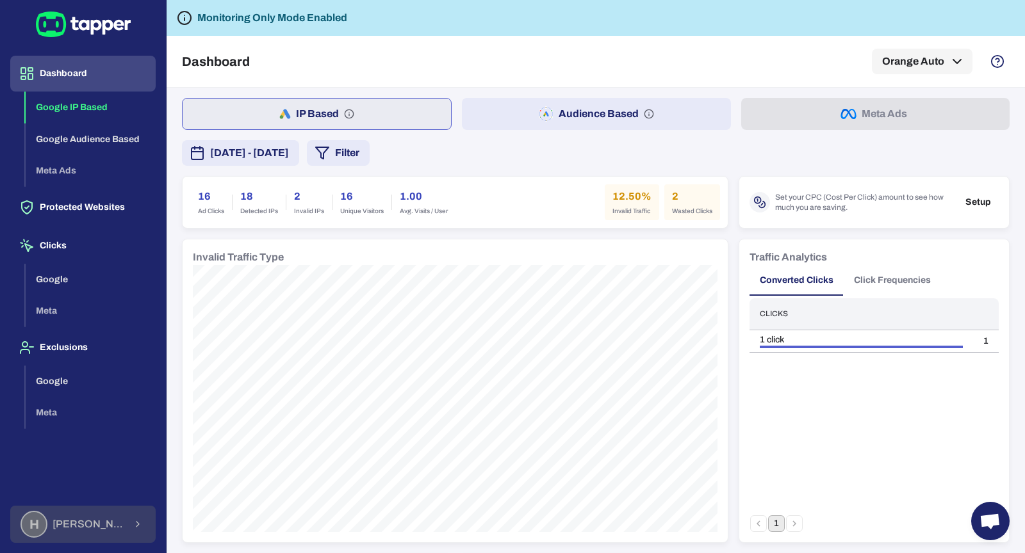
click at [118, 522] on button "H Hamid Moaref" at bounding box center [82, 524] width 145 height 37
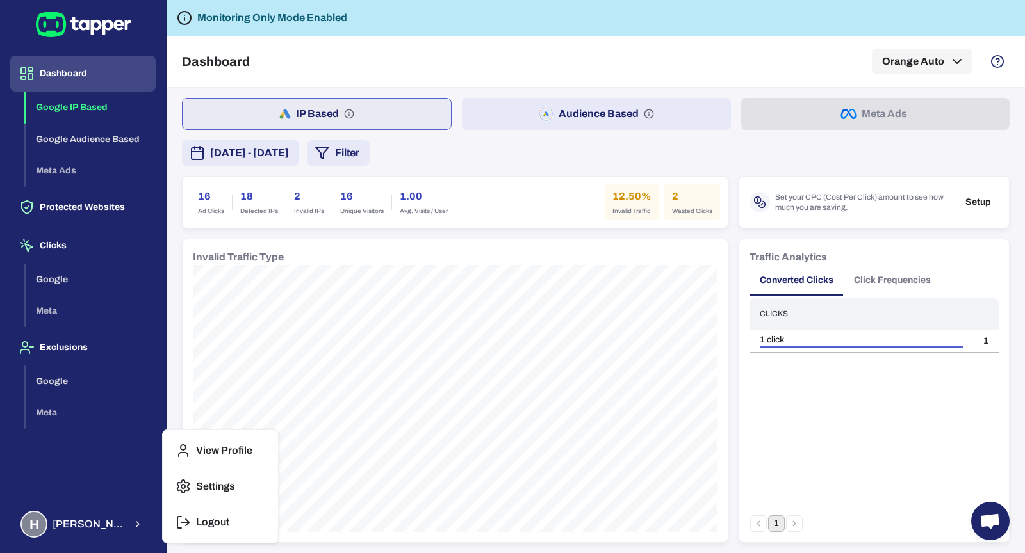
click at [181, 523] on icon "button" at bounding box center [182, 522] width 15 height 15
